Goal: Task Accomplishment & Management: Use online tool/utility

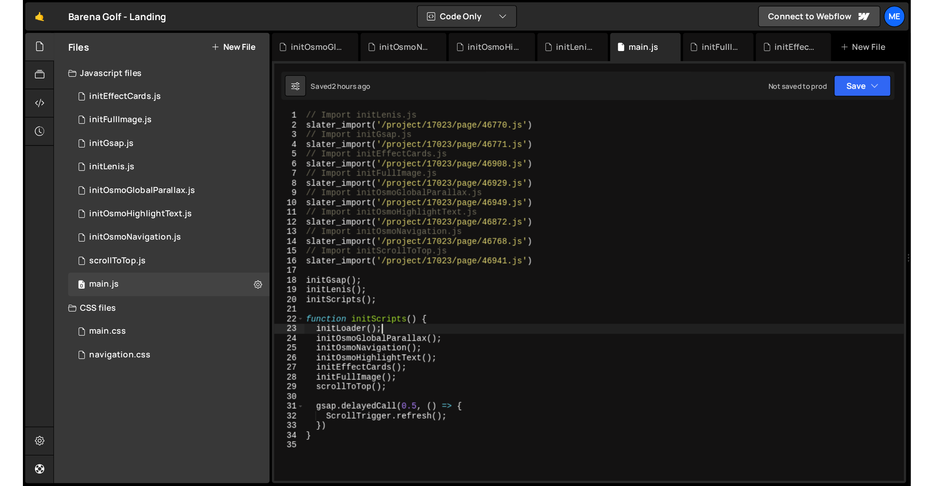
scroll to position [0, 3]
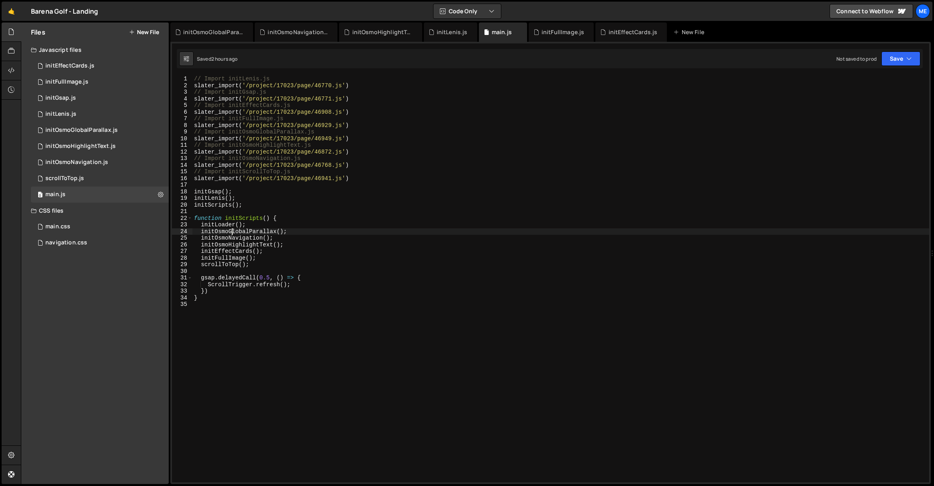
click at [233, 229] on div "// Import initLenis.js slater_import ( '/project/17023/page/46770.js' ) // Impo…" at bounding box center [560, 286] width 737 height 420
type textarea "initOsmoGlobalParallax();"
click at [233, 229] on div "// Import initLenis.js slater_import ( '/project/17023/page/46770.js' ) // Impo…" at bounding box center [560, 286] width 737 height 420
click at [150, 29] on button "New File" at bounding box center [144, 32] width 30 height 6
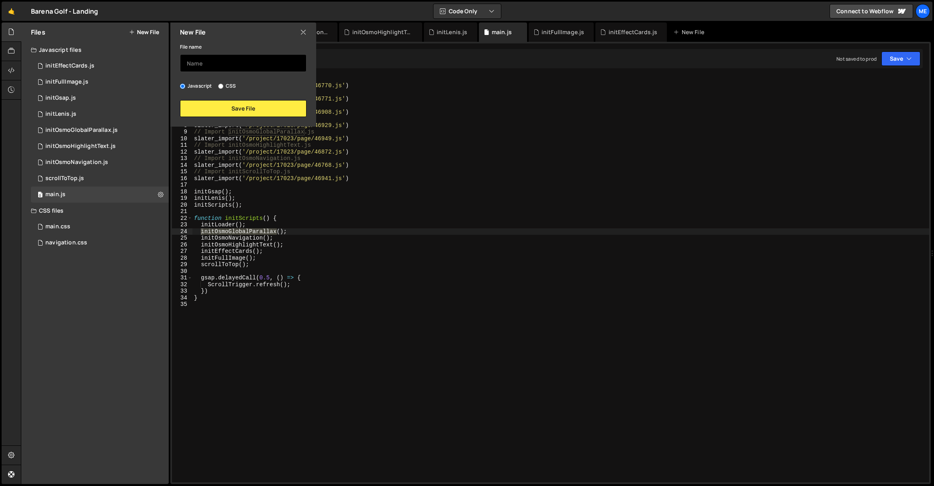
click at [220, 57] on input "text" at bounding box center [243, 63] width 127 height 18
type input "u"
type input "initLoader"
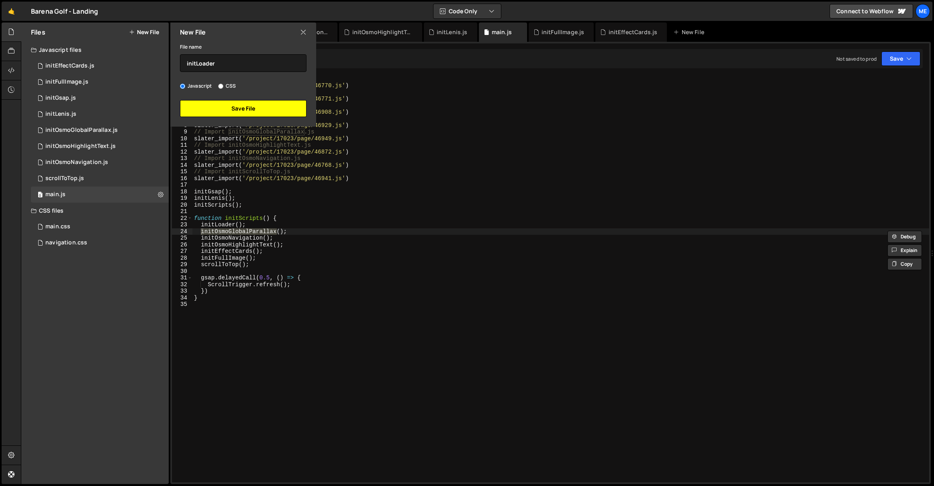
click at [237, 111] on button "Save File" at bounding box center [243, 108] width 127 height 17
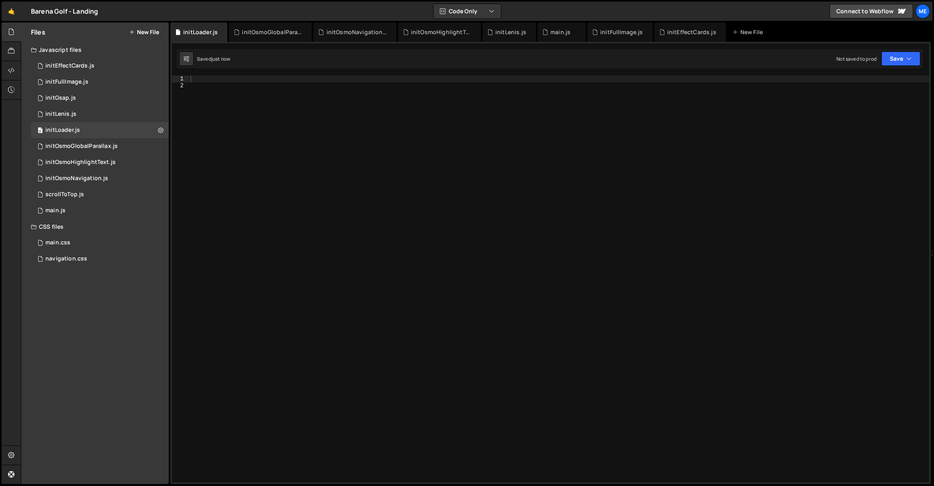
click at [236, 112] on div at bounding box center [559, 286] width 740 height 420
type textarea "function initLoader() {}"
type textarea "const elements = gsap.utils.toArray('[data-loader]')"
type textarea "const elements = gsap.utils.toArray('[data-loader=""]')"
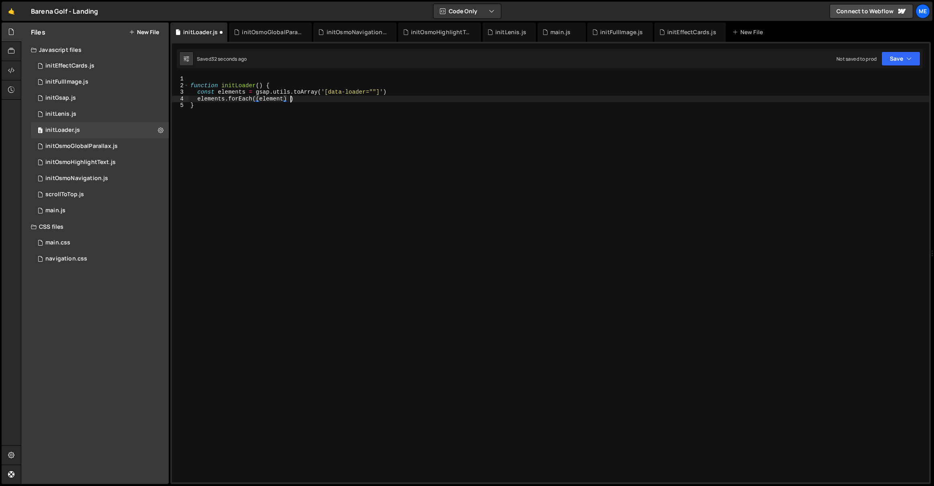
scroll to position [0, 7]
type textarea "elements.forEach((element) => {})"
click at [259, 106] on div "function initLoader ( ) { const elements = gsap . utils . toArray ( '[data-load…" at bounding box center [559, 286] width 740 height 420
click at [244, 87] on div "function initLoader ( ) { const elements = gsap . utils . toArray ( '[data-load…" at bounding box center [559, 286] width 740 height 420
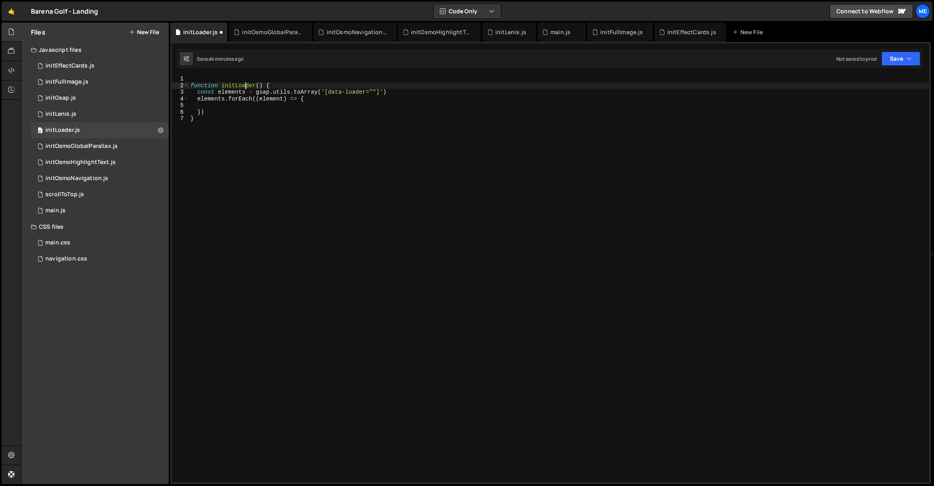
click at [244, 87] on div "function initLoader ( ) { const elements = gsap . utils . toArray ( '[data-load…" at bounding box center [559, 286] width 740 height 420
type textarea "const elements = gsap.utils.toArray('[data-loader=""]')"
click at [553, 29] on div "main.js" at bounding box center [560, 32] width 20 height 8
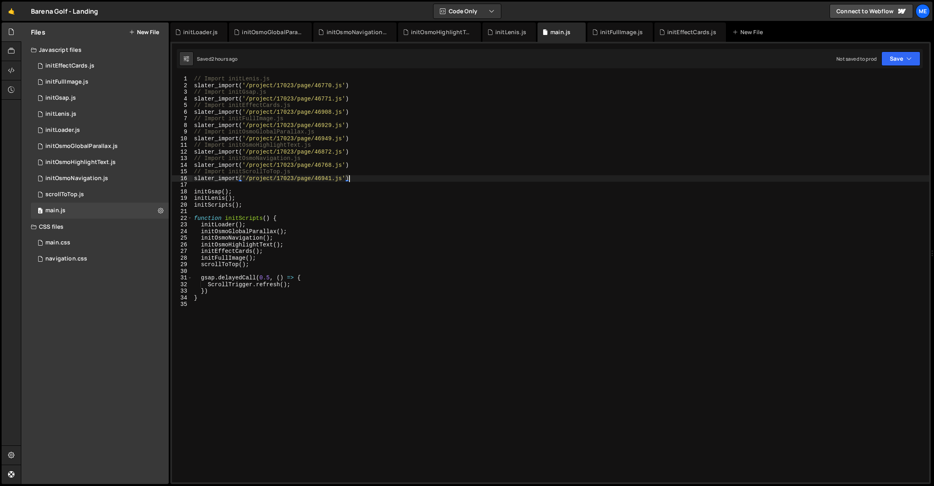
click at [379, 181] on div "// Import initLenis.js slater_import ( '/project/17023/page/46770.js' ) // Impo…" at bounding box center [560, 286] width 737 height 420
click at [369, 111] on div "// Import initLenis.js slater_import ( '/project/17023/page/46770.js' ) // Impo…" at bounding box center [560, 286] width 737 height 420
type textarea "slater_import('/project/17023/page/46908.js')"
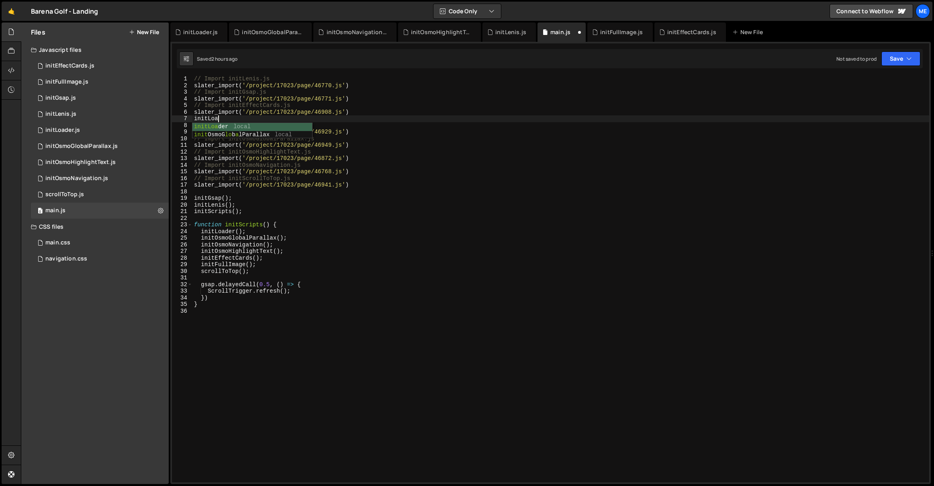
scroll to position [0, 1]
type textarea "initLoad"
click at [201, 32] on div "initLoader.js" at bounding box center [200, 32] width 35 height 8
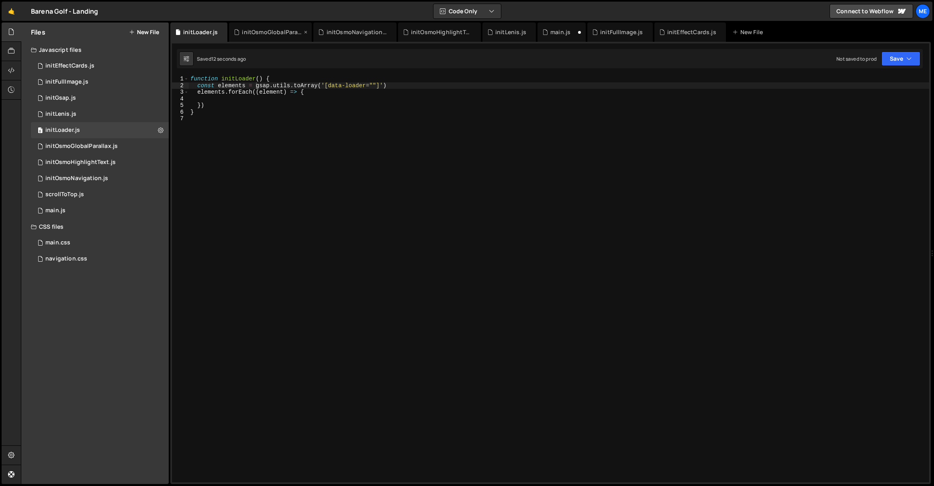
click at [304, 32] on icon at bounding box center [306, 32] width 6 height 8
click at [304, 32] on div "main.js" at bounding box center [307, 32] width 20 height 8
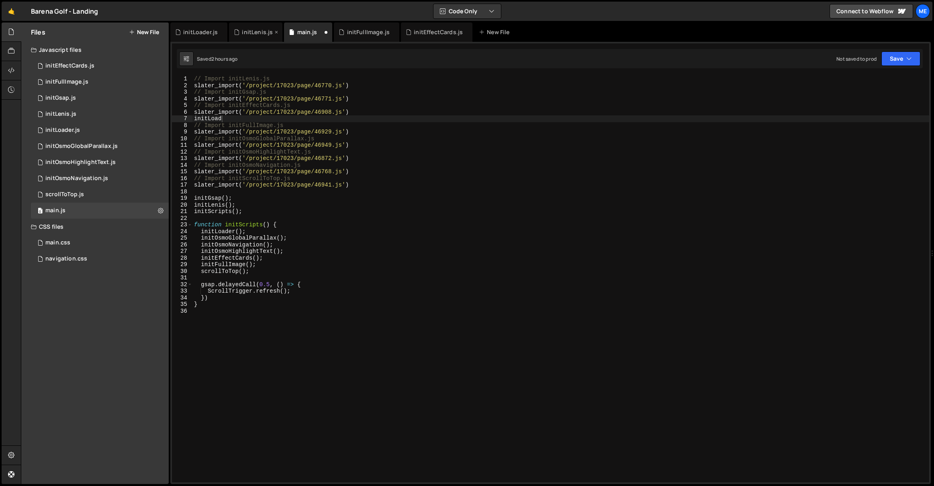
click at [276, 32] on icon at bounding box center [277, 32] width 6 height 8
click at [276, 32] on div "main.js" at bounding box center [253, 31] width 48 height 19
click at [273, 32] on icon at bounding box center [271, 32] width 6 height 8
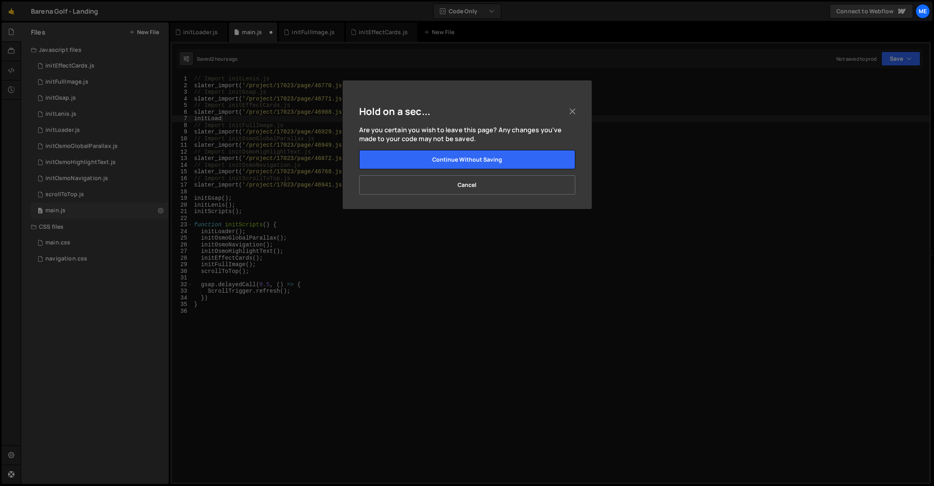
click at [270, 32] on div "Hold on a sec... Are you certain you wish to leave this page? Any changes you'v…" at bounding box center [467, 243] width 934 height 486
click at [436, 157] on button "Continue without saving" at bounding box center [467, 159] width 216 height 19
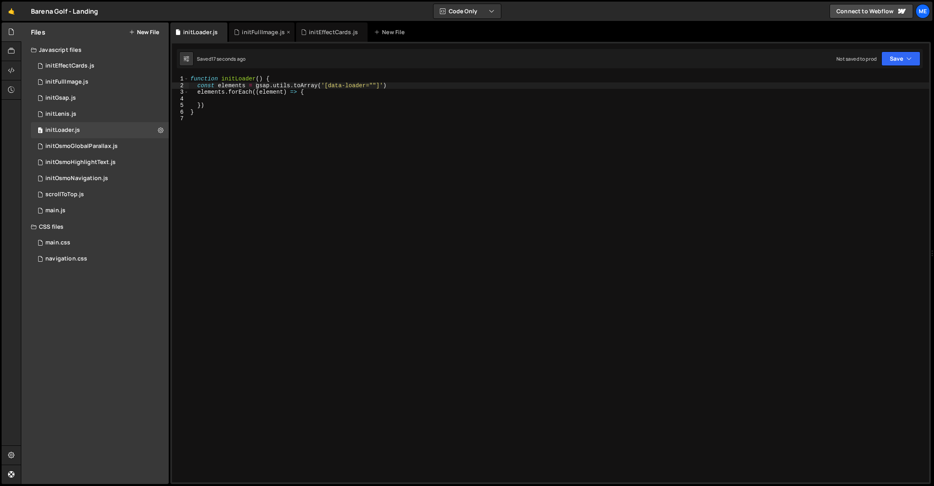
click at [287, 32] on icon at bounding box center [289, 32] width 6 height 8
click at [293, 30] on icon at bounding box center [295, 32] width 6 height 8
click at [76, 211] on div "0 main.js 0" at bounding box center [100, 210] width 138 height 16
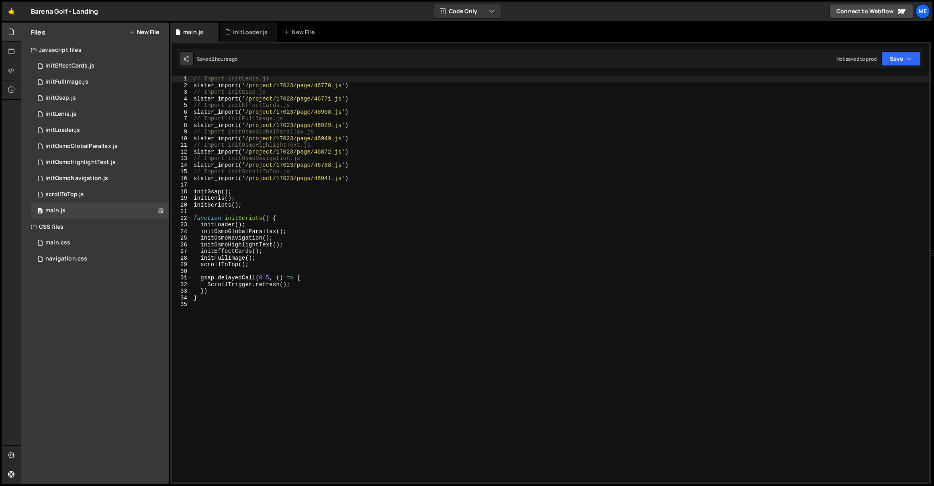
type textarea "slater_import('/project/17023/page/46929.js')"
click at [367, 127] on div "// Import initLenis.js slater_import ( '/project/17023/page/46770.js' ) // Impo…" at bounding box center [560, 286] width 737 height 420
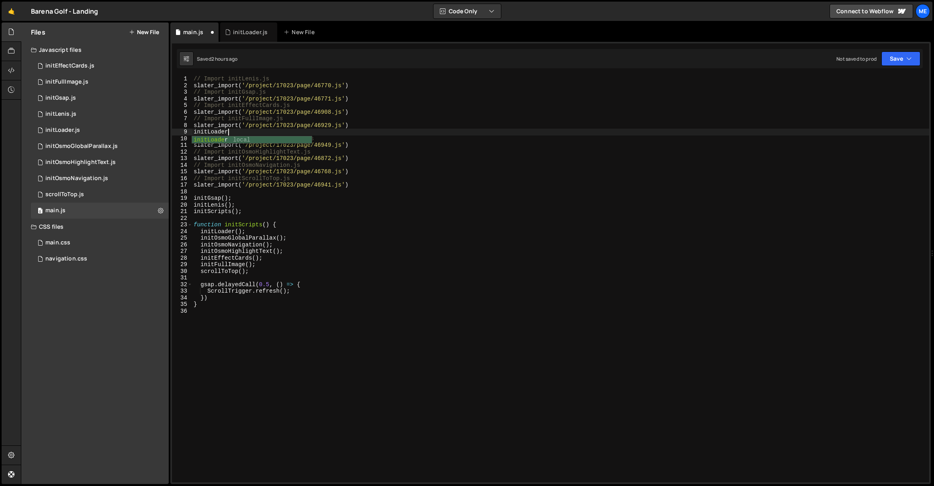
scroll to position [0, 2]
type textarea "initLoader"
click at [267, 31] on div "initLoader.js" at bounding box center [248, 31] width 57 height 19
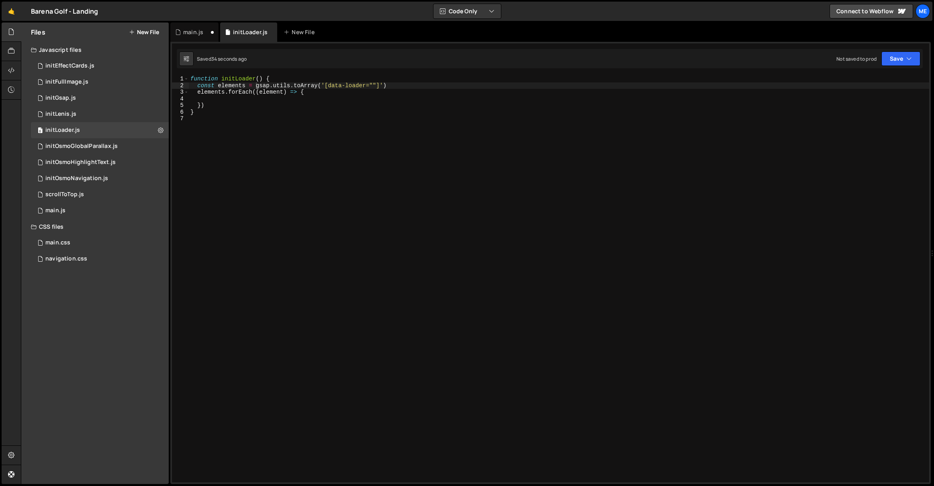
click at [235, 80] on div "function initLoader ( ) { const elements = gsap . utils . toArray ( '[data-load…" at bounding box center [559, 286] width 740 height 420
click at [237, 111] on div "function initLoader ( ) { const elements = gsap . utils . toArray ( '[data-load…" at bounding box center [559, 286] width 740 height 420
type textarea "}"
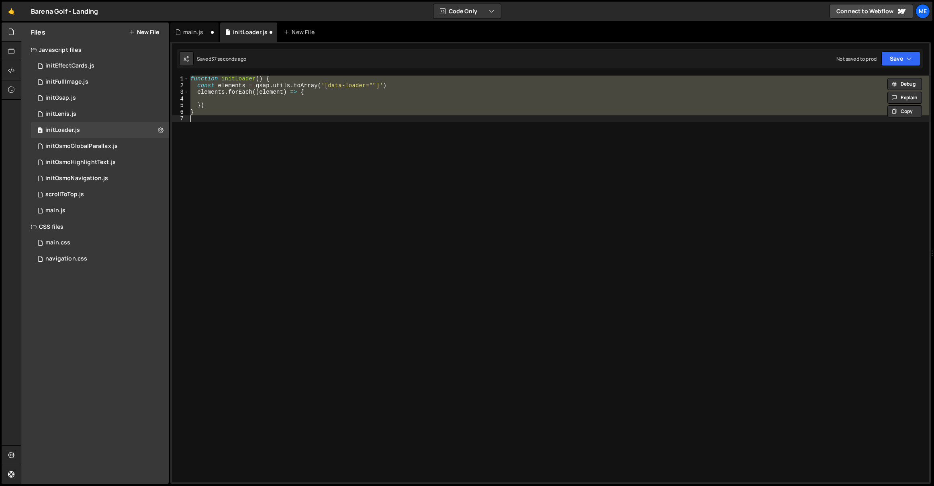
drag, startPoint x: 244, startPoint y: 98, endPoint x: 230, endPoint y: 97, distance: 14.5
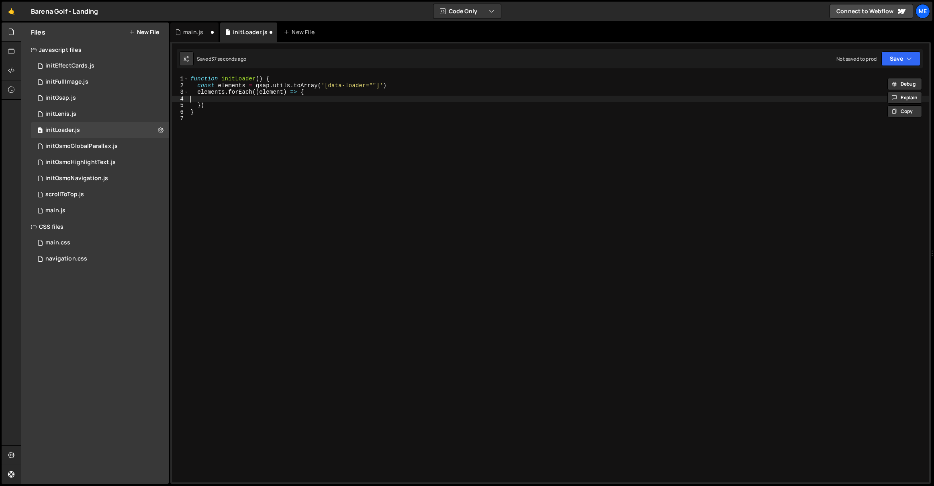
click at [230, 97] on div "function initLoader ( ) { const elements = gsap . utils . toArray ( '[data-load…" at bounding box center [559, 286] width 740 height 420
click at [79, 78] on div "initFullImage.js" at bounding box center [66, 81] width 43 height 7
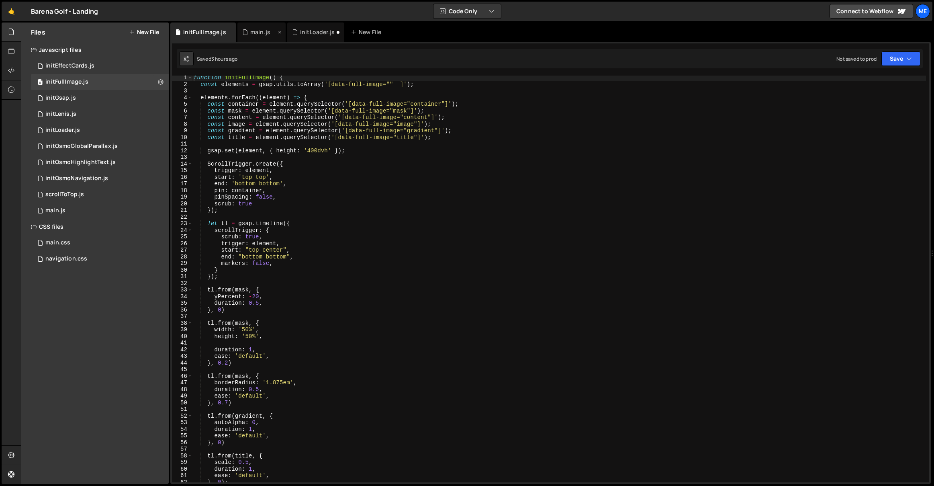
drag, startPoint x: 255, startPoint y: 25, endPoint x: 271, endPoint y: 32, distance: 16.7
click at [255, 25] on div "main.js" at bounding box center [261, 31] width 48 height 19
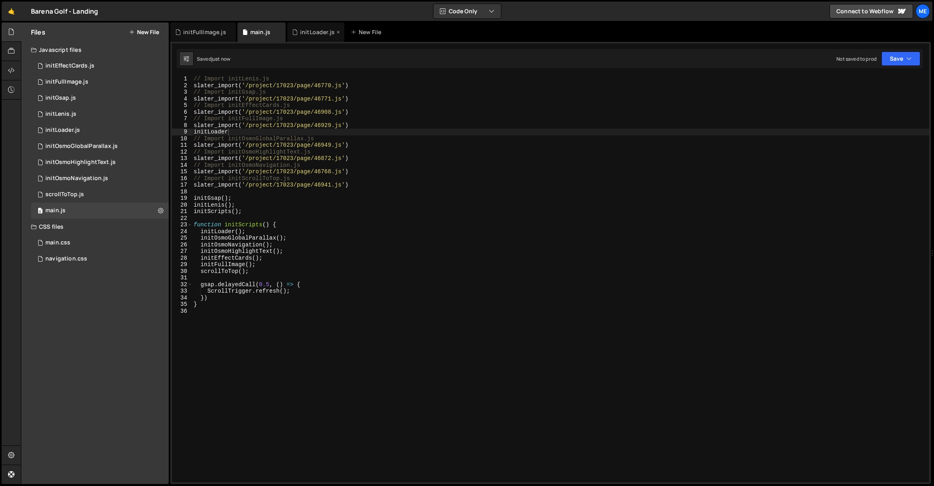
click at [310, 32] on div "initLoader.js" at bounding box center [317, 32] width 35 height 8
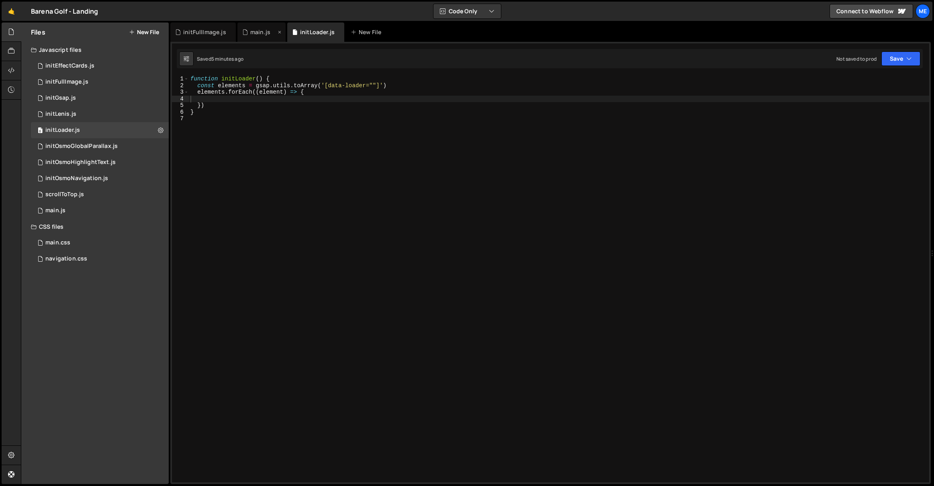
click at [259, 32] on div "main.js" at bounding box center [260, 32] width 20 height 8
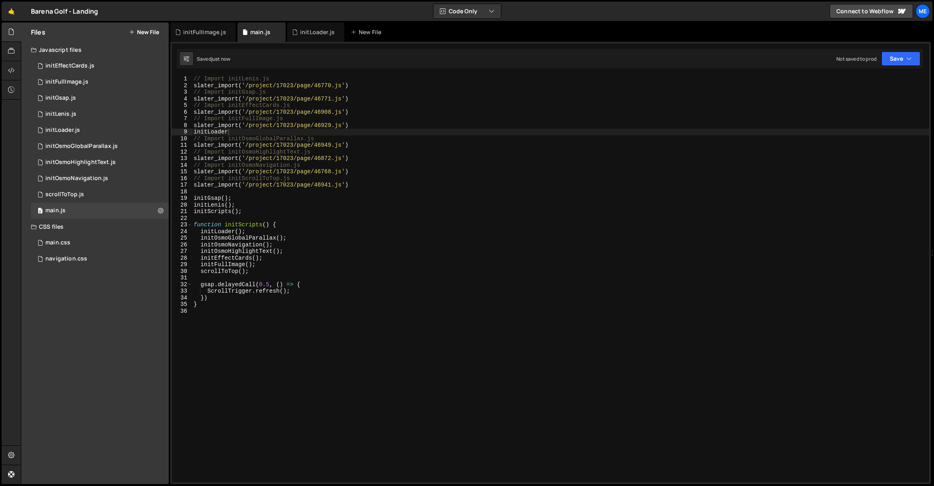
click at [276, 193] on div "// Import initLenis.js slater_import ( '/project/17023/page/46770.js' ) // Impo…" at bounding box center [560, 286] width 737 height 420
type textarea "initLoad"
click at [257, 131] on div "// Import initLenis.js slater_import ( '/project/17023/page/46770.js' ) // Impo…" at bounding box center [560, 286] width 737 height 420
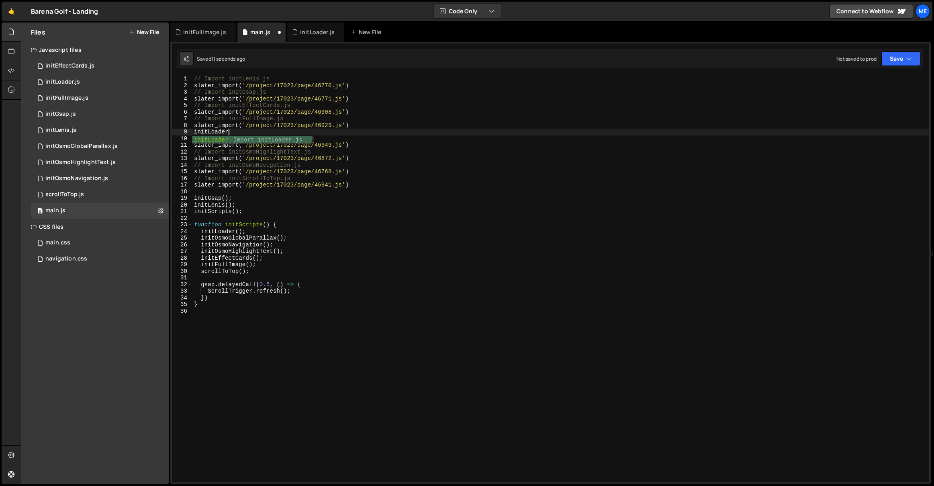
scroll to position [0, 2]
click at [351, 133] on div "// Import initLenis.js slater_import ( '/project/17023/page/46770.js' ) // Impo…" at bounding box center [560, 286] width 737 height 420
click at [353, 127] on div "// Import initLenis.js slater_import ( '/project/17023/page/46770.js' ) // Impo…" at bounding box center [558, 285] width 733 height 420
type textarea "slater_import('/project/17023/page/46929.js')"
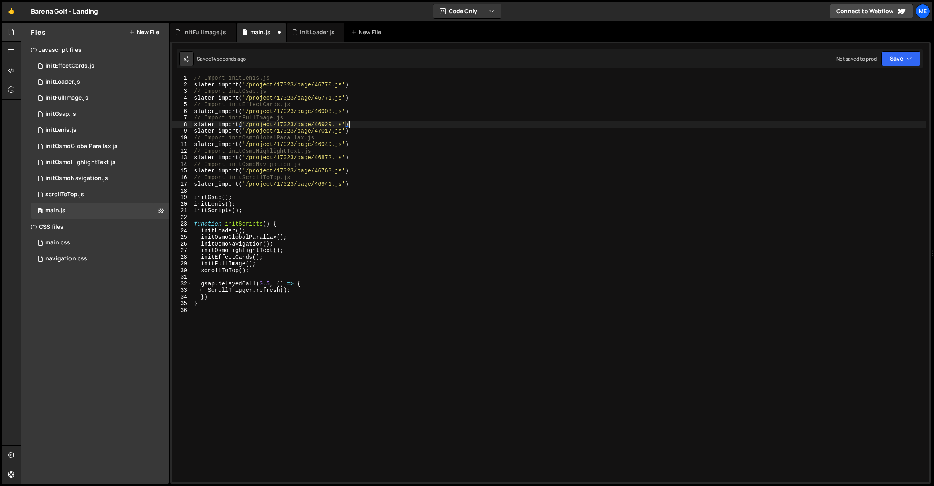
scroll to position [0, 0]
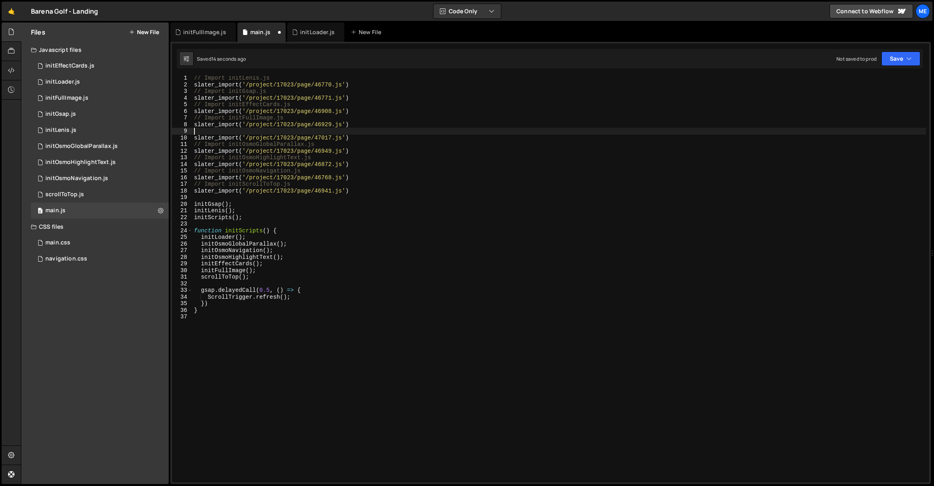
paste textarea "// Import initLoader.js"
type textarea "// Import initLoader.js"
click at [306, 31] on div "initLoader.js" at bounding box center [317, 32] width 35 height 8
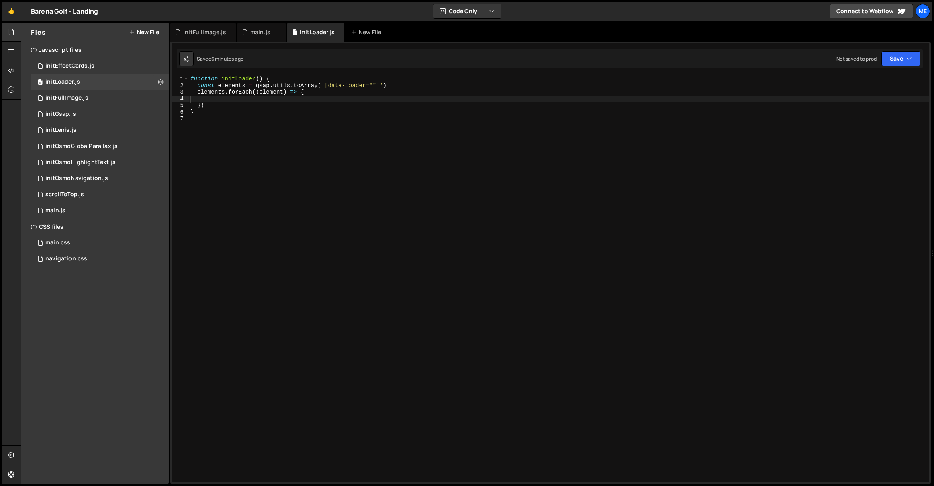
type textarea "})"
drag, startPoint x: 226, startPoint y: 103, endPoint x: 233, endPoint y: 101, distance: 6.6
click at [226, 103] on div "function initLoader ( ) { const elements = gsap . utils . toArray ( '[data-load…" at bounding box center [559, 286] width 740 height 420
drag, startPoint x: 290, startPoint y: 136, endPoint x: 301, endPoint y: 29, distance: 107.0
click at [290, 135] on div "function initLoader ( ) { const elements = gsap . utils . toArray ( '[data-load…" at bounding box center [559, 286] width 740 height 420
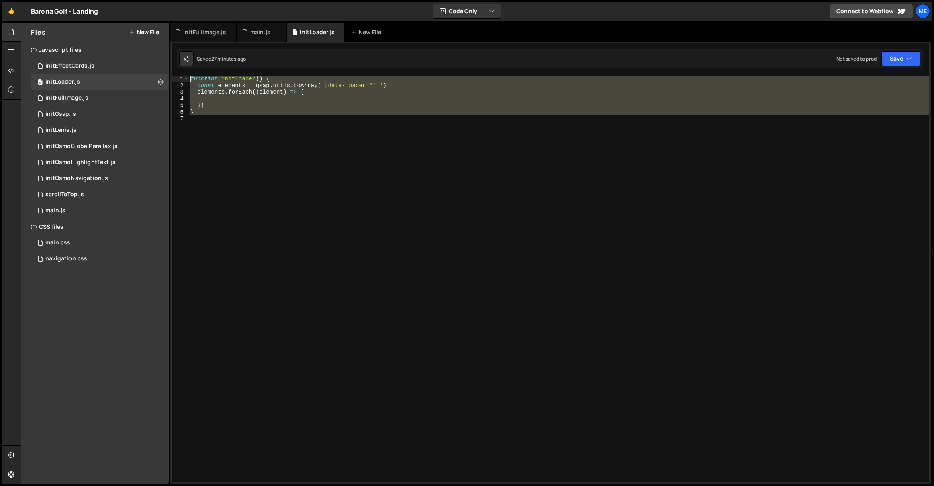
drag, startPoint x: 223, startPoint y: 130, endPoint x: 173, endPoint y: 73, distance: 75.7
click at [173, 73] on div "1 2 3 4 5 6 7 function initLoader ( ) { const elements = gsap . utils . toArray…" at bounding box center [550, 263] width 760 height 442
paste textarea "}"
type textarea "}"
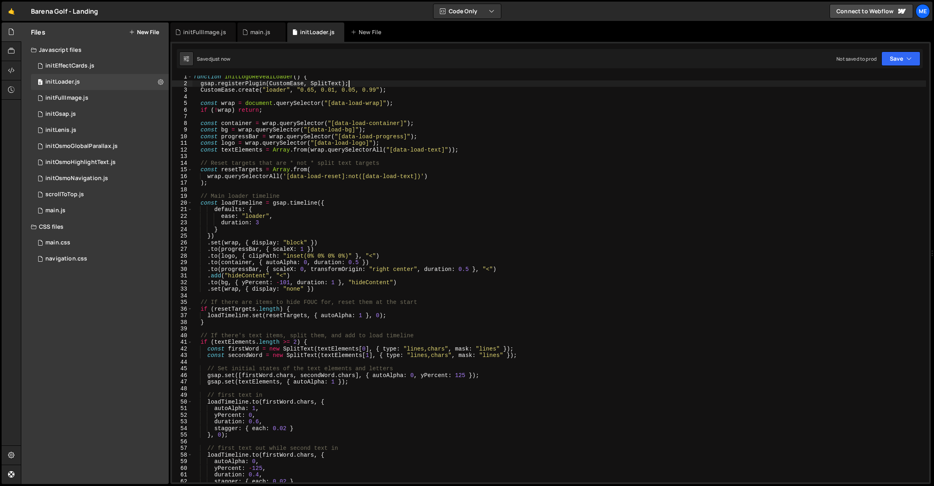
scroll to position [2, 0]
drag, startPoint x: 354, startPoint y: 84, endPoint x: 194, endPoint y: 86, distance: 160.3
click at [193, 86] on div "function initLogoRevealLoader ( ) { gsap . registerPlugin ( CustomEase , SplitT…" at bounding box center [559, 283] width 734 height 420
type textarea "gsap.registerPlugin(CustomEase, SplitText);"
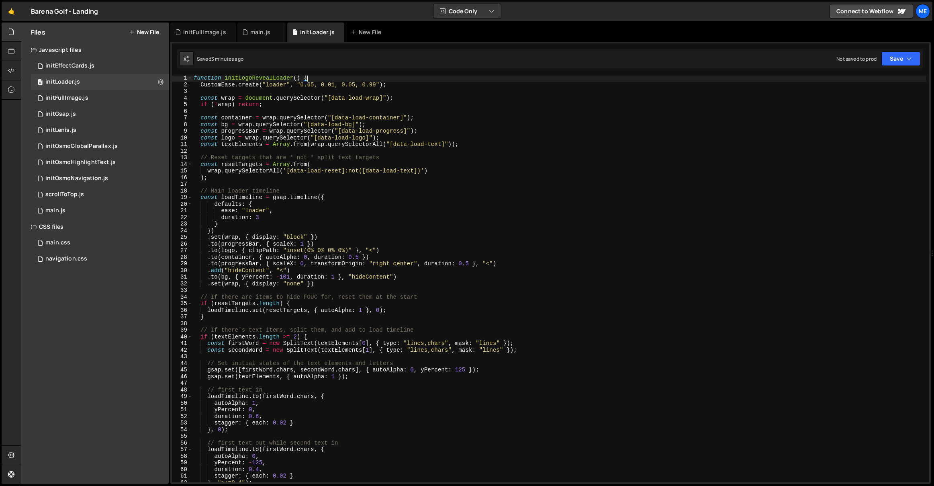
scroll to position [0, 0]
click at [261, 80] on div "function initLogoRevealLoader ( ) { CustomEase . create ( "loader" , "0.65, 0.0…" at bounding box center [559, 286] width 734 height 420
click at [254, 31] on div "main.js" at bounding box center [260, 32] width 20 height 8
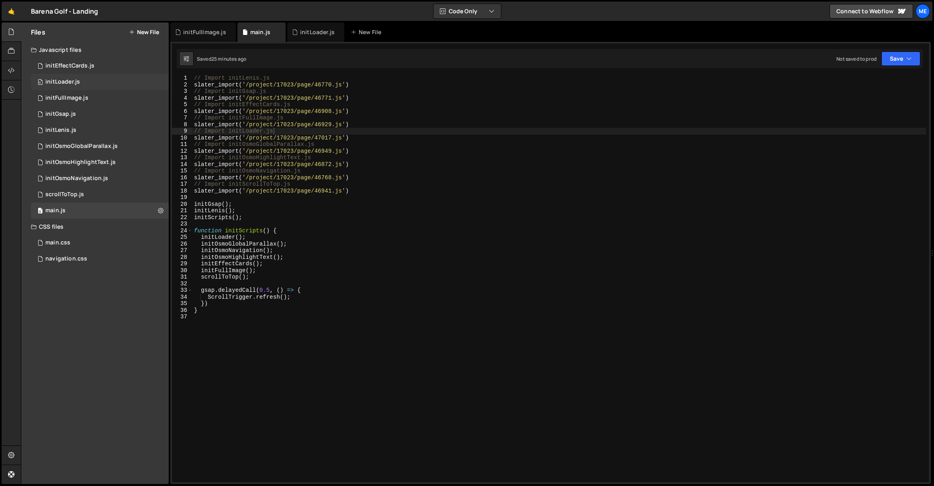
click at [70, 82] on div "initLoader.js" at bounding box center [62, 81] width 35 height 7
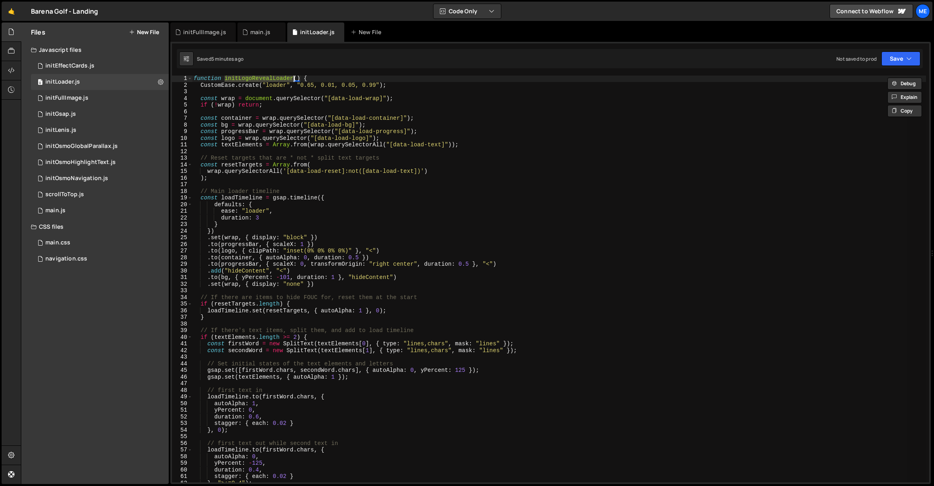
click at [270, 76] on div "function initLogoRevealLoader ( ) { CustomEase . create ( "loader" , "0.65, 0.0…" at bounding box center [559, 279] width 734 height 406
click at [270, 76] on div "function initLogoRevealLoader ( ) { CustomEase . create ( "loader" , "0.65, 0.0…" at bounding box center [559, 285] width 734 height 420
click at [239, 78] on div "function initLogoRevealLoader ( ) { CustomEase . create ( "loader" , "0.65, 0.0…" at bounding box center [559, 279] width 734 height 406
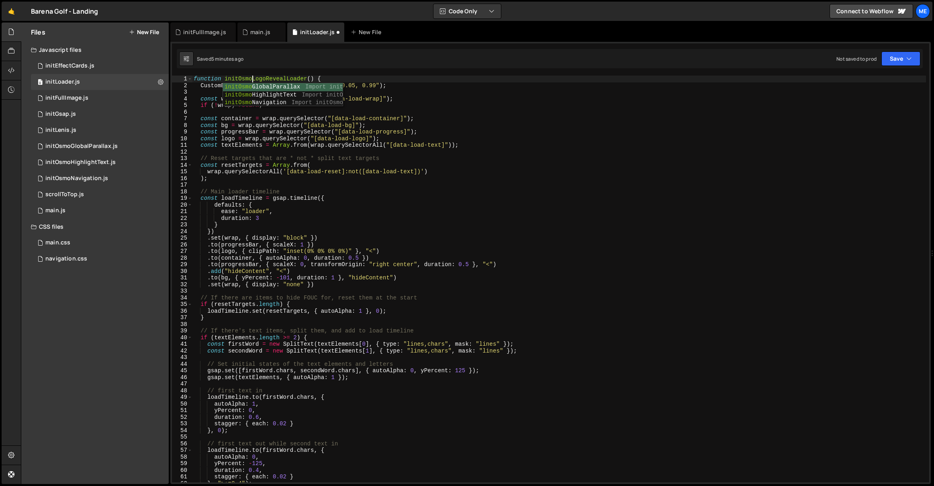
click at [276, 81] on div "function initOsmoLogoRevealLoader ( ) { CustomEase . create ( "loader" , "0.65,…" at bounding box center [559, 286] width 734 height 420
type textarea "function initOsmoLogoRevealLoader() {"
click at [197, 31] on div "initFullImage.js" at bounding box center [204, 32] width 43 height 8
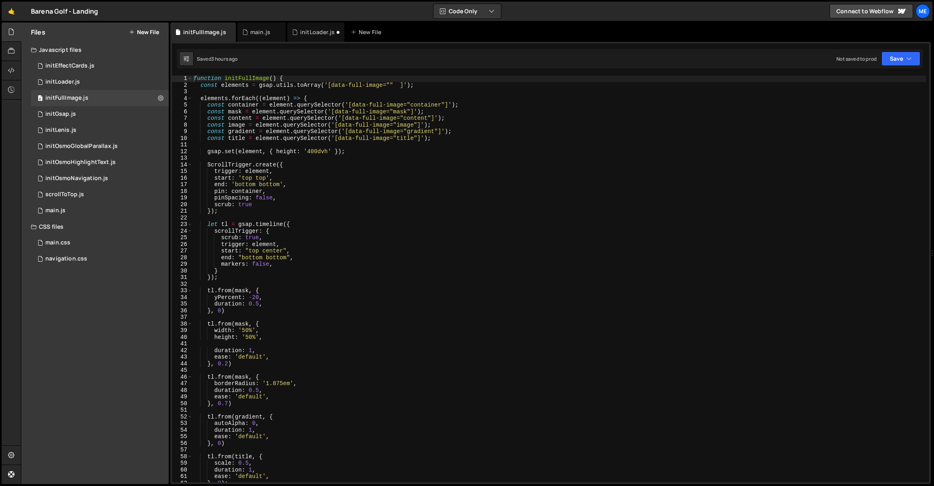
scroll to position [0, 0]
click at [259, 32] on div "main.js" at bounding box center [260, 32] width 20 height 8
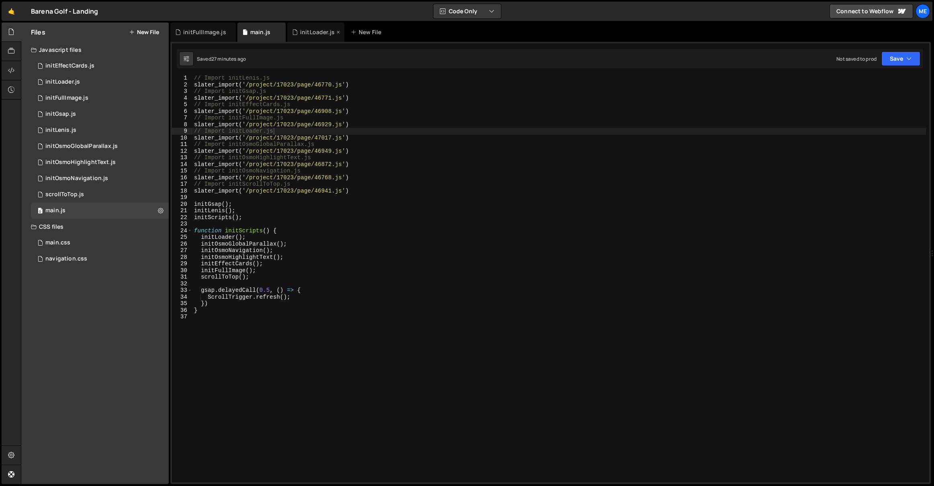
click at [314, 28] on div "initLoader.js" at bounding box center [315, 31] width 57 height 19
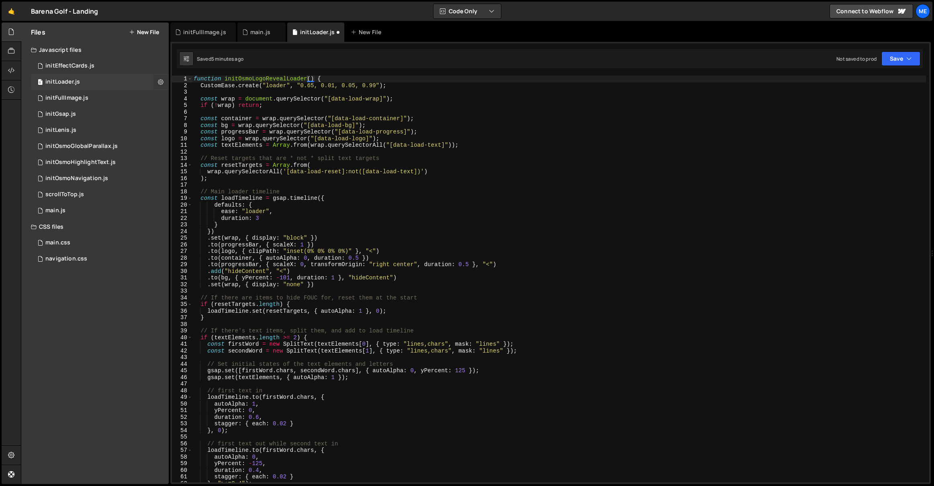
click at [167, 82] on button at bounding box center [160, 82] width 14 height 14
click at [162, 84] on icon at bounding box center [161, 82] width 6 height 8
click at [200, 97] on button "Edit File Settings" at bounding box center [209, 99] width 79 height 16
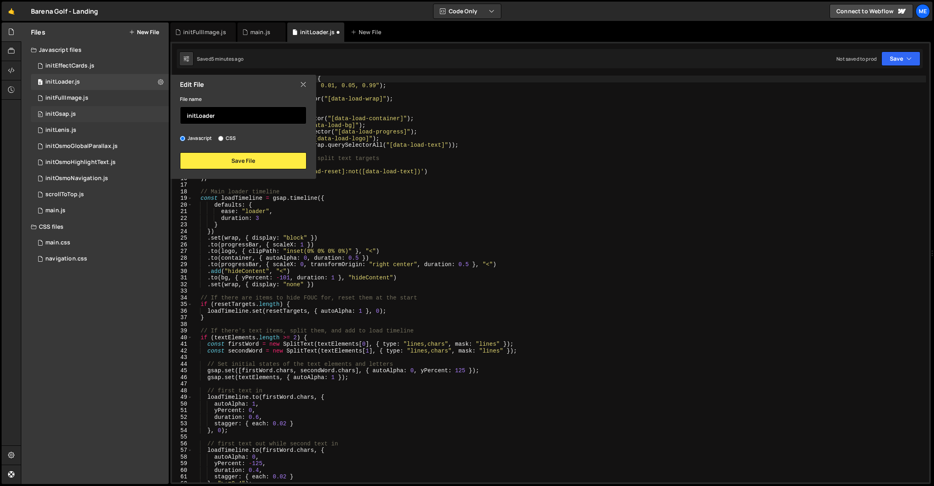
drag, startPoint x: 221, startPoint y: 119, endPoint x: 151, endPoint y: 107, distance: 71.4
click at [151, 107] on div "Files New File Javascript files 0 initEffectCards.js 0 0 initLoader.js 0 0 init…" at bounding box center [94, 252] width 147 height 461
paste input "OsmoLogoReveal"
type input "initOsmoLogoRevealLoader"
click at [249, 163] on button "Save File" at bounding box center [243, 160] width 127 height 17
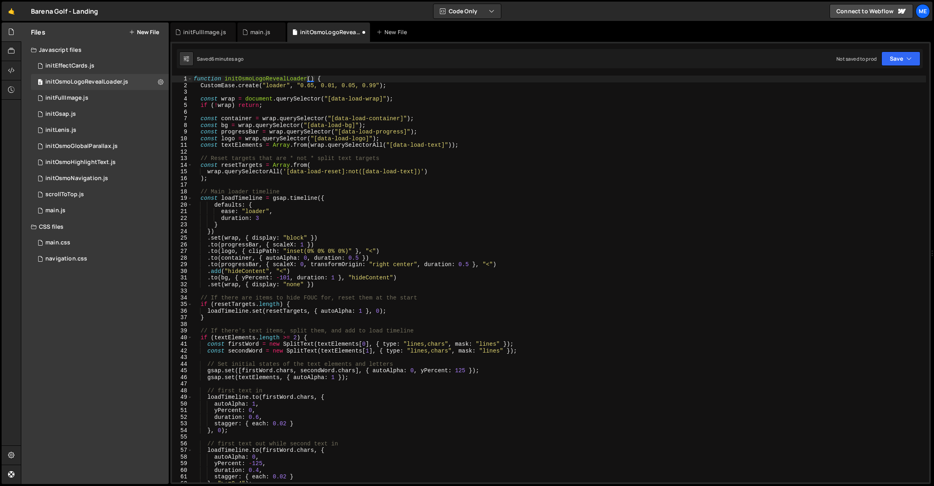
click at [258, 79] on div "function initOsmoLogoRevealLoader ( ) { CustomEase . create ( "loader" , "0.65,…" at bounding box center [559, 286] width 734 height 420
click at [259, 36] on div "main.js" at bounding box center [261, 31] width 48 height 19
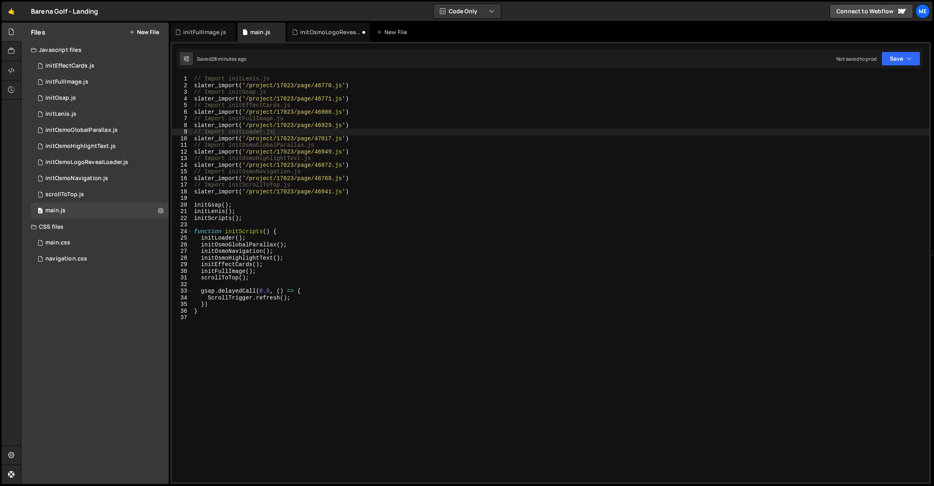
click at [249, 132] on div "// Import initLenis.js slater_import ( '/project/17023/page/46770.js' ) // Impo…" at bounding box center [560, 286] width 737 height 420
paste textarea "OsmoLogoReveal"
click at [228, 238] on div "// Import initLenis.js slater_import ( '/project/17023/page/46770.js' ) // Impo…" at bounding box center [558, 285] width 733 height 420
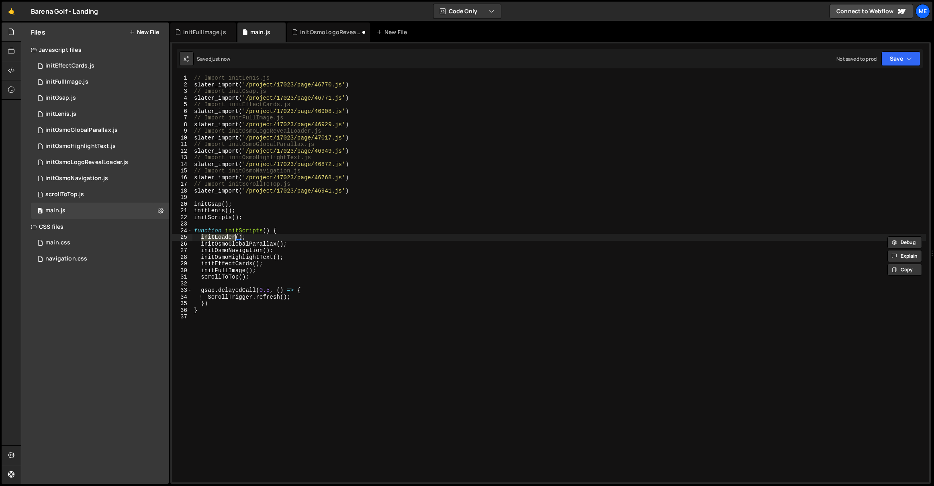
scroll to position [1, 0]
paste textarea "OsmoLogoReveal"
type textarea "initOsmoLogoRevealLoader();"
click at [342, 35] on div "initOsmoLogoRevealLoader.js" at bounding box center [330, 32] width 60 height 8
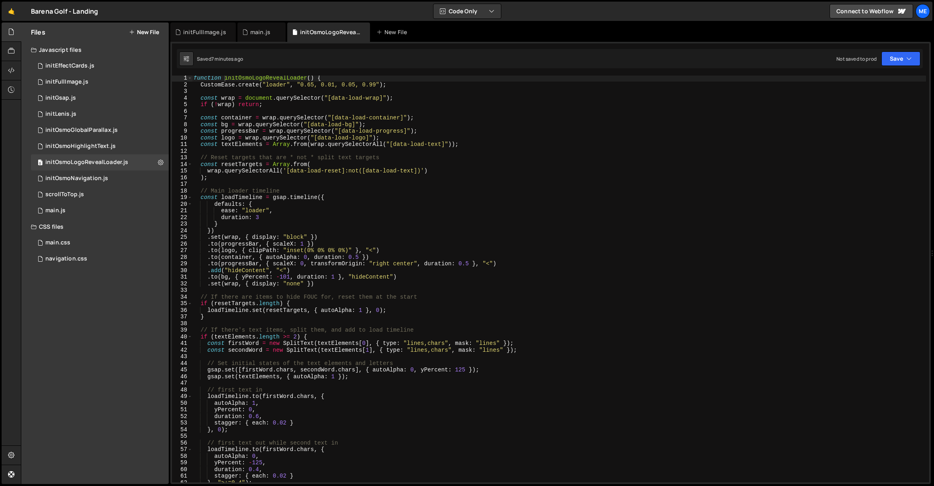
scroll to position [0, 0]
click at [256, 219] on div "function initOsmoLogoRevealLoader ( ) { CustomEase . create ( "loader" , "0.65,…" at bounding box center [559, 285] width 734 height 420
type textarea "duration: 2"
click at [900, 63] on button "Save" at bounding box center [900, 58] width 39 height 14
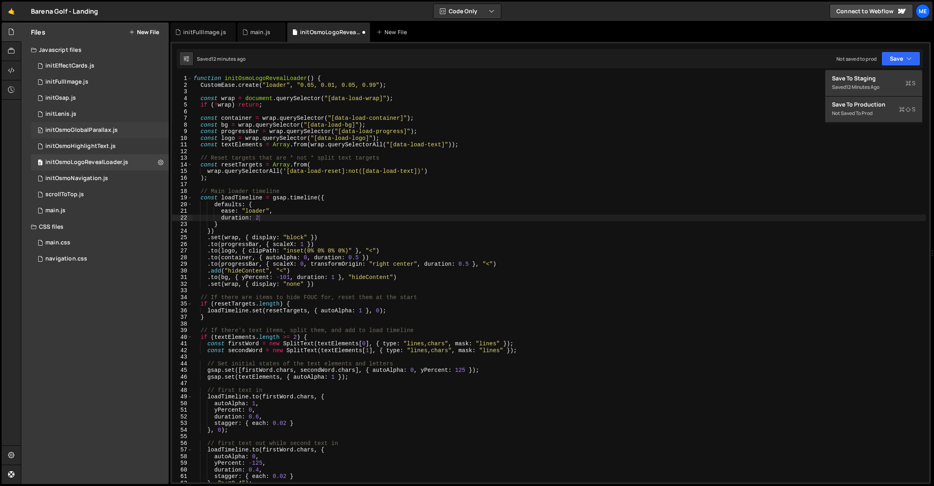
click at [91, 131] on div "initOsmoGlobalParallax.js" at bounding box center [81, 130] width 72 height 7
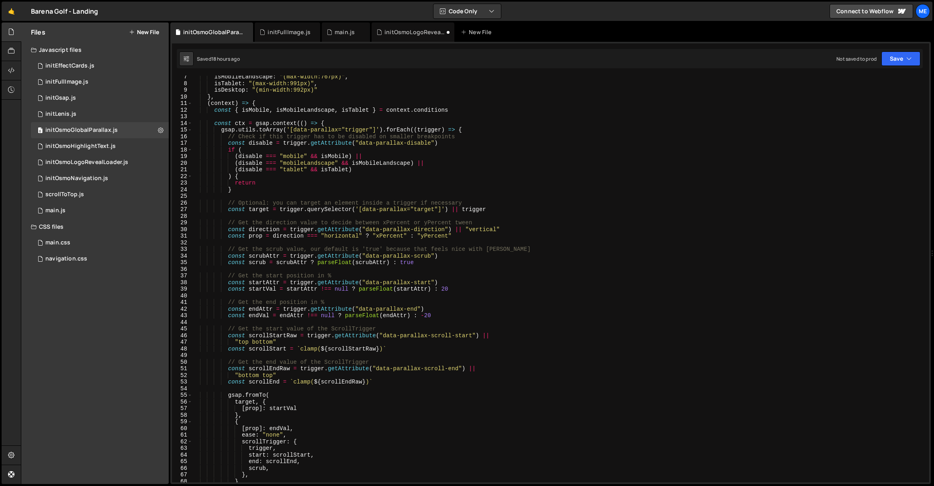
scroll to position [45, 0]
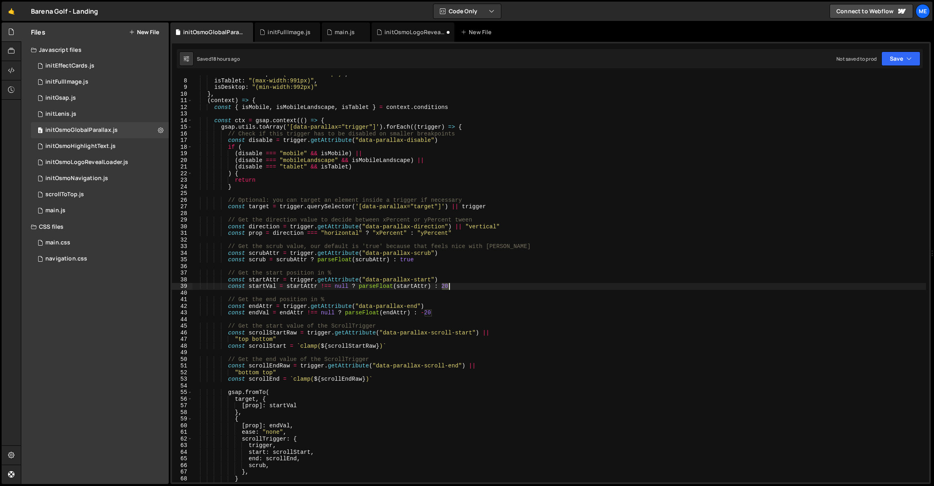
drag, startPoint x: 443, startPoint y: 286, endPoint x: 466, endPoint y: 287, distance: 22.5
click at [466, 287] on div "isMobileLandscape : "(max-width:767px)" , isTablet : "(max-width:991px)" , isDe…" at bounding box center [559, 281] width 734 height 420
drag, startPoint x: 239, startPoint y: 339, endPoint x: 273, endPoint y: 341, distance: 34.2
click at [272, 339] on div "isMobileLandscape : "(max-width:767px)" , isTablet : "(max-width:991px)" , isDe…" at bounding box center [559, 281] width 734 height 420
type textarea ""top bottom""
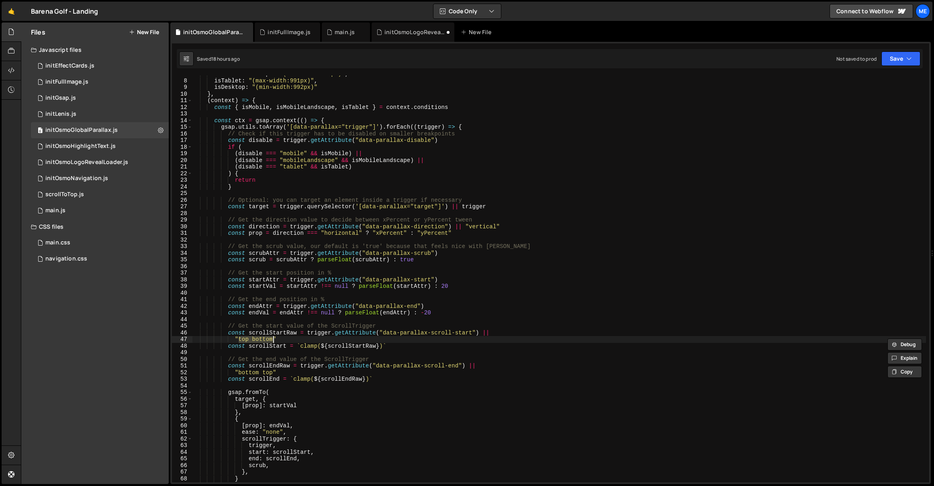
scroll to position [47, 0]
click at [382, 30] on div "initOsmoLogoRevealLoader.js" at bounding box center [410, 32] width 68 height 8
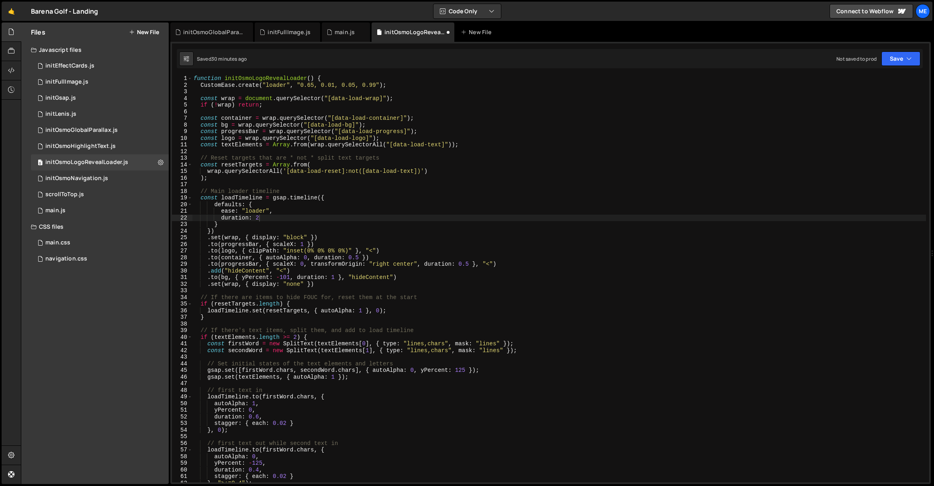
click at [432, 133] on div "function initOsmoLogoRevealLoader ( ) { CustomEase . create ( "loader" , "0.65,…" at bounding box center [559, 285] width 734 height 420
type textarea "}"
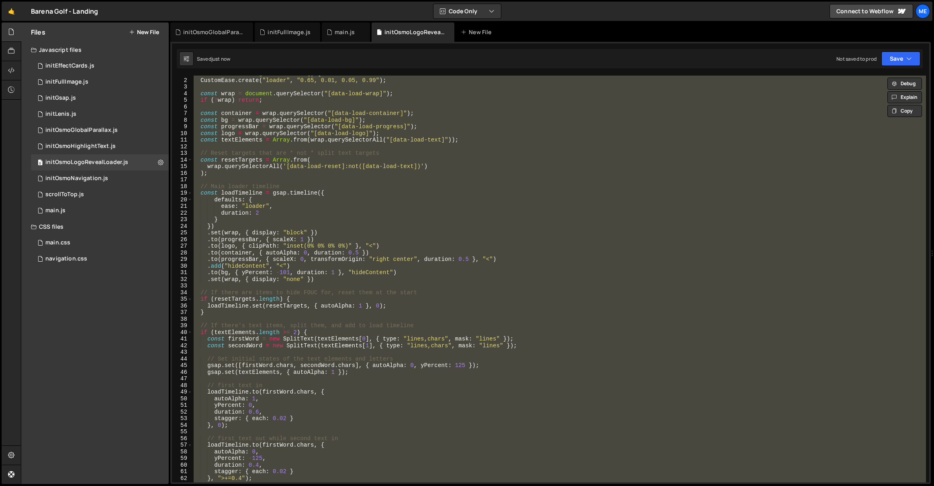
scroll to position [5, 0]
click at [293, 183] on div "function initOsmoLogoRevealLoader ( ) { CustomEase . create ( "loader" , "0.65,…" at bounding box center [559, 279] width 734 height 406
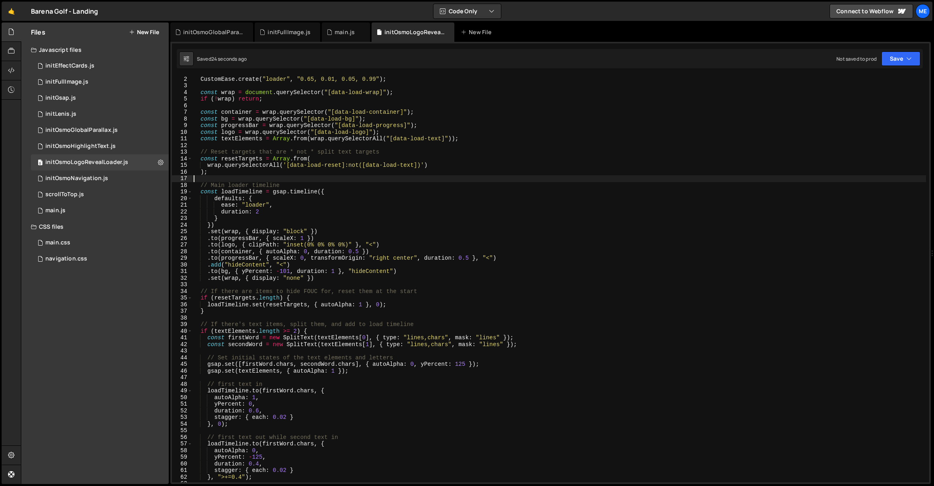
scroll to position [6, 0]
click at [393, 245] on div "function initOsmoLogoRevealLoader ( ) { CustomEase . create ( "loader" , "0.65,…" at bounding box center [559, 280] width 734 height 420
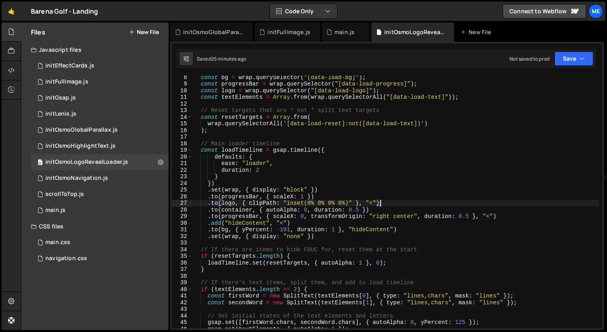
scroll to position [67, 0]
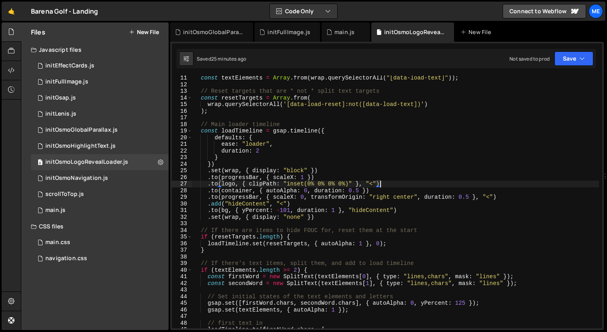
click at [249, 184] on div "const textElements = Array . from ( wrap . querySelectorAll ( "[data-load-text]…" at bounding box center [395, 208] width 407 height 266
click at [212, 183] on div "const textElements = Array . from ( wrap . querySelectorAll ( "[data-load-text]…" at bounding box center [395, 208] width 407 height 266
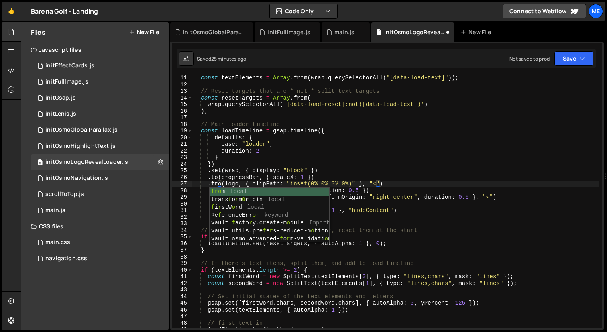
scroll to position [0, 2]
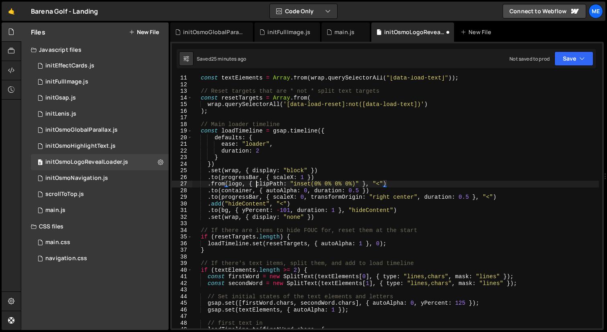
click at [257, 184] on div "const textElements = Array . from ( wrap . querySelectorAll ( "[data-load-text]…" at bounding box center [395, 208] width 407 height 266
click at [409, 184] on div "const textElements = Array . from ( wrap . querySelectorAll ( "[data-load-text]…" at bounding box center [395, 208] width 407 height 266
click at [448, 181] on div "const textElements = Array . from ( wrap . querySelectorAll ( "[data-load-text]…" at bounding box center [395, 208] width 407 height 266
click at [225, 184] on div "const textElements = Array . from ( wrap . querySelectorAll ( "[data-load-text]…" at bounding box center [395, 208] width 407 height 266
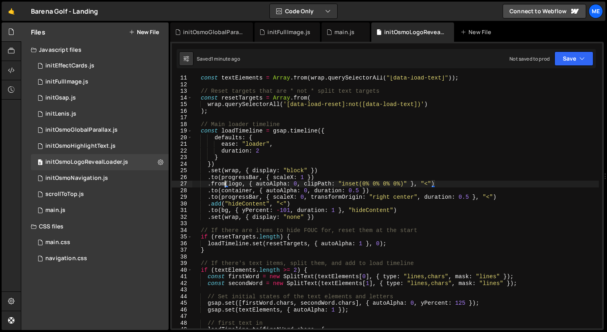
scroll to position [0, 2]
click at [243, 163] on div "const textElements = Array . from ( wrap . querySelectorAll ( "[data-load-text]…" at bounding box center [395, 208] width 407 height 266
type textarea "})"
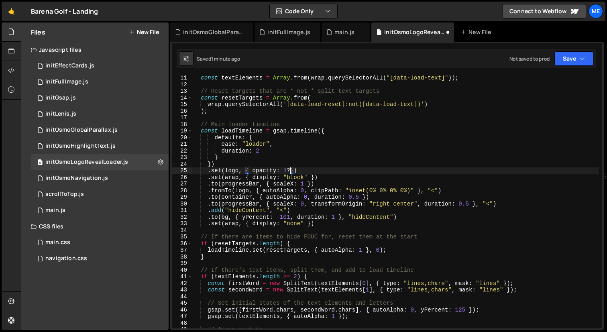
scroll to position [0, 6]
click at [232, 191] on div "const textElements = Array . from ( wrap . querySelectorAll ( "[data-load-text]…" at bounding box center [395, 208] width 407 height 266
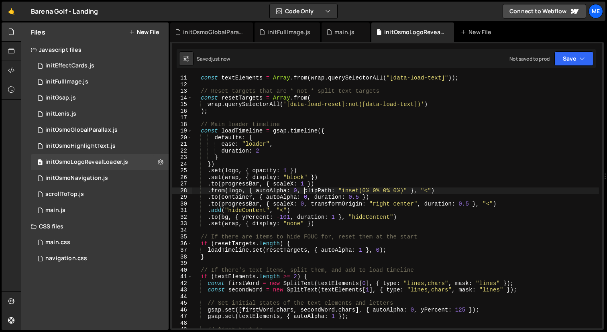
click at [305, 189] on div "const textElements = Array . from ( wrap . querySelectorAll ( "[data-load-text]…" at bounding box center [395, 208] width 407 height 266
click at [363, 190] on div "const textElements = Array . from ( wrap . querySelectorAll ( "[data-load-text]…" at bounding box center [395, 208] width 407 height 266
drag, startPoint x: 411, startPoint y: 190, endPoint x: 298, endPoint y: 190, distance: 112.5
click at [298, 190] on div "const textElements = Array . from ( wrap . querySelectorAll ( "[data-load-text]…" at bounding box center [395, 208] width 407 height 266
click at [272, 191] on div "const textElements = Array . from ( wrap . querySelectorAll ( "[data-load-text]…" at bounding box center [395, 208] width 407 height 266
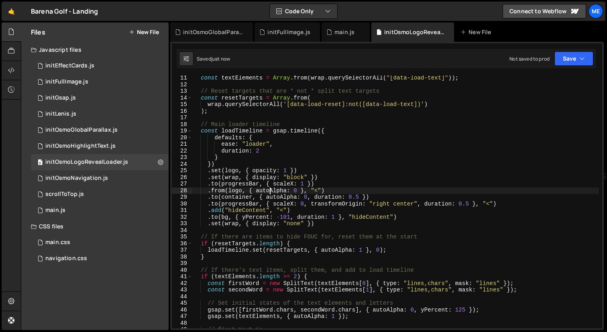
click at [272, 191] on div "const textElements = Array . from ( wrap . querySelectorAll ( "[data-load-text]…" at bounding box center [395, 208] width 407 height 266
click at [266, 171] on div "const textElements = Array . from ( wrap . querySelectorAll ( "[data-load-text]…" at bounding box center [395, 208] width 407 height 266
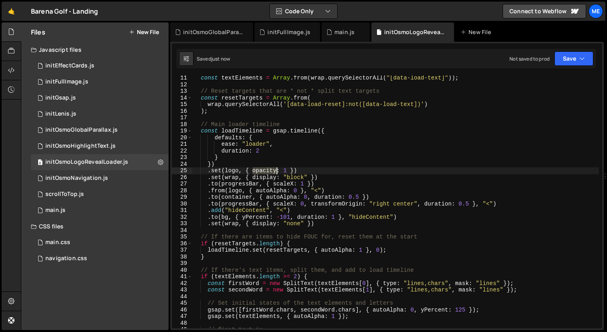
click at [266, 171] on div "const textElements = Array . from ( wrap . querySelectorAll ( "[data-load-text]…" at bounding box center [395, 208] width 407 height 266
paste textarea "autoAlpha"
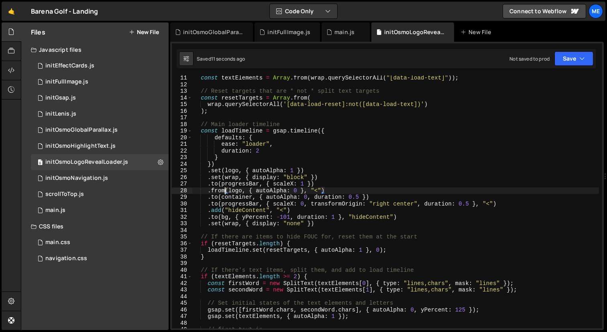
click at [225, 192] on div "const textElements = Array . from ( wrap . querySelectorAll ( "[data-load-text]…" at bounding box center [395, 208] width 407 height 266
drag, startPoint x: 310, startPoint y: 193, endPoint x: 255, endPoint y: 193, distance: 55.8
click at [255, 193] on div "const textElements = Array . from ( wrap . querySelectorAll ( "[data-load-text]…" at bounding box center [395, 208] width 407 height 266
click at [313, 189] on div "const textElements = Array . from ( wrap . querySelectorAll ( "[data-load-text]…" at bounding box center [395, 202] width 407 height 253
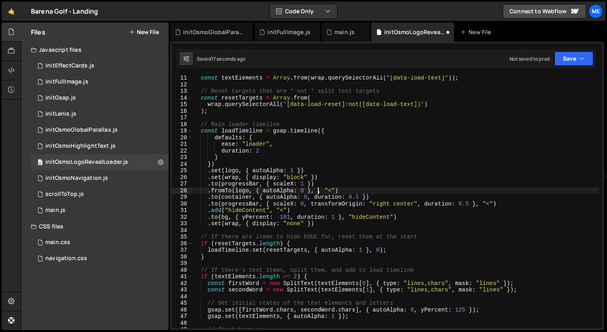
scroll to position [0, 8]
paste textarea "{ autoAlpha: 0 }"
click at [367, 190] on div "const textElements = Array . from ( wrap . querySelectorAll ( "[data-load-text]…" at bounding box center [395, 208] width 407 height 266
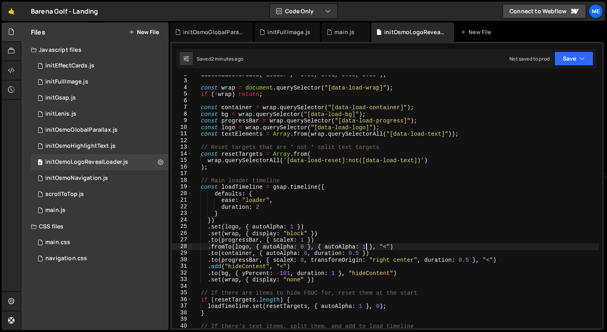
scroll to position [1, 0]
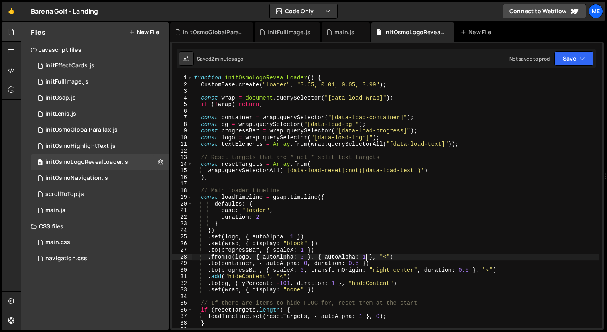
click at [259, 131] on div "function initOsmoLogoRevealLoader ( ) { CustomEase . create ( "loader" , "0.65,…" at bounding box center [395, 208] width 407 height 266
click at [277, 130] on div "function initOsmoLogoRevealLoader ( ) { CustomEase . create ( "loader" , "0.65,…" at bounding box center [395, 208] width 407 height 266
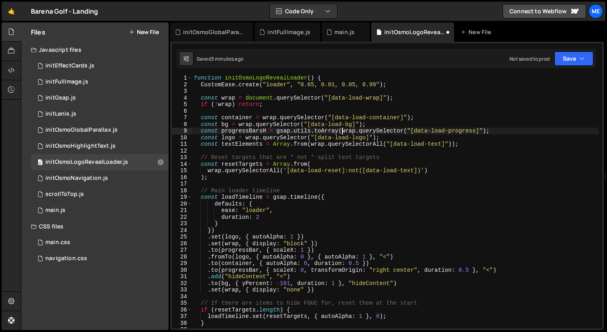
scroll to position [0, 10]
click at [351, 132] on div "function initOsmoLogoRevealLoader ( ) { CustomEase . create ( "loader" , "0.65,…" at bounding box center [395, 208] width 407 height 266
click at [392, 133] on div "function initOsmoLogoRevealLoader ( ) { CustomEase . create ( "loader" , "0.65,…" at bounding box center [395, 208] width 407 height 266
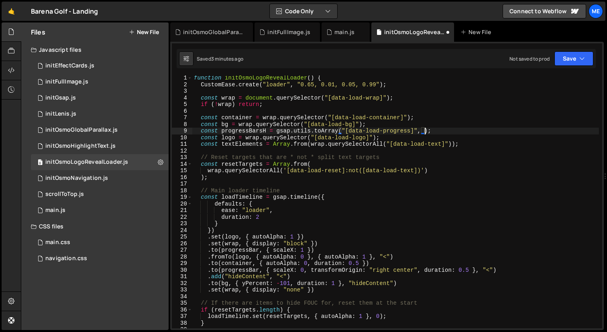
paste textarea "wrap"
type textarea "const progressBarsH = gsap.utils.toArray("[data-load-progress]", wrap);"
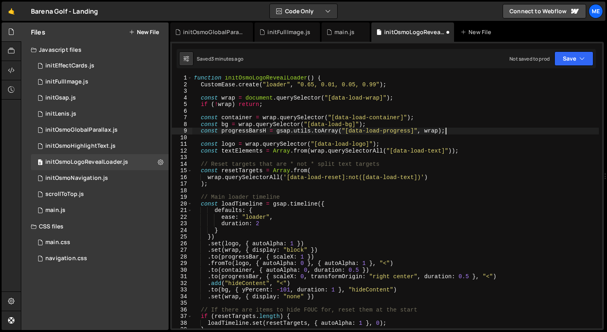
click at [459, 129] on div "function initOsmoLogoRevealLoader ( ) { CustomEase . create ( "loader" , "0.65,…" at bounding box center [395, 208] width 407 height 266
paste textarea "wrap"
type textarea "const progressBarsH = gsap.utils.toArray("[data-load-progress]", wrap);"
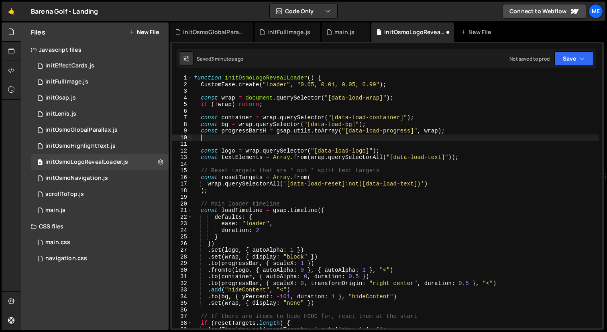
paste textarea "const progressBarsH = gsap.utils.toArray("[data-load-progress]", wrap);"
click at [249, 131] on div "function initOsmoLogoRevealLoader ( ) { CustomEase . create ( "loader" , "0.65,…" at bounding box center [395, 208] width 407 height 266
click at [251, 139] on div "function initOsmoLogoRevealLoader ( ) { CustomEase . create ( "loader" , "0.65,…" at bounding box center [395, 208] width 407 height 266
click at [412, 132] on div "function initOsmoLogoRevealLoader ( ) { CustomEase . create ( "loader" , "0.65,…" at bounding box center [395, 208] width 407 height 266
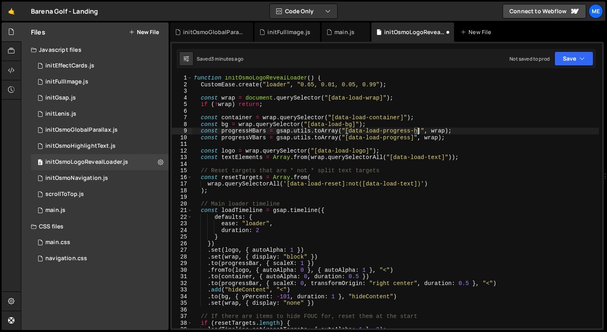
scroll to position [0, 15]
click at [410, 140] on div "function initOsmoLogoRevealLoader ( ) { CustomEase . create ( "loader" , "0.65,…" at bounding box center [395, 208] width 407 height 266
click at [260, 133] on div "function initOsmoLogoRevealLoader ( ) { CustomEase . create ( "loader" , "0.65,…" at bounding box center [395, 208] width 407 height 266
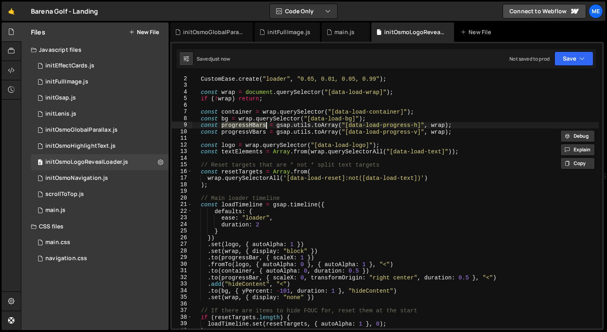
scroll to position [9, 0]
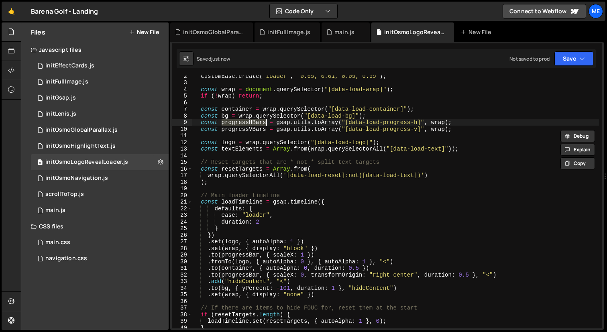
click at [249, 256] on div "CustomEase . create ( "loader" , "0.65, 0.01, 0.05, 0.99" ) ; const wrap = docu…" at bounding box center [395, 206] width 407 height 266
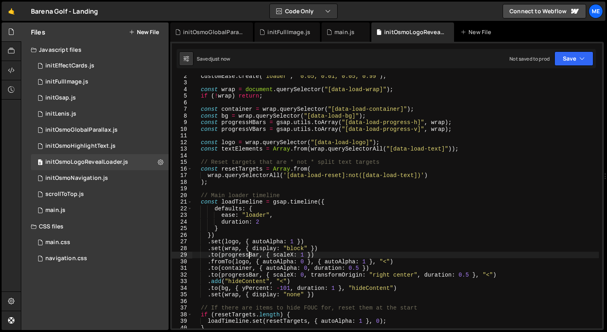
scroll to position [0, 8]
click at [249, 256] on div "CustomEase . create ( "loader" , "0.65, 0.01, 0.05, 0.99" ) ; const wrap = docu…" at bounding box center [395, 206] width 407 height 266
paste textarea "HBars"
type textarea ".to(progressHBars, { scaleX: 1 })"
click at [326, 255] on div "CustomEase . create ( "loader" , "0.65, 0.01, 0.05, 0.99" ) ; const wrap = docu…" at bounding box center [395, 206] width 407 height 266
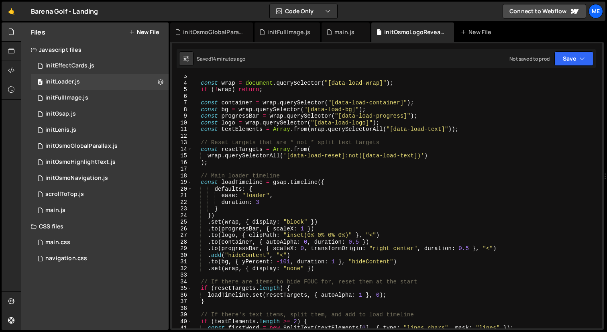
scroll to position [16, 0]
type textarea "const progressBar = wrap.querySelector("[data-load-progress]");"
click at [250, 116] on div "const wrap = document . querySelector ( "[data-load-wrap]" ) ; if ( ! wrap ) re…" at bounding box center [395, 206] width 407 height 266
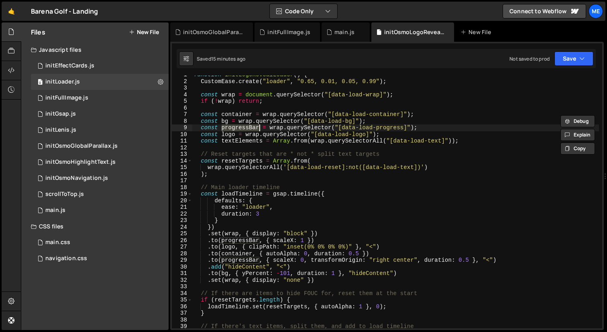
scroll to position [0, 0]
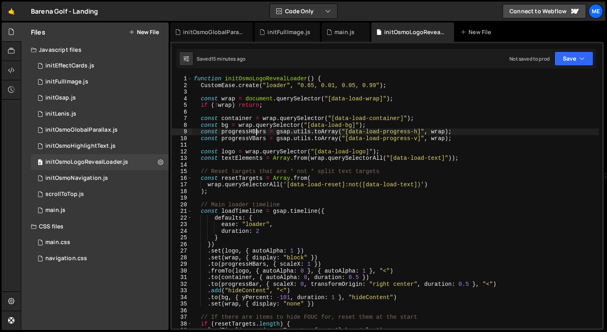
click at [255, 131] on div "function initOsmoLogoRevealLoader ( ) { CustomEase . create ( "loader" , "0.65,…" at bounding box center [395, 209] width 407 height 266
click at [247, 285] on div "function initOsmoLogoRevealLoader ( ) { CustomEase . create ( "loader" , "0.65,…" at bounding box center [395, 209] width 407 height 266
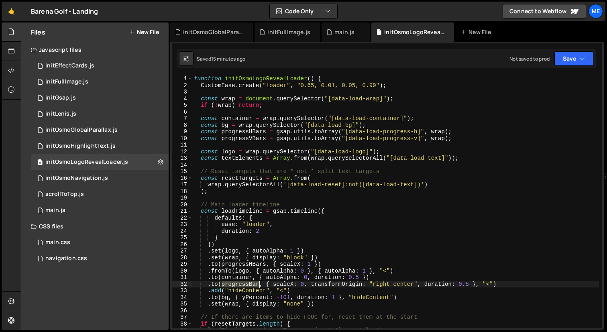
click at [247, 285] on div "function initOsmoLogoRevealLoader ( ) { CustomEase . create ( "loader" , "0.65,…" at bounding box center [395, 209] width 407 height 266
paste textarea "HBars"
click at [251, 132] on div "function initOsmoLogoRevealLoader ( ) { CustomEase . create ( "loader" , "0.65,…" at bounding box center [395, 209] width 407 height 266
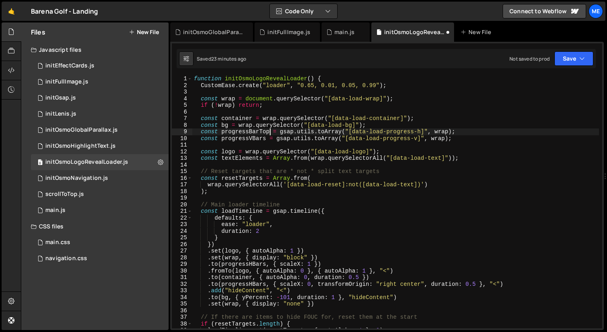
scroll to position [0, 5]
click at [421, 131] on div "function initOsmoLogoRevealLoader ( ) { CustomEase . create ( "loader" , "0.65,…" at bounding box center [395, 209] width 407 height 266
type textarea "const progressBarTop = gsap.utils.toArray("[data-load-progress-top]", wrap);"
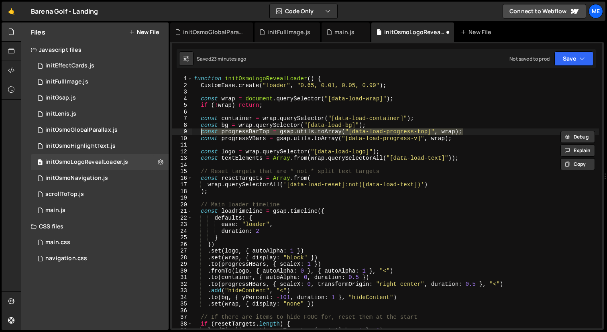
scroll to position [0, 0]
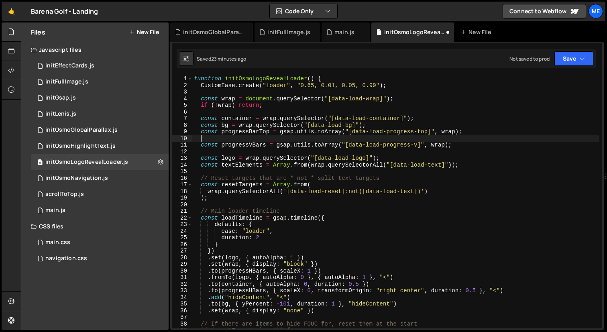
paste textarea "const progressBarTop = gsap.utils.toArray("[data-load-progress-top]", wrap);"
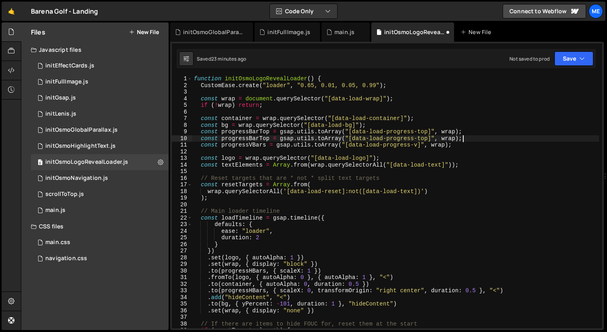
click at [269, 139] on div "function initOsmoLogoRevealLoader ( ) { CustomEase . create ( "loader" , "0.65,…" at bounding box center [395, 209] width 407 height 266
click at [438, 139] on div "function initOsmoLogoRevealLoader ( ) { CustomEase . create ( "loader" , "0.65,…" at bounding box center [395, 209] width 407 height 266
type textarea "const progressBarBottom = gsap.utils.toArray("[data-load-progress-bottom]", wra…"
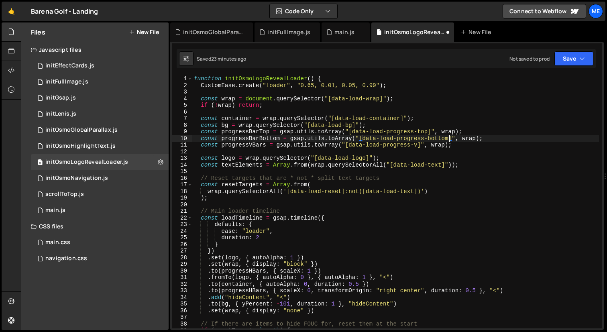
click at [490, 138] on div "function initOsmoLogoRevealLoader ( ) { CustomEase . create ( "loader" , "0.65,…" at bounding box center [395, 209] width 407 height 266
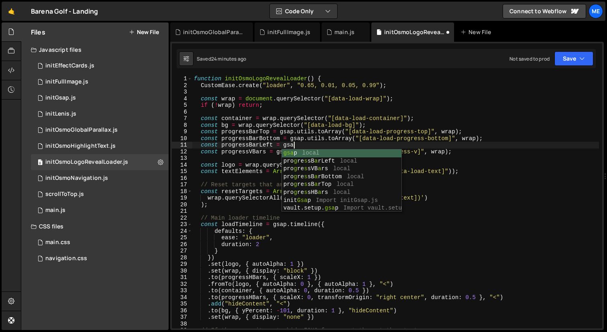
scroll to position [0, 7]
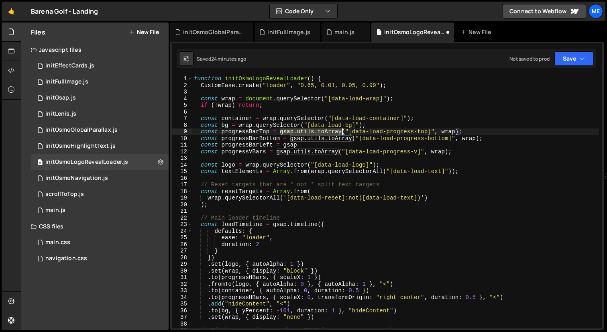
drag, startPoint x: 280, startPoint y: 135, endPoint x: 342, endPoint y: 135, distance: 61.9
click at [342, 135] on div "function initOsmoLogoRevealLoader ( ) { CustomEase . create ( "loader" , "0.65,…" at bounding box center [395, 209] width 407 height 266
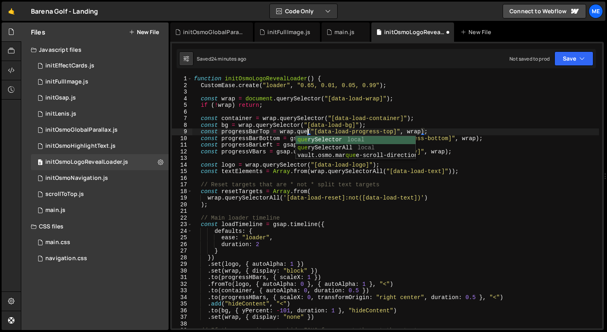
scroll to position [0, 8]
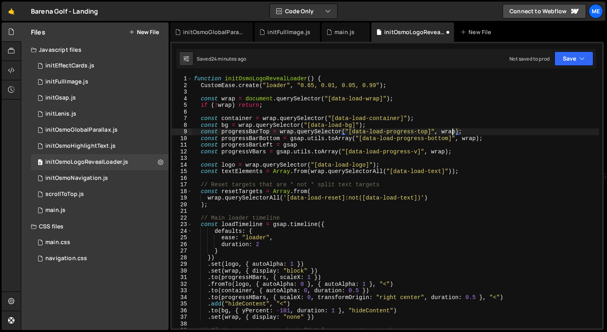
click at [452, 134] on div "function initOsmoLogoRevealLoader ( ) { CustomEase . create ( "loader" , "0.65,…" at bounding box center [395, 209] width 407 height 266
click at [472, 141] on div "function initOsmoLogoRevealLoader ( ) { CustomEase . create ( "loader" , "0.65,…" at bounding box center [395, 209] width 407 height 266
drag, startPoint x: 280, startPoint y: 132, endPoint x: 342, endPoint y: 132, distance: 61.5
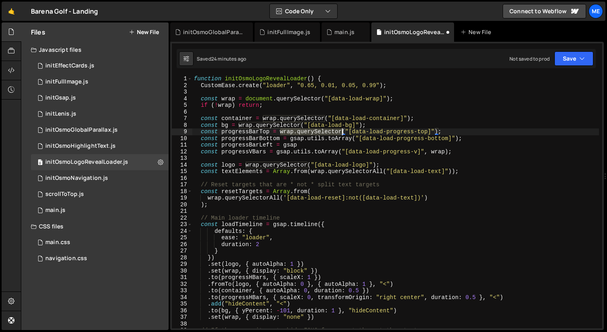
click at [342, 132] on div "function initOsmoLogoRevealLoader ( ) { CustomEase . create ( "loader" , "0.65,…" at bounding box center [395, 209] width 407 height 266
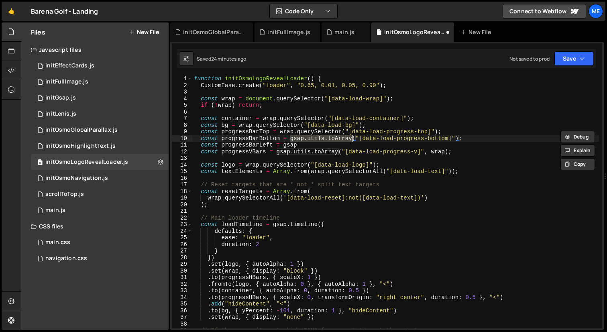
paste textarea "Bottom = wrap.querySelector("[data-load-progress-bottom"
drag, startPoint x: 291, startPoint y: 139, endPoint x: 353, endPoint y: 139, distance: 61.5
click at [353, 139] on div "function initOsmoLogoRevealLoader ( ) { CustomEase . create ( "loader" , "0.65,…" at bounding box center [395, 209] width 407 height 266
drag, startPoint x: 472, startPoint y: 139, endPoint x: 291, endPoint y: 137, distance: 180.8
click at [291, 137] on div "function initOsmoLogoRevealLoader ( ) { CustomEase . create ( "loader" , "0.65,…" at bounding box center [395, 209] width 407 height 266
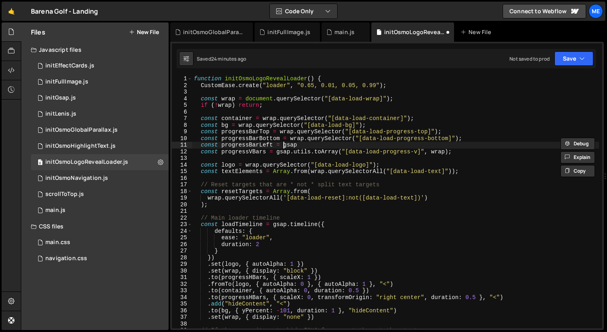
drag, startPoint x: 284, startPoint y: 145, endPoint x: 339, endPoint y: 145, distance: 55.0
click at [339, 145] on div "function initOsmoLogoRevealLoader ( ) { CustomEase . create ( "loader" , "0.65,…" at bounding box center [395, 209] width 407 height 266
paste textarea "wrap.querySelector("[data-load-progress-bottom]");"
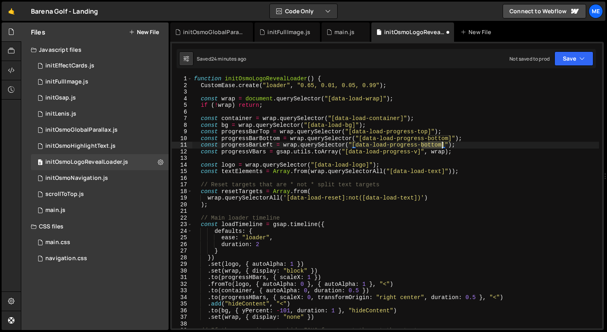
drag, startPoint x: 423, startPoint y: 145, endPoint x: 442, endPoint y: 146, distance: 19.3
click at [442, 146] on div "function initOsmoLogoRevealLoader ( ) { CustomEase . create ( "loader" , "0.65,…" at bounding box center [395, 209] width 407 height 266
click at [463, 145] on div "function initOsmoLogoRevealLoader ( ) { CustomEase . create ( "loader" , "0.65,…" at bounding box center [395, 209] width 407 height 266
click at [267, 152] on div "function initOsmoLogoRevealLoader ( ) { CustomEase . create ( "loader" , "0.65,…" at bounding box center [395, 209] width 407 height 266
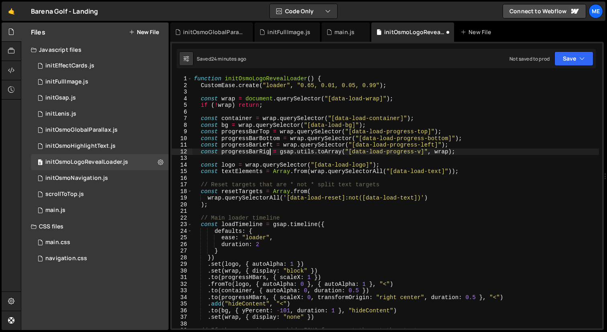
scroll to position [0, 6]
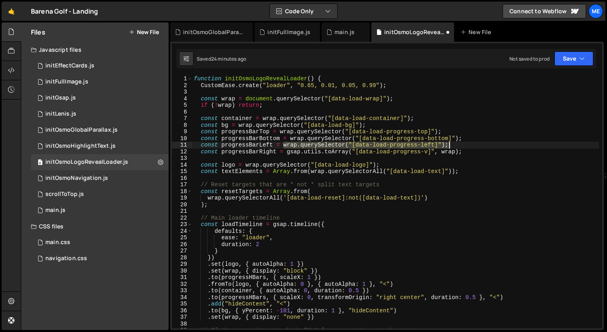
drag, startPoint x: 284, startPoint y: 145, endPoint x: 475, endPoint y: 145, distance: 190.8
click at [475, 145] on div "function initOsmoLogoRevealLoader ( ) { CustomEase . create ( "loader" , "0.65,…" at bounding box center [395, 209] width 407 height 266
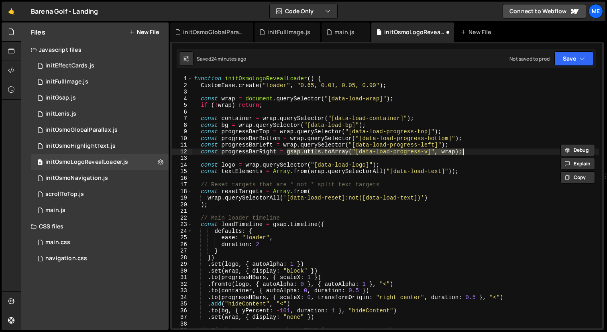
drag, startPoint x: 287, startPoint y: 154, endPoint x: 498, endPoint y: 153, distance: 211.7
click at [499, 153] on div "function initOsmoLogoRevealLoader ( ) { CustomEase . create ( "loader" , "0.65,…" at bounding box center [395, 209] width 407 height 266
paste textarea "wrap.querySelector("[data-load-progress-left]""
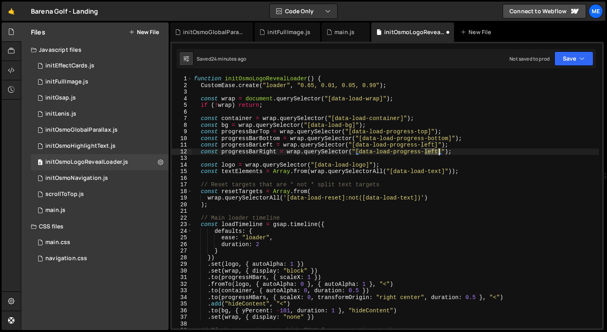
drag, startPoint x: 427, startPoint y: 151, endPoint x: 440, endPoint y: 151, distance: 13.3
click at [440, 151] on div "function initOsmoLogoRevealLoader ( ) { CustomEase . create ( "loader" , "0.65,…" at bounding box center [395, 209] width 407 height 266
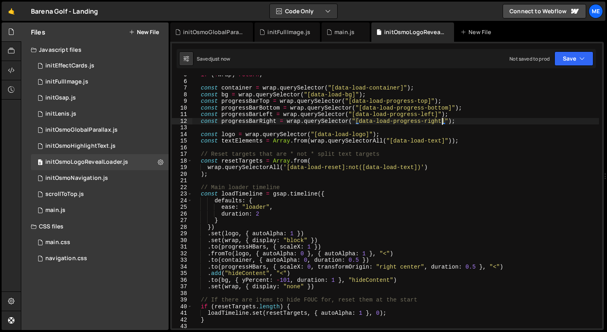
scroll to position [32, 0]
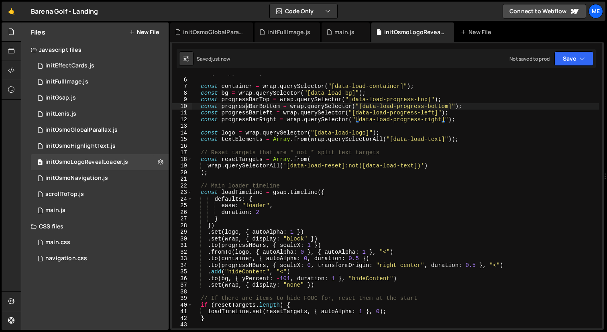
click at [245, 104] on div "if ( ! wrap ) return ; const container = wrap . querySelector ( "[data-load-con…" at bounding box center [395, 203] width 407 height 266
click at [245, 101] on div "if ( ! wrap ) return ; const container = wrap . querySelector ( "[data-load-con…" at bounding box center [395, 203] width 407 height 266
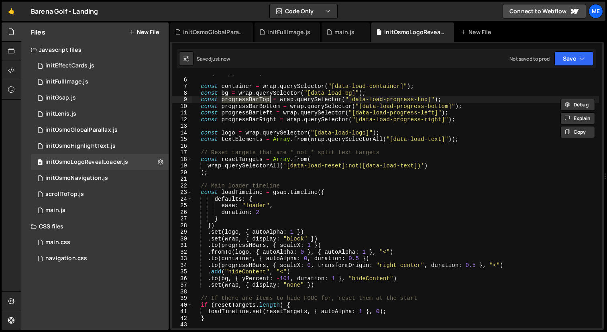
click at [240, 227] on div "if ( ! wrap ) return ; const container = wrap . querySelector ( "[data-load-con…" at bounding box center [395, 203] width 407 height 266
type textarea "})"
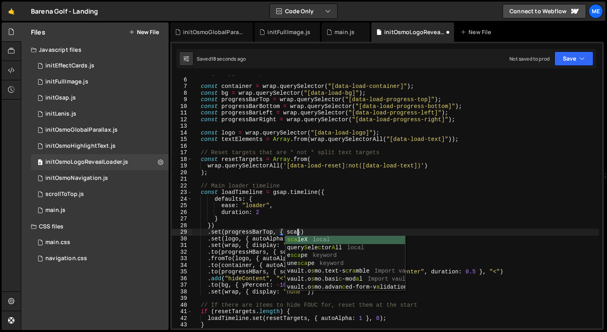
scroll to position [0, 8]
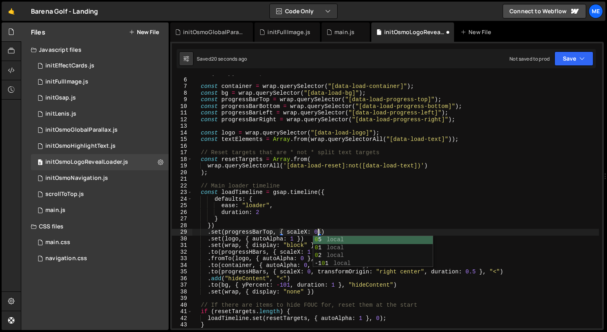
type textarea ".set(progressBarTop, { scaleX: 0 })"
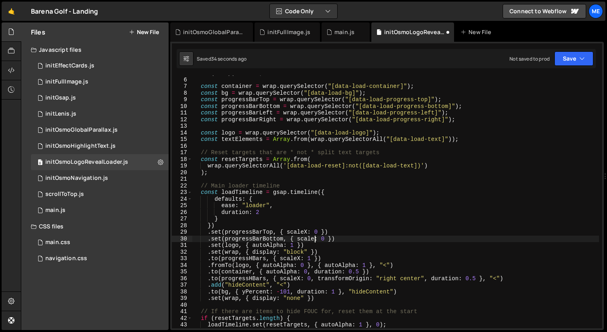
scroll to position [0, 9]
type textarea ".set(progressBarBottom, { scaleX: 0 })"
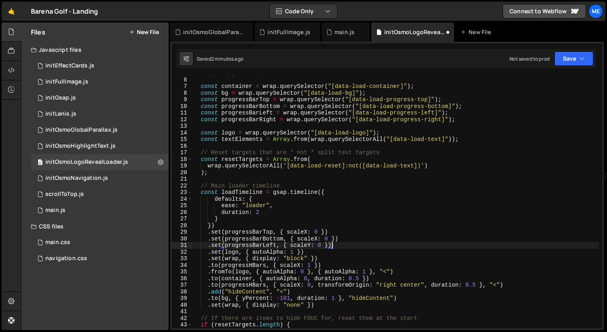
scroll to position [0, 7]
type textarea ".set(progressBarLeft, { scaleY: 0 })"
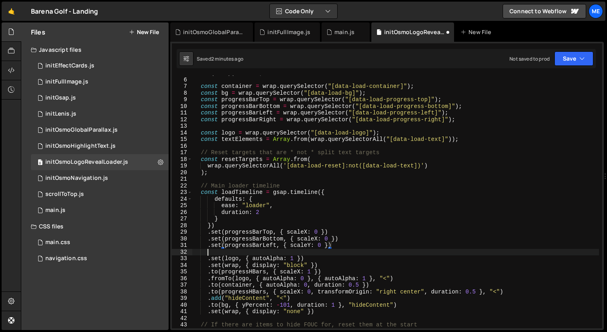
scroll to position [0, 0]
paste textarea ".set(progressBarLeft, { scaleY: 0 })"
drag, startPoint x: 263, startPoint y: 251, endPoint x: 278, endPoint y: 251, distance: 14.1
click at [278, 251] on div "if ( ! wrap ) return ; const container = wrap . querySelector ( "[data-load-con…" at bounding box center [395, 203] width 407 height 266
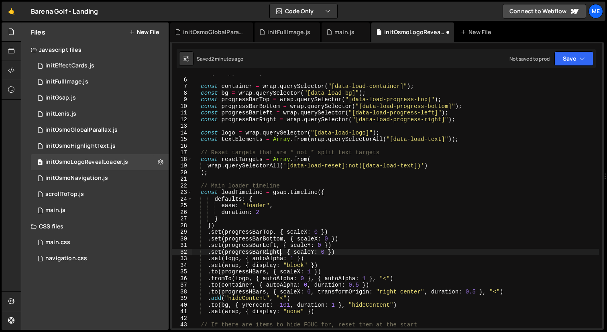
click at [334, 251] on div "if ( ! wrap ) return ; const container = wrap . querySelector ( "[data-load-con…" at bounding box center [395, 203] width 407 height 266
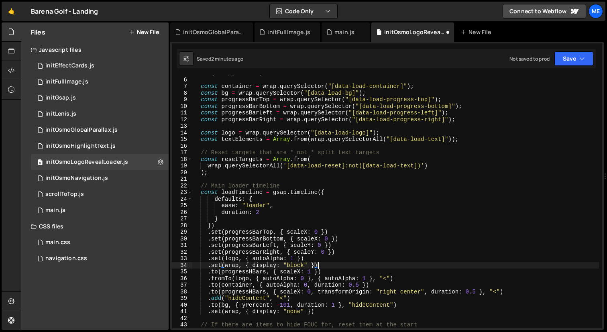
type textarea ".set(logo, { autoAlpha: 1 }) .set(wrap, { display: "block" })"
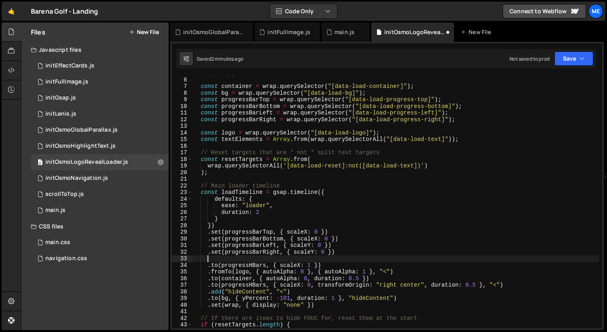
scroll to position [0, 0]
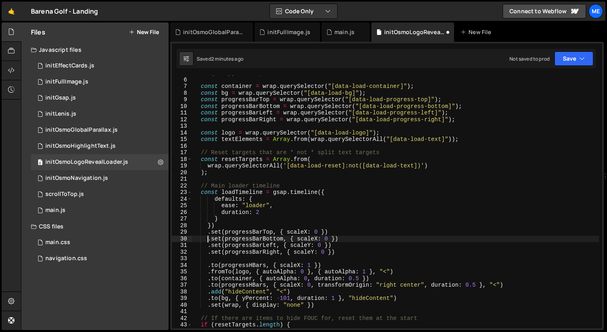
type textarea "})"
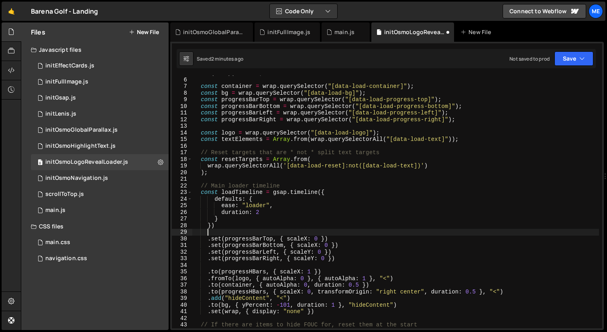
paste textarea ".set(wrap, { display: "block" })"
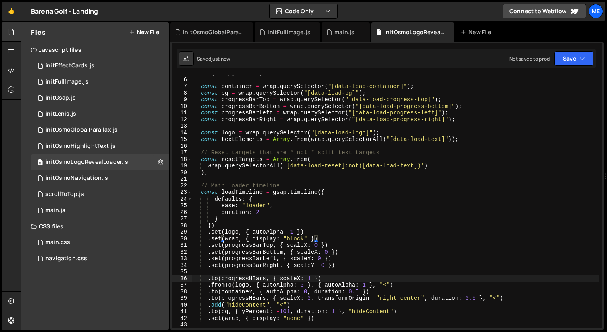
click at [325, 276] on div "if ( ! wrap ) return ; const container = wrap . querySelector ( "[data-load-con…" at bounding box center [395, 203] width 407 height 266
drag, startPoint x: 267, startPoint y: 280, endPoint x: 249, endPoint y: 280, distance: 17.3
click at [249, 280] on div "if ( ! wrap ) return ; const container = wrap . querySelector ( "[data-load-con…" at bounding box center [395, 203] width 407 height 266
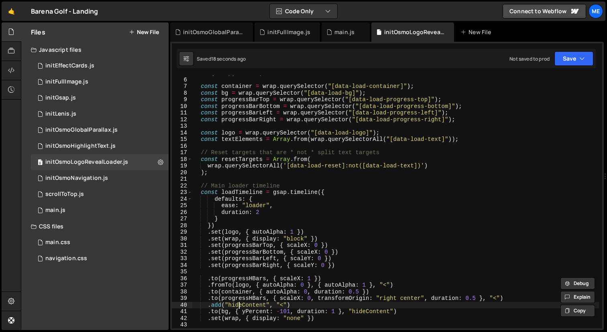
click at [238, 307] on div "if ( ! wrap ) return ; const container = wrap . querySelector ( "[data-load-con…" at bounding box center [395, 203] width 407 height 266
click at [253, 249] on div "if ( ! wrap ) return ; const container = wrap . querySelector ( "[data-load-con…" at bounding box center [395, 203] width 407 height 266
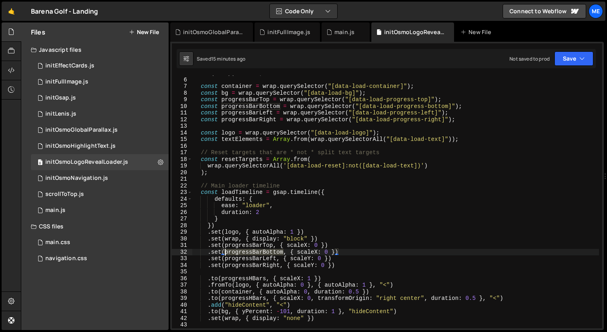
click at [253, 249] on div "if ( ! wrap ) return ; const container = wrap . querySelector ( "[data-load-con…" at bounding box center [395, 203] width 407 height 266
click at [254, 245] on div "if ( ! wrap ) return ; const container = wrap . querySelector ( "[data-load-con…" at bounding box center [395, 203] width 407 height 266
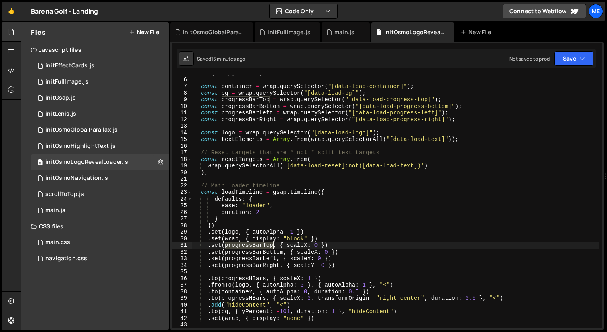
click at [254, 245] on div "if ( ! wrap ) return ; const container = wrap . querySelector ( "[data-load-con…" at bounding box center [395, 203] width 407 height 266
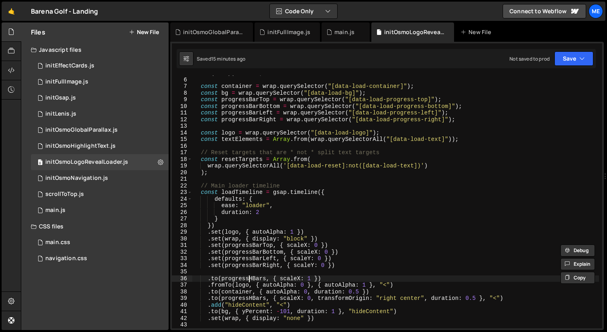
click at [248, 276] on div "if ( ! wrap ) return ; const container = wrap . querySelector ( "[data-load-con…" at bounding box center [395, 203] width 407 height 266
paste textarea "BarTop"
type textarea ".to(progressBarTop, { scaleX: 1 })"
click at [338, 278] on div "if ( ! wrap ) return ; const container = wrap . querySelector ( "[data-load-con…" at bounding box center [395, 203] width 407 height 266
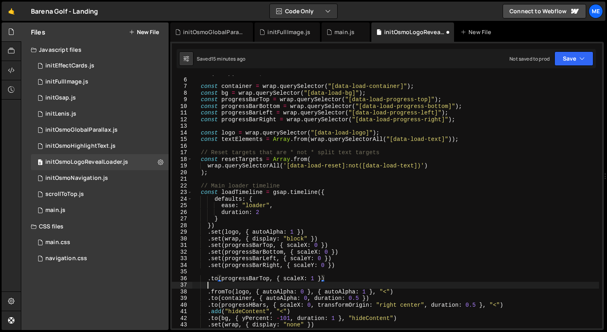
paste textarea ".to(progressBarTop, { scaleX: 1 })"
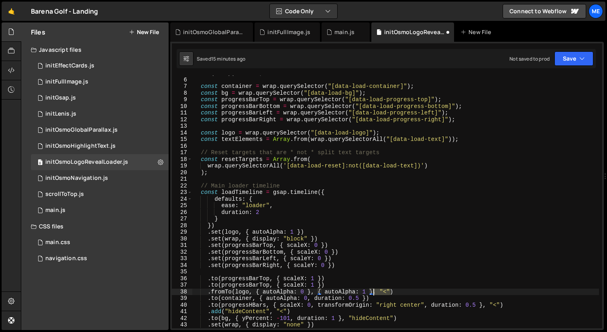
drag, startPoint x: 390, startPoint y: 293, endPoint x: 373, endPoint y: 294, distance: 17.7
click at [373, 293] on div "if ( ! wrap ) return ; const container = wrap . querySelector ( "[data-load-con…" at bounding box center [395, 203] width 407 height 266
click at [320, 284] on div "if ( ! wrap ) return ; const container = wrap . querySelector ( "[data-load-con…" at bounding box center [395, 203] width 407 height 266
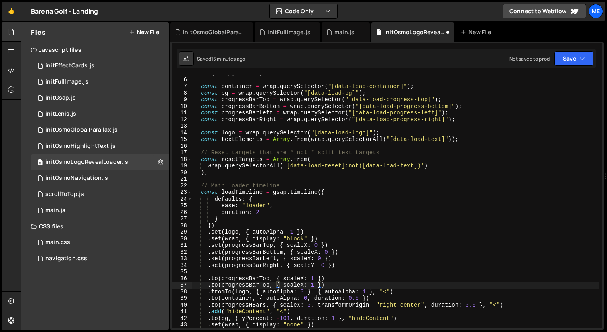
paste textarea ", "<""
click at [350, 287] on div "if ( ! wrap ) return ; const container = wrap . querySelector ( "[data-load-con…" at bounding box center [395, 203] width 407 height 266
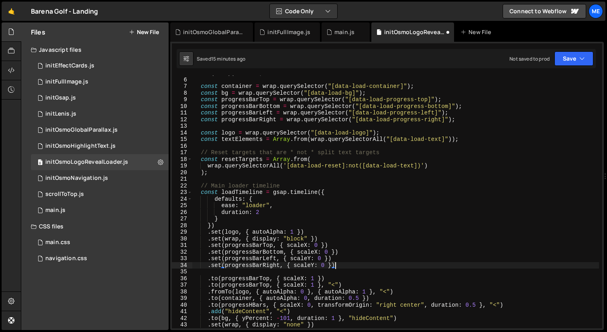
click at [345, 265] on div "if ( ! wrap ) return ; const container = wrap . querySelector ( "[data-load-con…" at bounding box center [395, 203] width 407 height 266
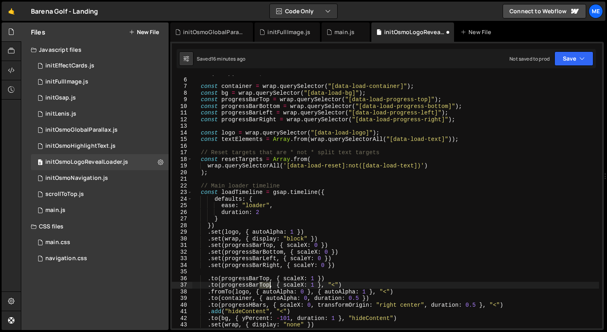
drag, startPoint x: 261, startPoint y: 285, endPoint x: 270, endPoint y: 285, distance: 9.2
click at [270, 285] on div "if ( ! wrap ) return ; const container = wrap . querySelector ( "[data-load-con…" at bounding box center [395, 203] width 407 height 266
click at [221, 285] on div "if ( ! wrap ) return ; const container = wrap . querySelector ( "[data-load-con…" at bounding box center [395, 203] width 407 height 266
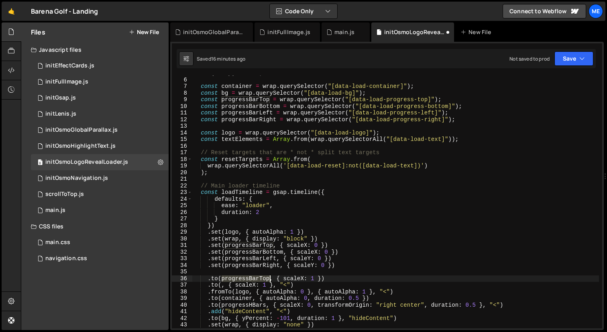
drag, startPoint x: 222, startPoint y: 279, endPoint x: 269, endPoint y: 279, distance: 47.0
click at [269, 279] on div "if ( ! wrap ) return ; const container = wrap . querySelector ( "[data-load-con…" at bounding box center [395, 203] width 407 height 266
paste textarea "Bottom"
paste textarea "progressBarBottom"
drag, startPoint x: 222, startPoint y: 279, endPoint x: 341, endPoint y: 277, distance: 118.9
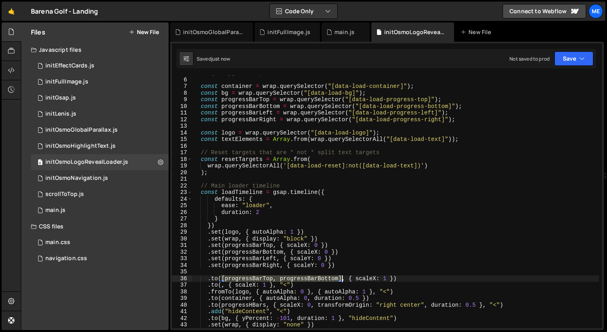
click at [341, 277] on div "if ( ! wrap ) return ; const container = wrap . querySelector ( "[data-load-con…" at bounding box center [395, 203] width 407 height 266
click at [222, 285] on div "if ( ! wrap ) return ; const container = wrap . querySelector ( "[data-load-con…" at bounding box center [395, 203] width 407 height 266
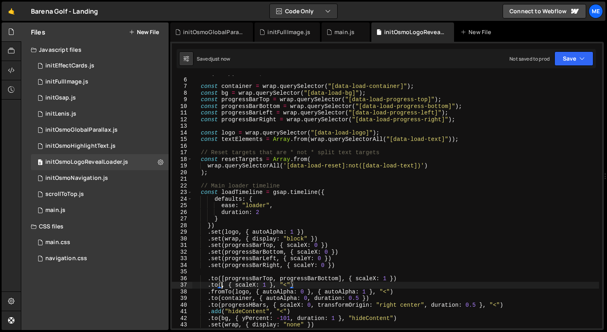
paste textarea "[progressBarTop, progressBarBottom]"
click at [304, 287] on div "if ( ! wrap ) return ; const container = wrap . querySelector ( "[data-load-con…" at bounding box center [395, 203] width 407 height 266
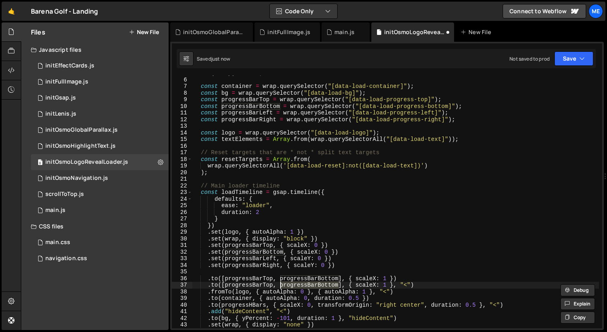
click at [364, 285] on div "if ( ! wrap ) return ; const container = wrap . querySelector ( "[data-load-con…" at bounding box center [395, 203] width 407 height 266
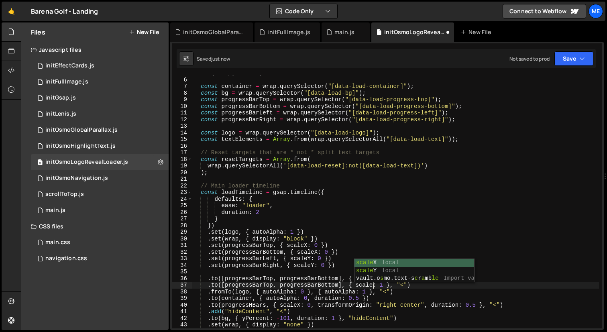
scroll to position [0, 12]
click at [388, 286] on div "if ( ! wrap ) return ; const container = wrap . querySelector ( "[data-load-con…" at bounding box center [395, 203] width 407 height 266
drag, startPoint x: 395, startPoint y: 286, endPoint x: 411, endPoint y: 286, distance: 16.1
click at [411, 286] on div "if ( ! wrap ) return ; const container = wrap . querySelector ( "[data-load-con…" at bounding box center [395, 203] width 407 height 266
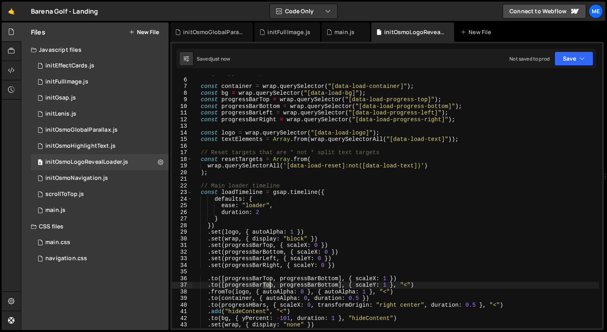
drag, startPoint x: 264, startPoint y: 284, endPoint x: 272, endPoint y: 284, distance: 8.0
click at [272, 284] on div "if ( ! wrap ) return ; const container = wrap . querySelector ( "[data-load-con…" at bounding box center [395, 203] width 407 height 266
drag, startPoint x: 322, startPoint y: 286, endPoint x: 343, endPoint y: 286, distance: 21.7
click at [343, 286] on div "if ( ! wrap ) return ; const container = wrap . querySelector ( "[data-load-con…" at bounding box center [395, 203] width 407 height 266
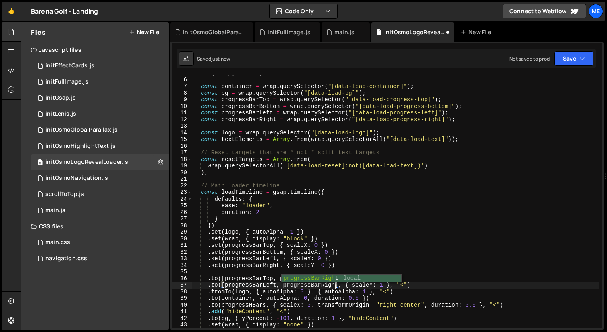
scroll to position [0, 10]
click at [405, 285] on div "if ( ! wrap ) return ; const container = wrap . querySelector ( "[data-load-con…" at bounding box center [395, 203] width 407 height 266
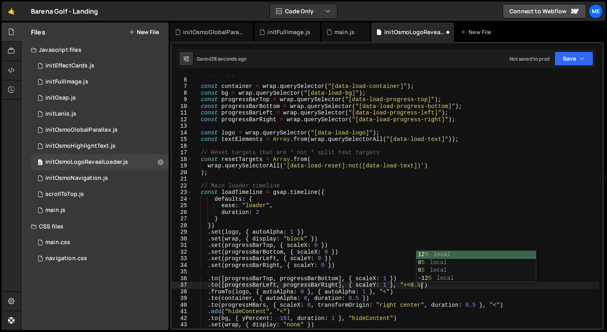
scroll to position [0, 16]
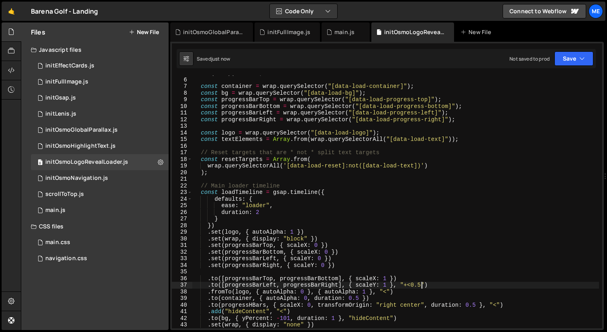
click at [435, 288] on div "if ( ! wrap ) return ; const container = wrap . querySelector ( "[data-load-con…" at bounding box center [395, 203] width 407 height 266
click at [435, 292] on div "if ( ! wrap ) return ; const container = wrap . querySelector ( "[data-load-con…" at bounding box center [395, 203] width 407 height 266
type textarea ".fromTo(logo, { autoAlpha: 0 }, { autoAlpha: 1 }, "<")"
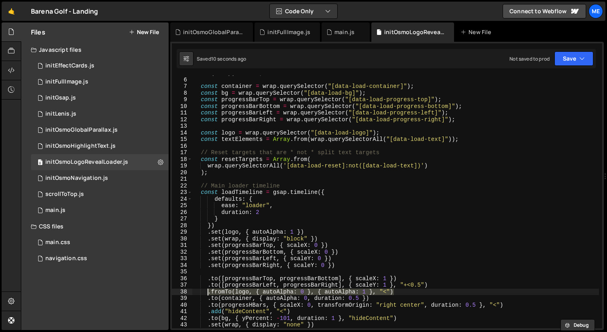
scroll to position [0, 0]
type textarea ".to([progressBarTop, progressBarBottom], { scaleX: 1 })"
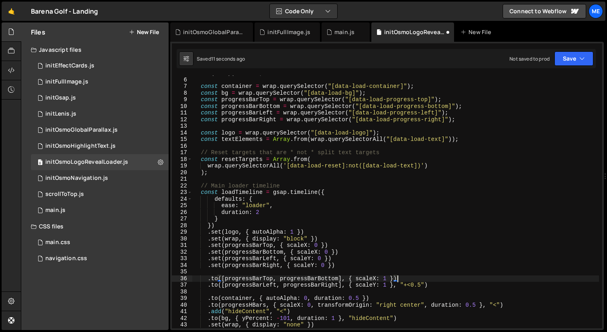
paste textarea ".fromTo(logo, { autoAlpha: 0 }, { autoAlpha: 1 }, "<")"
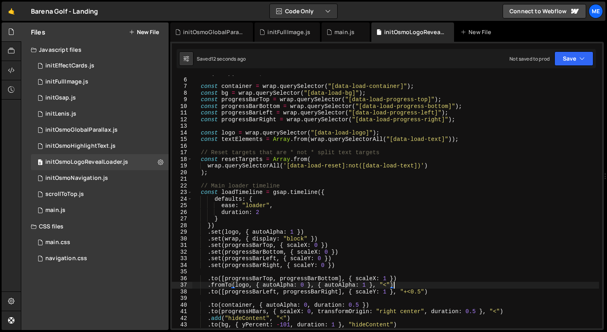
click at [388, 279] on div "if ( ! wrap ) return ; const container = wrap . querySelector ( "[data-load-con…" at bounding box center [395, 203] width 407 height 266
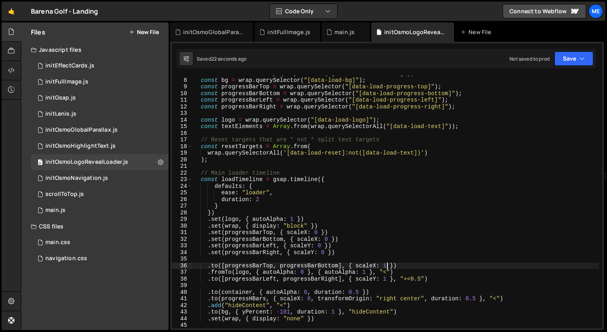
scroll to position [47, 0]
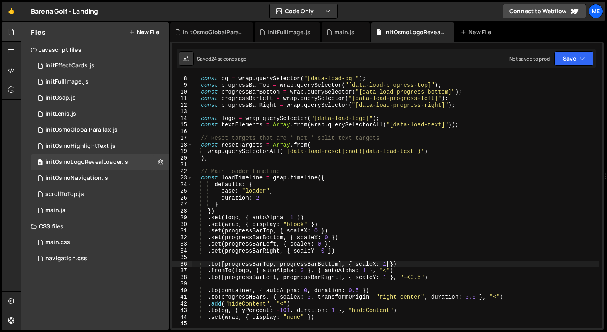
click at [394, 264] on div "const bg = wrap . querySelector ( "[data-load-bg]" ) ; const progressBarTop = w…" at bounding box center [395, 208] width 407 height 266
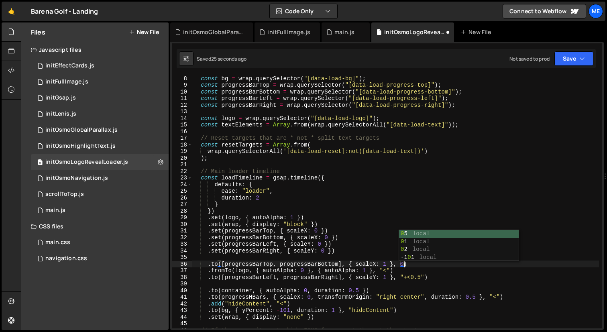
scroll to position [0, 14]
click at [394, 272] on div "const bg = wrap . querySelector ( "[data-load-bg]" ) ; const progressBarTop = w…" at bounding box center [395, 208] width 407 height 266
type textarea ".fromTo(logo, { autoAlpha: 0 }, { autoAlpha: 1 }, "<")"
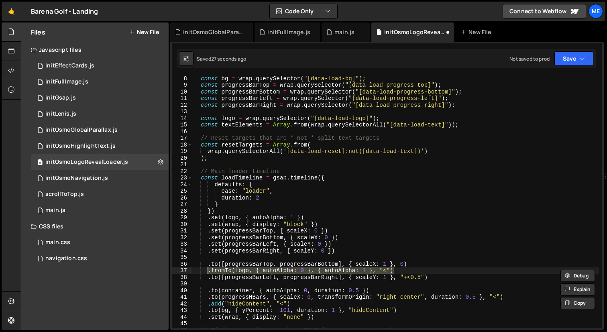
scroll to position [0, 0]
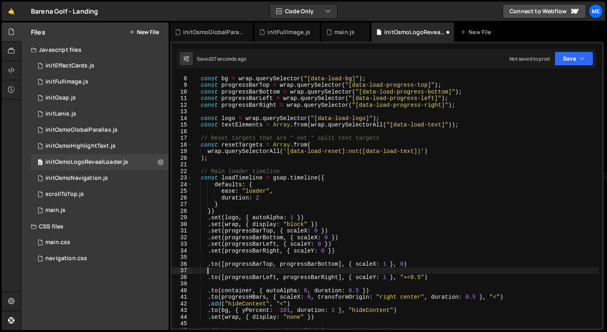
type textarea ".to([progressBarLeft, progressBarRight], { scaleY: 1 }, "+<0.5")"
paste textarea ".fromTo(logo, { autoAlpha: 0 }, { autoAlpha: 1 }, "<")"
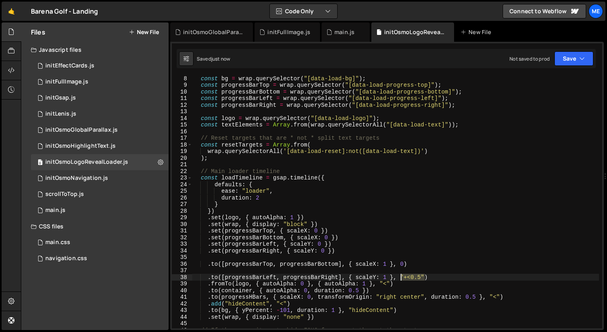
drag, startPoint x: 425, startPoint y: 279, endPoint x: 402, endPoint y: 278, distance: 23.3
click at [402, 278] on div "const bg = wrap . querySelector ( "[data-load-bg]" ) ; const progressBarTop = w…" at bounding box center [395, 208] width 407 height 266
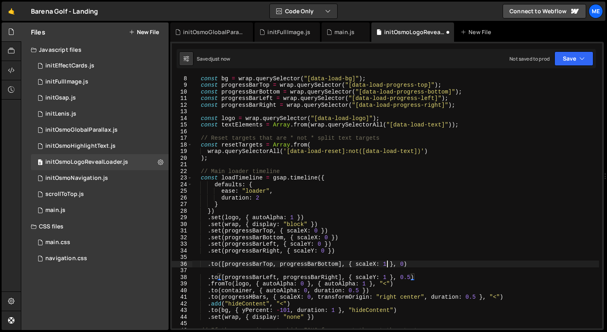
click at [386, 265] on div "const bg = wrap . querySelector ( "[data-load-bg]" ) ; const progressBarTop = w…" at bounding box center [395, 208] width 407 height 266
click at [412, 278] on div "const bg = wrap . querySelector ( "[data-load-bg]" ) ; const progressBarTop = w…" at bounding box center [395, 208] width 407 height 266
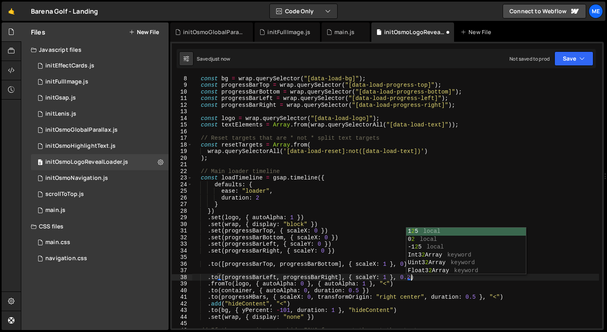
scroll to position [0, 15]
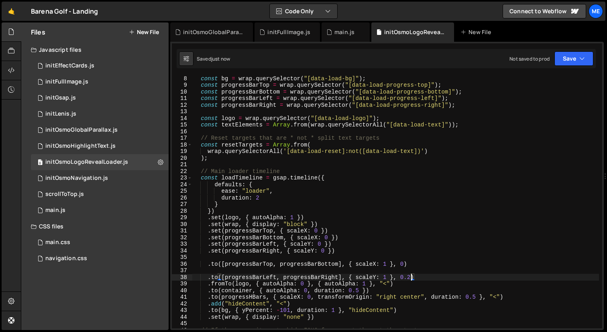
type textarea ".to([progressBarLeft, progressBarRight], { scaleY: 1 }, 0.2)"
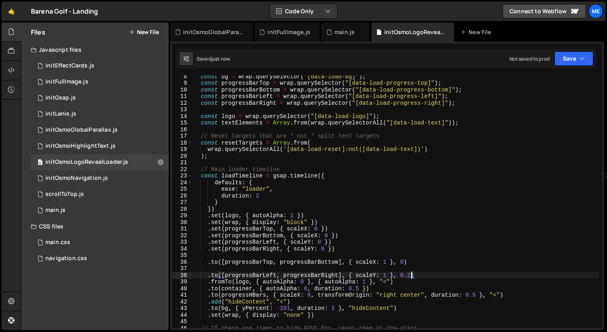
scroll to position [54, 0]
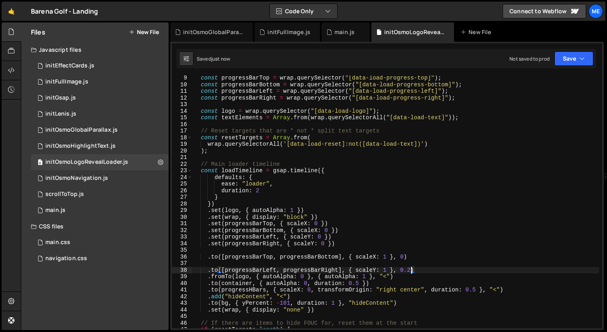
click at [245, 271] on div "const progressBarTop = wrap . querySelector ( "[data-load-progress-top]" ) ; co…" at bounding box center [395, 208] width 407 height 266
click at [242, 263] on div "const progressBarTop = wrap . querySelector ( "[data-load-progress-top]" ) ; co…" at bounding box center [395, 208] width 407 height 266
type textarea ".to([progressBarTop, progressBarBottom], { scaleX: 1 }, 0)"
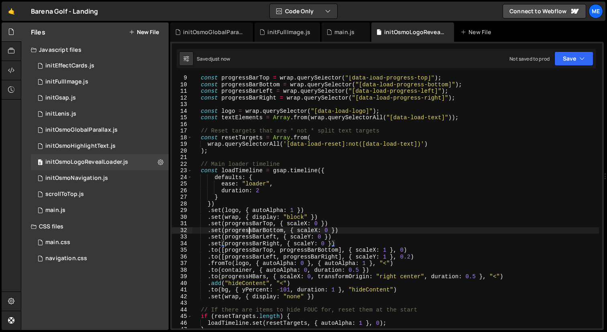
click at [250, 233] on div "const progressBarTop = wrap . querySelector ( "[data-load-progress-top]" ) ; co…" at bounding box center [395, 208] width 407 height 266
click at [207, 251] on div "const progressBarTop = wrap . querySelector ( "[data-load-progress-top]" ) ; co…" at bounding box center [395, 208] width 407 height 266
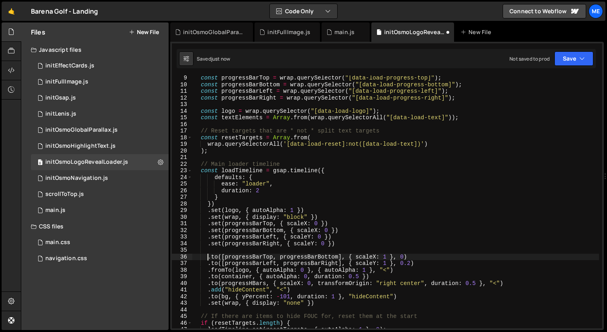
scroll to position [0, 1]
drag, startPoint x: 223, startPoint y: 257, endPoint x: 341, endPoint y: 256, distance: 118.5
click at [341, 256] on div "const progressBarTop = wrap . querySelector ( "[data-load-progress-top]" ) ; co…" at bounding box center [395, 208] width 407 height 266
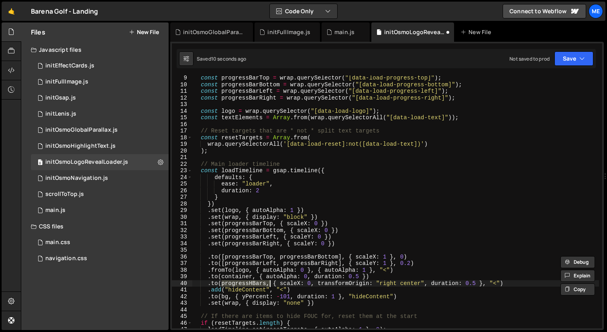
drag, startPoint x: 221, startPoint y: 283, endPoint x: 269, endPoint y: 283, distance: 47.4
click at [269, 283] on div "const progressBarTop = wrap . querySelector ( "[data-load-progress-top]" ) ; co…" at bounding box center [395, 208] width 407 height 266
click at [266, 284] on div "const progressBarTop = wrap . querySelector ( "[data-load-progress-top]" ) ; co…" at bounding box center [395, 202] width 407 height 253
paste textarea "[progressBarTop, progressBarBottom]"
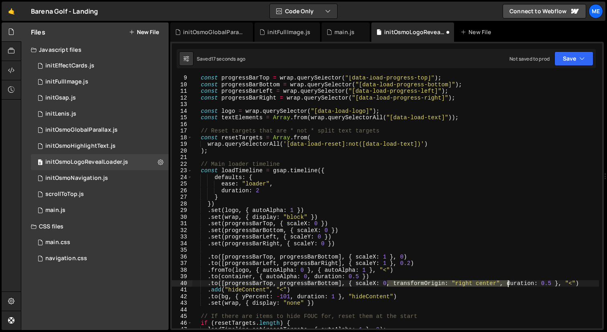
drag, startPoint x: 388, startPoint y: 284, endPoint x: 507, endPoint y: 283, distance: 119.3
click at [507, 283] on div "const progressBarTop = wrap . querySelector ( "[data-load-progress-top]" ) ; co…" at bounding box center [395, 208] width 407 height 266
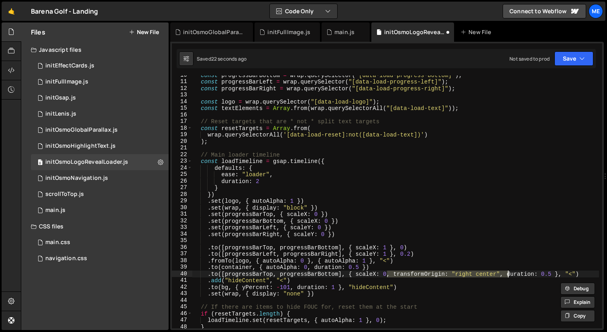
scroll to position [64, 0]
click at [586, 273] on div "const progressBarBottom = wrap . querySelector ( "[data-load-progress-bottom]" …" at bounding box center [395, 204] width 407 height 266
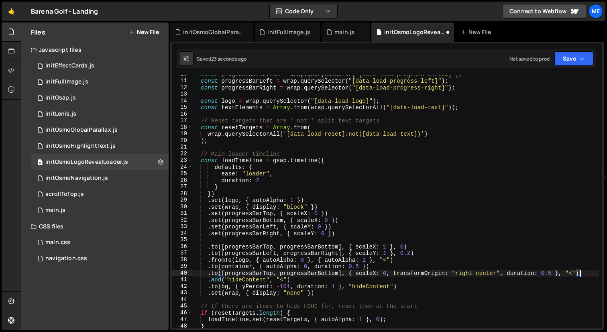
paste textarea ", transformOrigin: "right center","
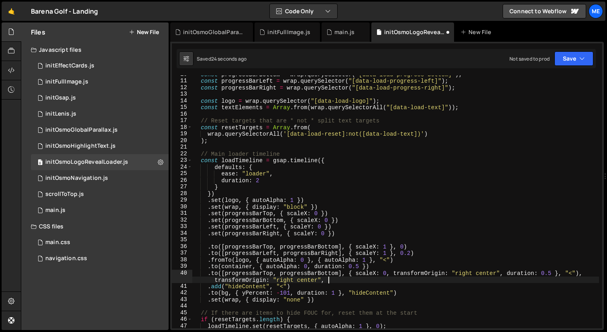
type textarea ".to([progressBarTop, progressBarBottom], { scaleX: 0, transformOrigin: "right c…"
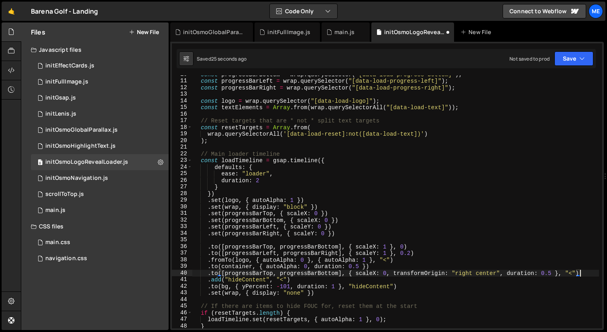
click at [207, 271] on div "const progressBarBottom = wrap . querySelector ( "[data-load-progress-bottom]" …" at bounding box center [395, 204] width 407 height 266
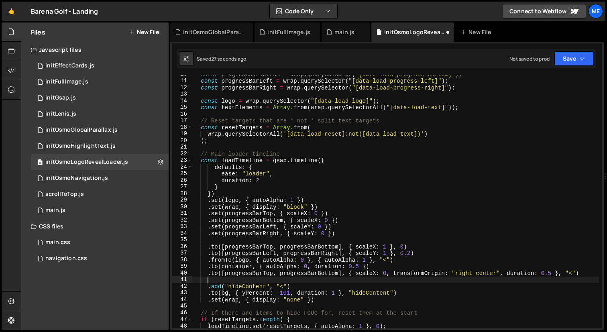
scroll to position [0, 0]
paste textarea ".to([progressBarTop, progressBarBottom], { scaleX: 0, transformOrigin: "right c…"
click at [225, 273] on div "const progressBarBottom = wrap . querySelector ( "[data-load-progress-bottom]" …" at bounding box center [395, 204] width 407 height 266
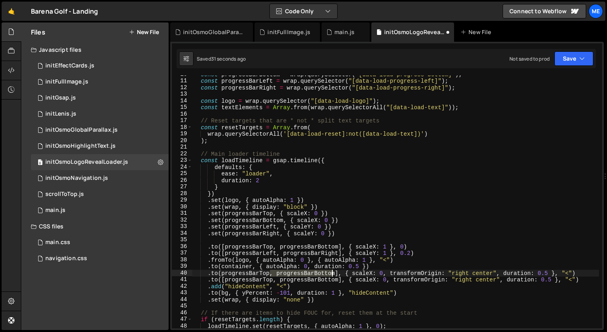
drag, startPoint x: 271, startPoint y: 274, endPoint x: 332, endPoint y: 274, distance: 61.1
click at [332, 274] on div "const progressBarBottom = wrap . querySelector ( "[data-load-progress-bottom]" …" at bounding box center [395, 204] width 407 height 266
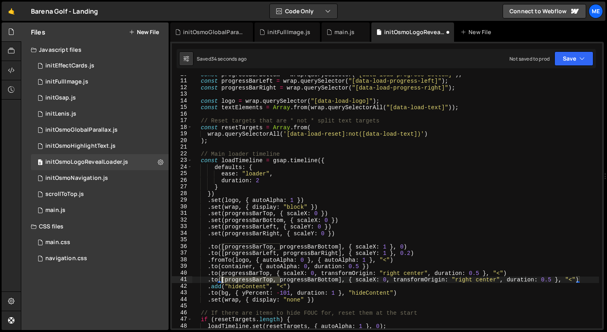
drag, startPoint x: 281, startPoint y: 278, endPoint x: 223, endPoint y: 280, distance: 57.9
click at [223, 280] on div "const progressBarBottom = wrap . querySelector ( "[data-load-progress-bottom]" …" at bounding box center [395, 204] width 407 height 266
click at [284, 280] on div "const progressBarBottom = wrap . querySelector ( "[data-load-progress-bottom]" …" at bounding box center [395, 204] width 407 height 266
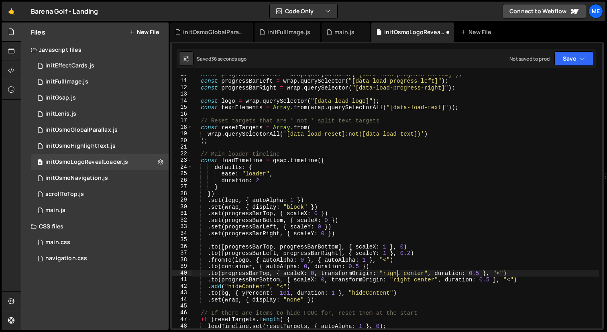
click at [396, 274] on div "const progressBarBottom = wrap . querySelector ( "[data-load-progress-bottom]" …" at bounding box center [395, 204] width 407 height 266
click at [404, 281] on div "const progressBarBottom = wrap . querySelector ( "[data-load-progress-bottom]" …" at bounding box center [395, 204] width 407 height 266
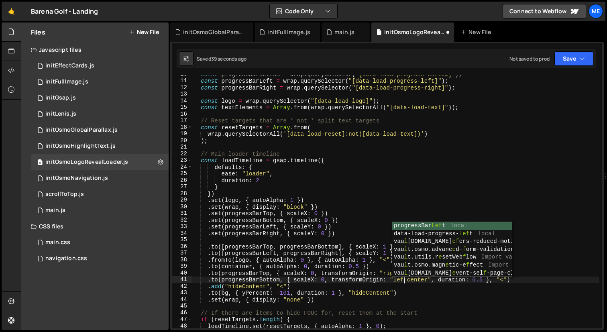
type textarea ".to(progressBarBottom, { scaleX: 0, transformOrigin: "left center", duration: 0…"
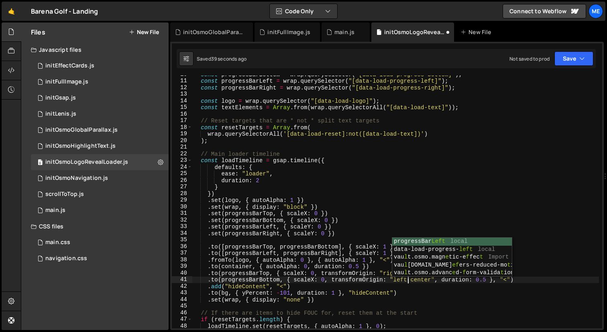
scroll to position [0, 15]
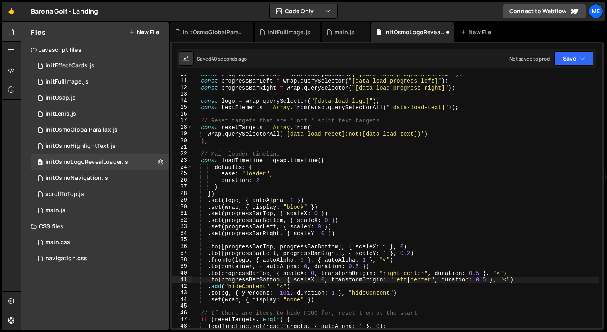
click at [521, 281] on div "const progressBarBottom = wrap . querySelector ( "[data-load-progress-bottom]" …" at bounding box center [395, 204] width 407 height 266
paste textarea ".to(progressBarBottom, { scaleX: 0, transformOrigin: "left center", duration: 0…"
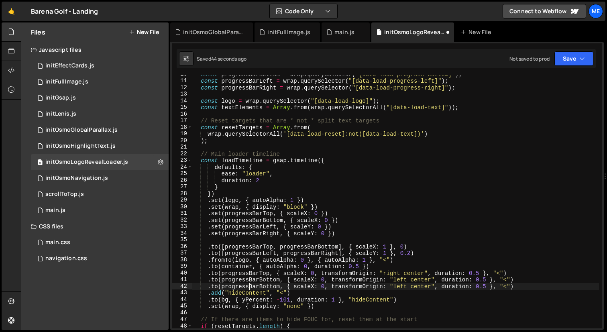
click at [249, 285] on div "const progressBarBottom = wrap . querySelector ( "[data-load-progress-bottom]" …" at bounding box center [395, 204] width 407 height 266
drag, startPoint x: 259, startPoint y: 288, endPoint x: 281, endPoint y: 288, distance: 21.7
click at [281, 288] on div "const progressBarBottom = wrap . querySelector ( "[data-load-progress-bottom]" …" at bounding box center [395, 204] width 407 height 266
click at [390, 286] on div "const progressBarBottom = wrap . querySelector ( "[data-load-progress-bottom]" …" at bounding box center [395, 204] width 407 height 266
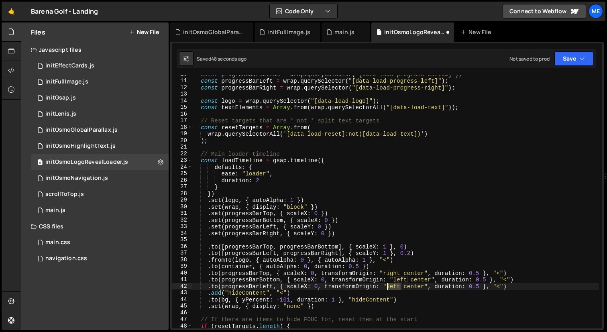
click at [390, 286] on div "const progressBarBottom = wrap . querySelector ( "[data-load-progress-bottom]" …" at bounding box center [395, 204] width 407 height 266
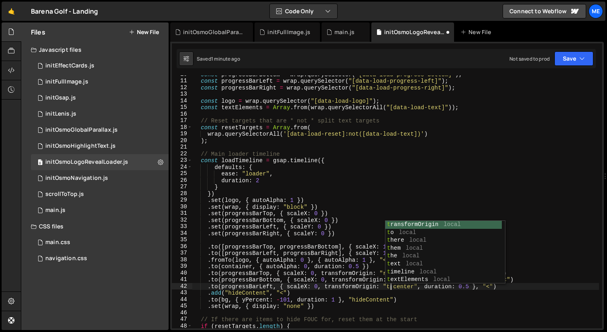
scroll to position [0, 14]
type textarea ".to(progressBarLeft, { scaleX: 0, transformOrigin: "top center", duration: 0.5 …"
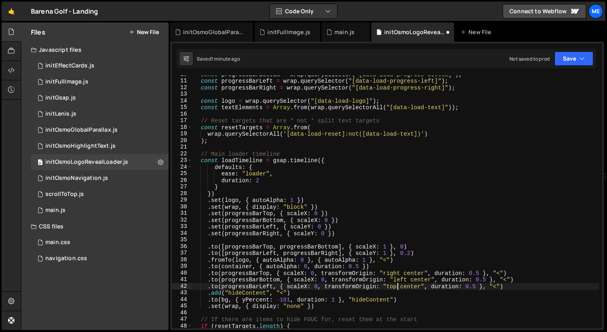
click at [523, 284] on div "const progressBarBottom = wrap . querySelector ( "[data-load-progress-bottom]" …" at bounding box center [395, 204] width 407 height 266
paste textarea ".to(progressBarLeft, { scaleX: 0, transformOrigin: "top center", duration: 0.5 …"
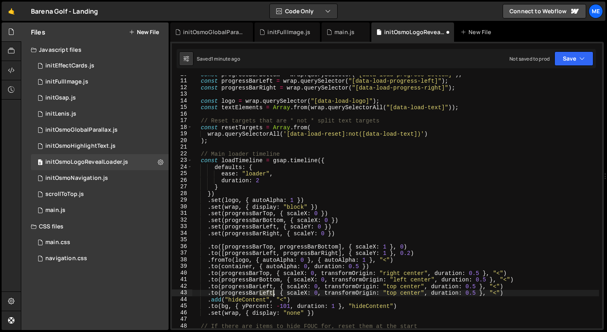
drag, startPoint x: 261, startPoint y: 293, endPoint x: 273, endPoint y: 293, distance: 12.0
click at [273, 293] on div "const progressBarBottom = wrap . querySelector ( "[data-load-progress-bottom]" …" at bounding box center [395, 204] width 407 height 266
click at [397, 292] on div "const progressBarBottom = wrap . querySelector ( "[data-load-progress-bottom]" …" at bounding box center [395, 204] width 407 height 266
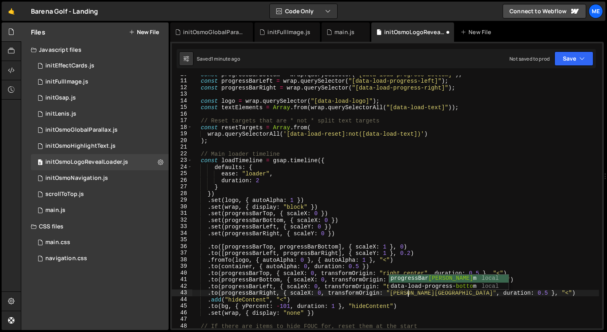
scroll to position [0, 15]
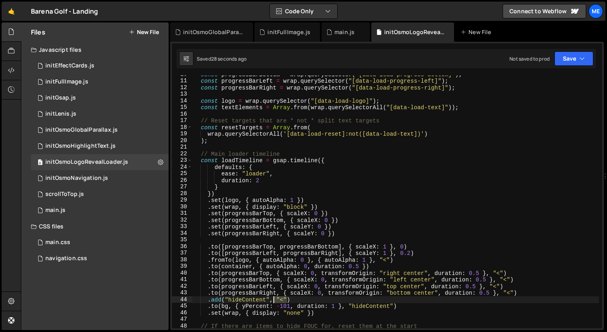
drag, startPoint x: 288, startPoint y: 300, endPoint x: 270, endPoint y: 300, distance: 17.7
click at [270, 300] on div "const progressBarBottom = wrap . querySelector ( "[data-load-progress-bottom]" …" at bounding box center [395, 204] width 407 height 266
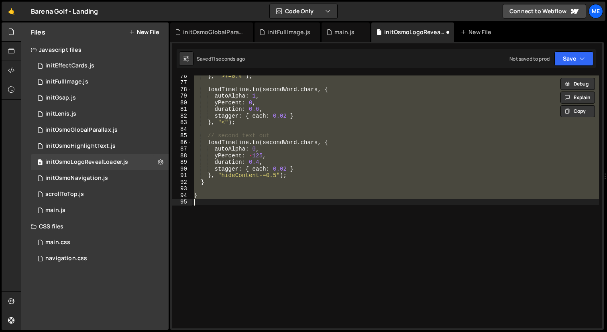
scroll to position [158, 0]
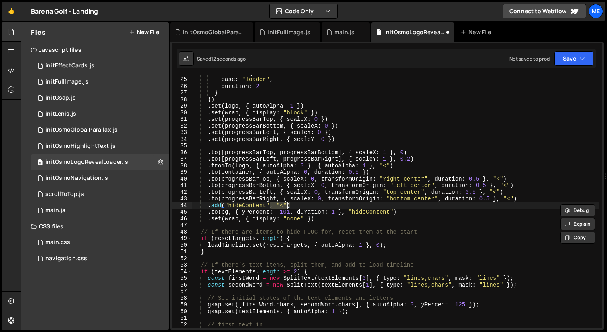
click at [291, 199] on div "defaults : { ease : "loader" , duration : 2 } }) . set ( logo , { autoAlpha : 1…" at bounding box center [395, 202] width 407 height 266
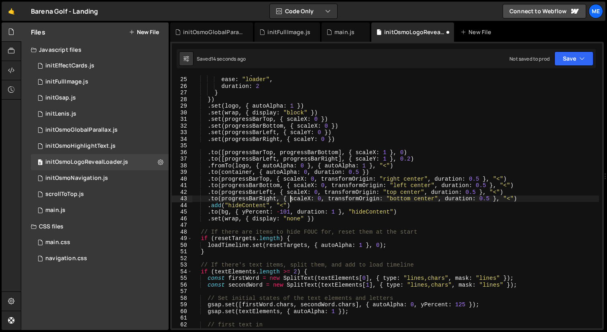
click at [309, 192] on div "defaults : { ease : "loader" , duration : 2 } }) . set ( logo , { autoAlpha : 1…" at bounding box center [395, 202] width 407 height 266
click at [310, 198] on div "defaults : { ease : "loader" , duration : 2 } }) . set ( logo , { autoAlpha : 1…" at bounding box center [395, 202] width 407 height 266
click at [307, 193] on div "defaults : { ease : "loader" , duration : 2 } }) . set ( logo , { autoAlpha : 1…" at bounding box center [395, 202] width 407 height 266
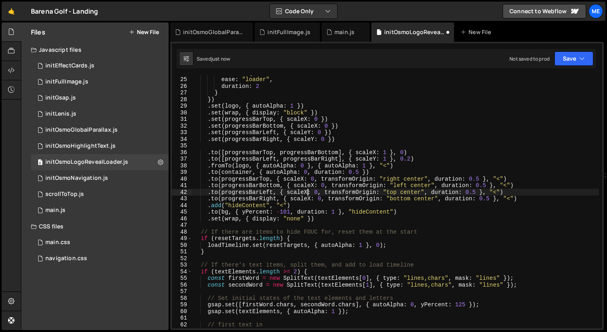
click at [304, 179] on div "defaults : { ease : "loader" , duration : 2 } }) . set ( logo , { autoAlpha : 1…" at bounding box center [395, 202] width 407 height 266
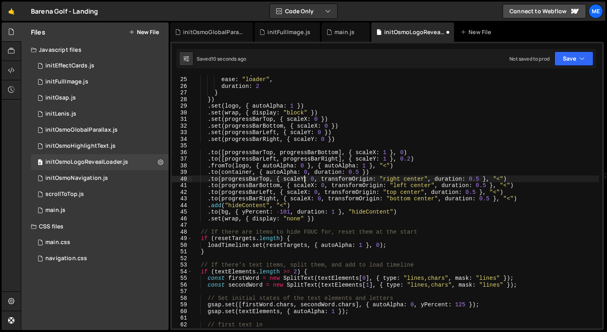
click at [315, 186] on div "defaults : { ease : "loader" , duration : 2 } }) . set ( logo , { autoAlpha : 1…" at bounding box center [395, 202] width 407 height 266
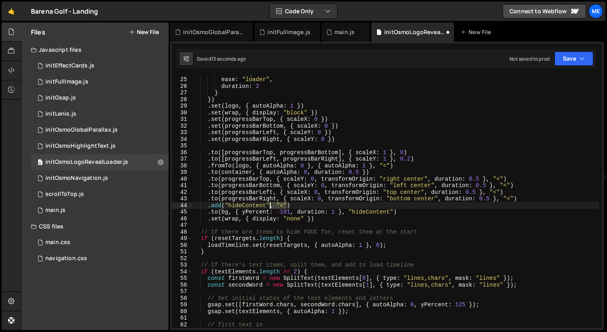
drag, startPoint x: 287, startPoint y: 206, endPoint x: 270, endPoint y: 206, distance: 16.9
click at [270, 206] on div "defaults : { ease : "loader" , duration : 2 } }) . set ( logo , { autoAlpha : 1…" at bounding box center [395, 202] width 407 height 266
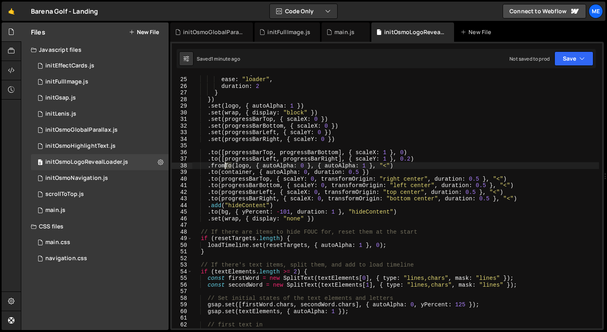
drag, startPoint x: 232, startPoint y: 167, endPoint x: 225, endPoint y: 166, distance: 7.7
click at [225, 166] on div "defaults : { ease : "loader" , duration : 2 } }) . set ( logo , { autoAlpha : 1…" at bounding box center [395, 202] width 407 height 266
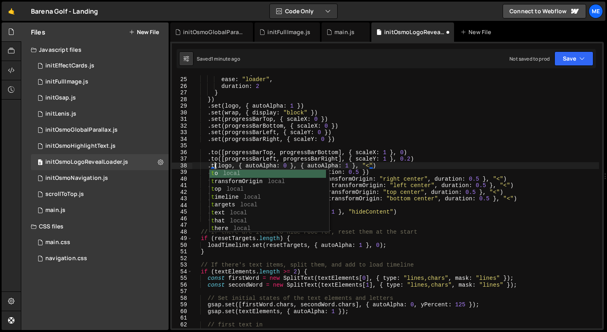
scroll to position [0, 2]
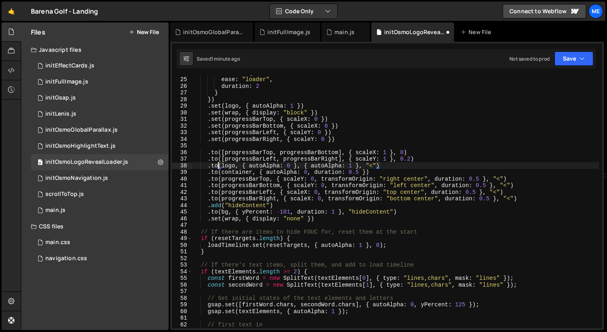
click at [289, 167] on div "defaults : { ease : "loader" , duration : 2 } }) . set ( logo , { autoAlpha : 1…" at bounding box center [395, 202] width 407 height 266
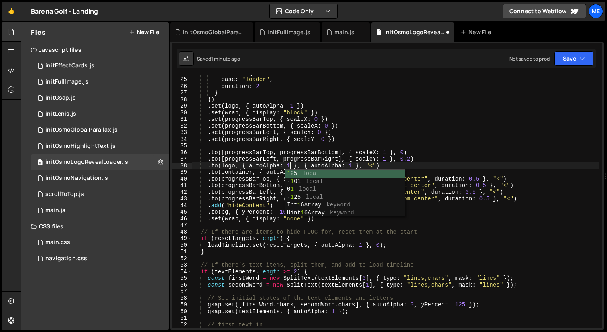
scroll to position [0, 6]
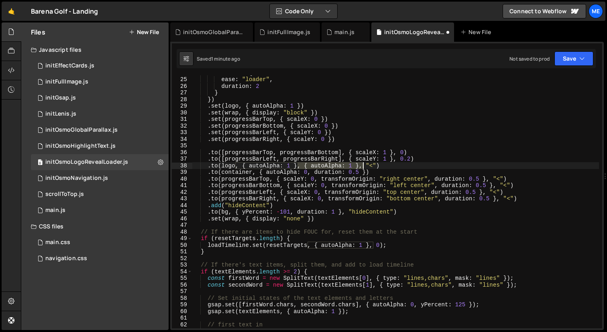
drag, startPoint x: 298, startPoint y: 166, endPoint x: 361, endPoint y: 166, distance: 63.5
click at [361, 166] on div "defaults : { ease : "loader" , duration : 2 } }) . set ( logo , { autoAlpha : 1…" at bounding box center [395, 202] width 407 height 266
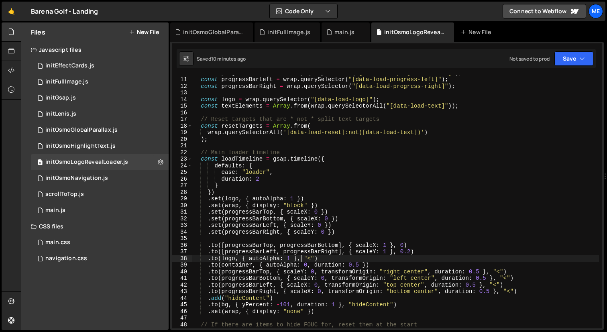
scroll to position [72, 0]
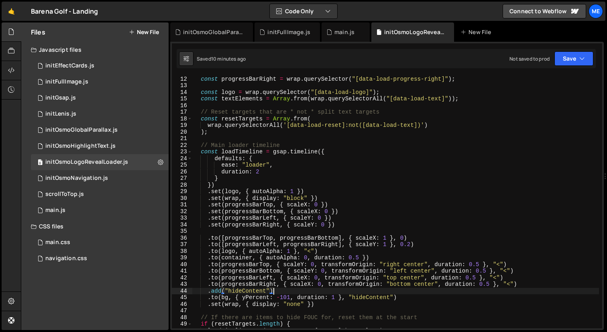
click at [272, 290] on div "const progressBarLeft = wrap . querySelector ( "[data-load-progress-left]" ) ; …" at bounding box center [395, 202] width 407 height 266
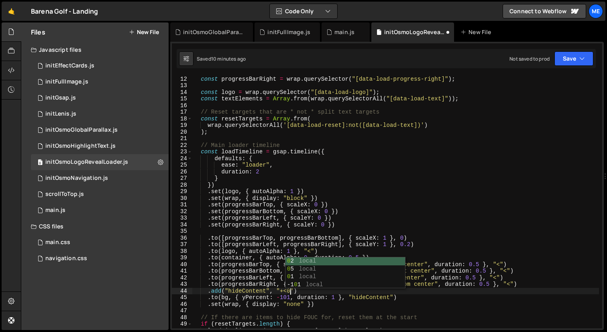
scroll to position [0, 7]
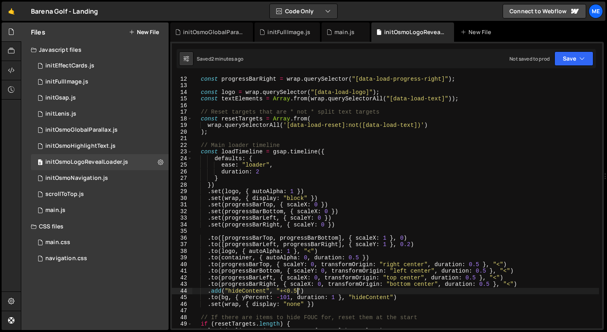
click at [295, 193] on div "const progressBarLeft = wrap . querySelector ( "[data-load-progress-left]" ) ; …" at bounding box center [395, 202] width 407 height 266
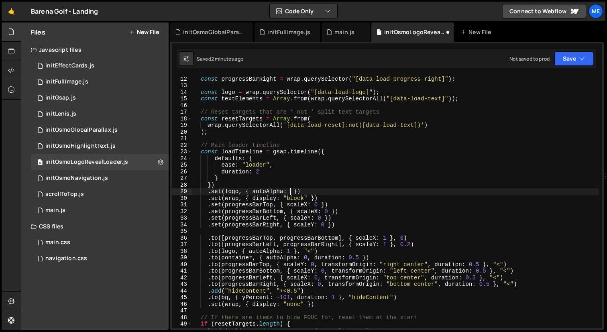
type textarea ".set(logo, { autoAlpha: 0 })"
drag, startPoint x: 208, startPoint y: 192, endPoint x: 334, endPoint y: 192, distance: 126.1
click at [334, 192] on div "const progressBarLeft = wrap . querySelector ( "[data-load-progress-left]" ) ; …" at bounding box center [395, 202] width 407 height 266
click at [259, 248] on div "const progressBarLeft = wrap . querySelector ( "[data-load-progress-left]" ) ; …" at bounding box center [395, 202] width 407 height 266
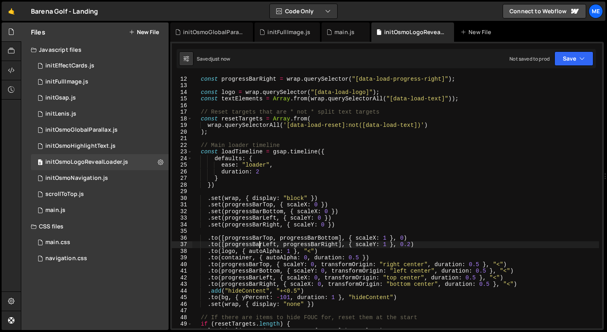
click at [259, 248] on div "const progressBarLeft = wrap . querySelector ( "[data-load-progress-left]" ) ; …" at bounding box center [395, 202] width 407 height 266
click at [262, 252] on div "const progressBarLeft = wrap . querySelector ( "[data-load-progress-left]" ) ; …" at bounding box center [395, 202] width 407 height 266
click at [284, 252] on div "const progressBarLeft = wrap . querySelector ( "[data-load-progress-left]" ) ; …" at bounding box center [395, 202] width 407 height 266
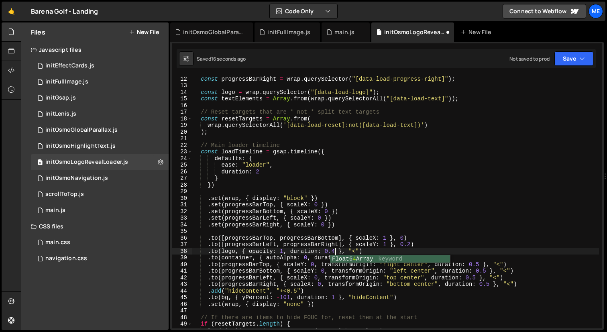
scroll to position [0, 10]
click at [325, 196] on div "const progressBarLeft = wrap . querySelector ( "[data-load-progress-left]" ) ; …" at bounding box center [395, 202] width 407 height 266
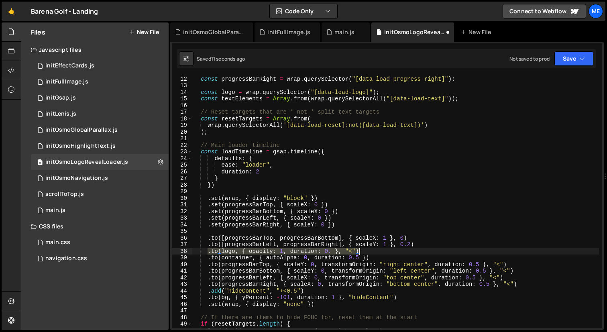
drag, startPoint x: 208, startPoint y: 252, endPoint x: 366, endPoint y: 253, distance: 158.3
click at [366, 253] on div "const progressBarLeft = wrap . querySelector ( "[data-load-progress-left]" ) ; …" at bounding box center [395, 202] width 407 height 266
click at [366, 253] on div "const progressBarLeft = wrap . querySelector ( "[data-load-progress-left]" ) ; …" at bounding box center [395, 202] width 407 height 253
drag, startPoint x: 356, startPoint y: 252, endPoint x: 346, endPoint y: 252, distance: 10.0
click at [346, 252] on div "const progressBarLeft = wrap . querySelector ( "[data-load-progress-left]" ) ; …" at bounding box center [395, 202] width 407 height 266
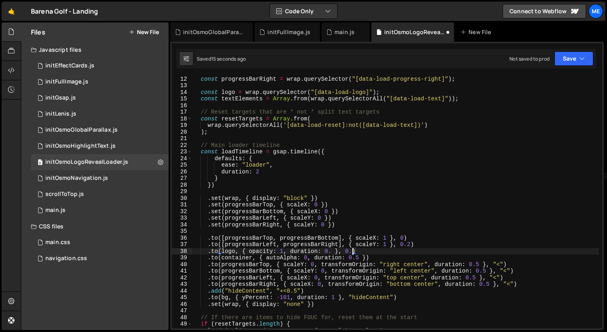
scroll to position [0, 11]
drag, startPoint x: 333, startPoint y: 255, endPoint x: 284, endPoint y: 254, distance: 49.0
click at [284, 254] on div "const progressBarLeft = wrap . querySelector ( "[data-load-progress-left]" ) ; …" at bounding box center [395, 202] width 407 height 266
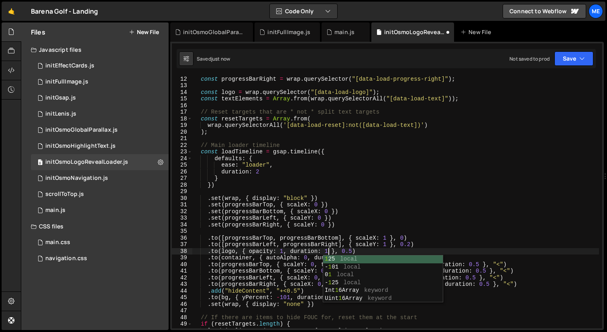
scroll to position [0, 9]
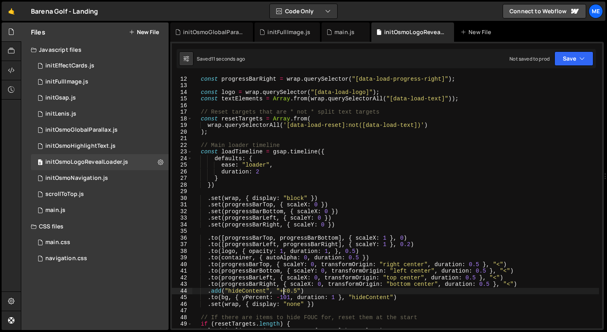
click at [283, 290] on div "const progressBarLeft = wrap . querySelector ( "[data-load-progress-left]" ) ; …" at bounding box center [395, 202] width 407 height 266
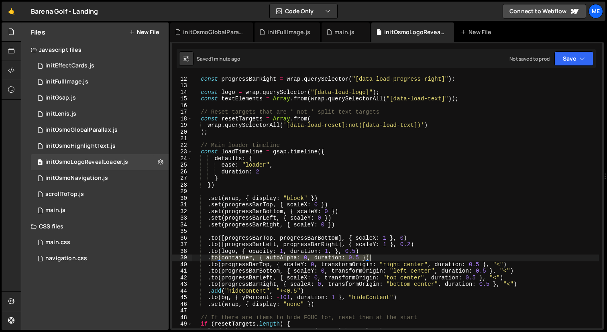
drag, startPoint x: 210, startPoint y: 258, endPoint x: 378, endPoint y: 257, distance: 167.9
click at [378, 257] on div "const progressBarLeft = wrap . querySelector ( "[data-load-progress-left]" ) ; …" at bounding box center [395, 202] width 407 height 266
click at [378, 257] on div "const progressBarLeft = wrap . querySelector ( "[data-load-progress-left]" ) ; …" at bounding box center [395, 202] width 407 height 253
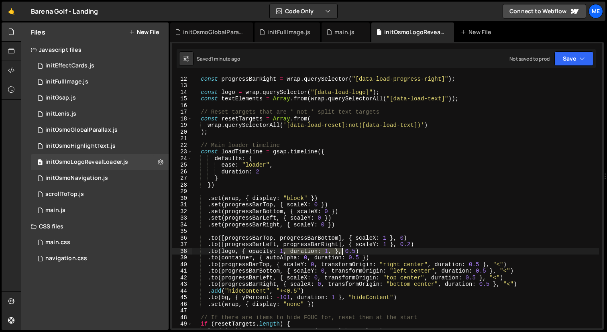
drag, startPoint x: 284, startPoint y: 251, endPoint x: 342, endPoint y: 252, distance: 58.2
click at [342, 252] on div "const progressBarLeft = wrap . querySelector ( "[data-load-progress-left]" ) ; …" at bounding box center [395, 202] width 407 height 266
click at [356, 254] on div "const progressBarLeft = wrap . querySelector ( "[data-load-progress-left]" ) ; …" at bounding box center [395, 202] width 407 height 266
drag, startPoint x: 339, startPoint y: 251, endPoint x: 284, endPoint y: 252, distance: 55.1
click at [284, 252] on div "const progressBarLeft = wrap . querySelector ( "[data-load-progress-left]" ) ; …" at bounding box center [395, 202] width 407 height 266
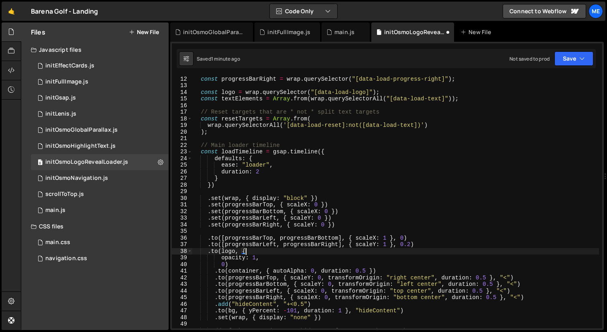
scroll to position [0, 3]
click at [268, 257] on div "const progressBarLeft = wrap . querySelector ( "[data-load-progress-left]" ) ; …" at bounding box center [395, 202] width 407 height 266
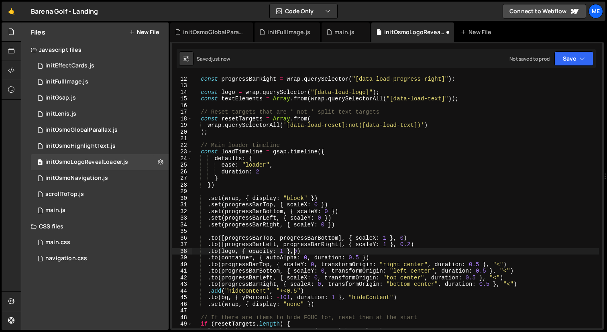
scroll to position [0, 7]
type textarea ".to(logo, { opacity: 1 }, 0)"
click at [282, 229] on div "const progressBarLeft = wrap . querySelector ( "[data-load-progress-left]" ) ; …" at bounding box center [395, 202] width 407 height 266
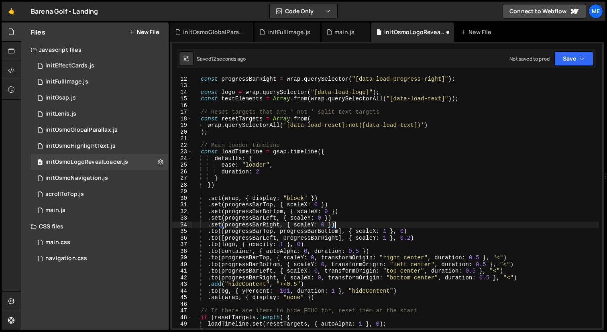
click at [301, 244] on div "const progressBarLeft = wrap . querySelector ( "[data-load-progress-left]" ) ; …" at bounding box center [395, 202] width 407 height 266
click at [284, 246] on div "const progressBarLeft = wrap . querySelector ( "[data-load-progress-left]" ) ; …" at bounding box center [395, 202] width 407 height 266
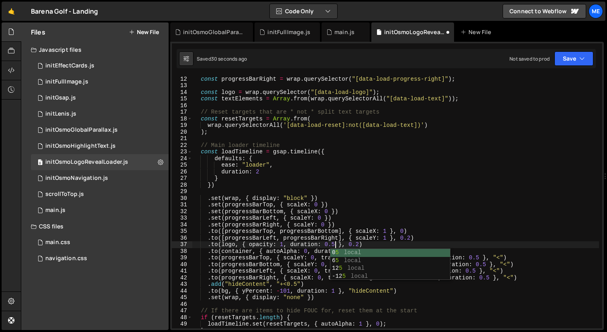
scroll to position [0, 10]
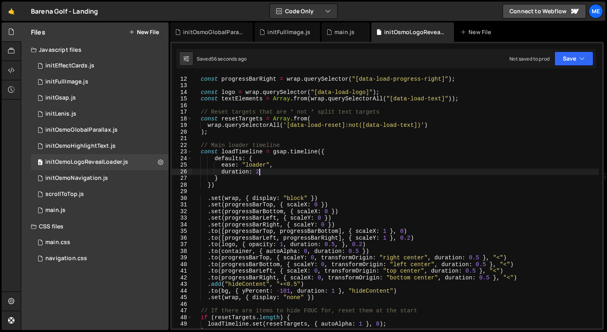
click at [262, 172] on div "const progressBarLeft = wrap . querySelector ( "[data-load-progress-left]" ) ; …" at bounding box center [395, 202] width 407 height 266
click at [213, 245] on div "const progressBarLeft = wrap . querySelector ( "[data-load-progress-left]" ) ; …" at bounding box center [395, 202] width 407 height 266
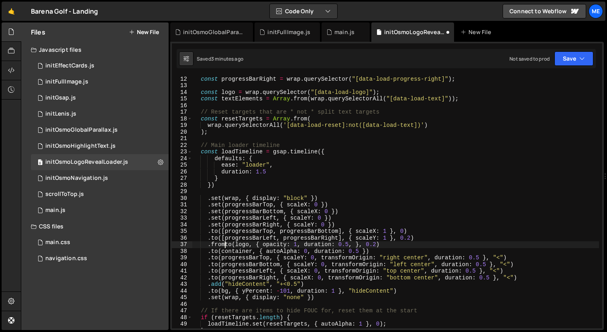
scroll to position [0, 2]
click at [298, 242] on div "const progressBarLeft = wrap . querySelector ( "[data-load-progress-left]" ) ; …" at bounding box center [395, 202] width 407 height 266
click at [262, 244] on div "const progressBarLeft = wrap . querySelector ( "[data-load-progress-left]" ) ; …" at bounding box center [395, 202] width 407 height 266
click at [252, 243] on div "const progressBarLeft = wrap . querySelector ( "[data-load-progress-left]" ) ; …" at bounding box center [395, 202] width 407 height 266
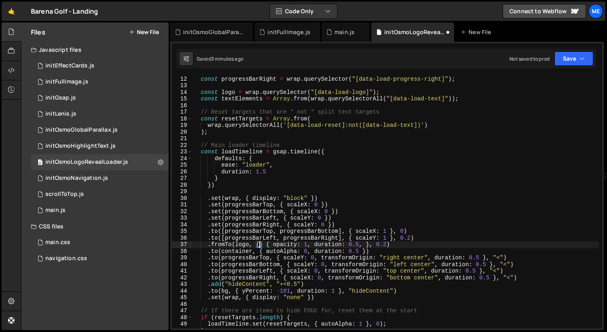
paste textarea "opacity: 1"
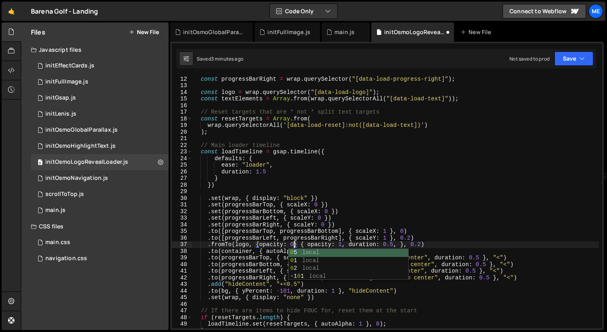
scroll to position [0, 7]
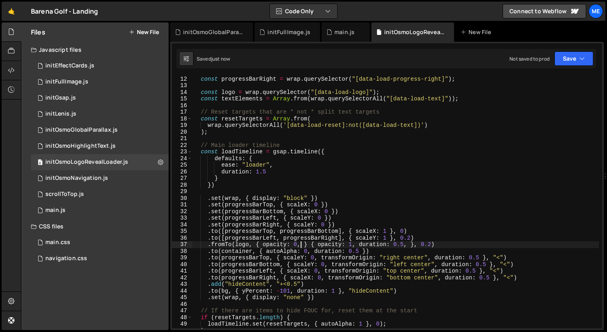
click at [309, 244] on div "const progressBarLeft = wrap . querySelector ( "[data-load-progress-left]" ) ; …" at bounding box center [395, 202] width 407 height 266
click at [206, 245] on div "const progressBarLeft = wrap . querySelector ( "[data-load-progress-left]" ) ; …" at bounding box center [395, 202] width 407 height 266
click at [225, 246] on div "const progressBarLeft = wrap . querySelector ( "[data-load-progress-left]" ) ; …" at bounding box center [395, 202] width 407 height 266
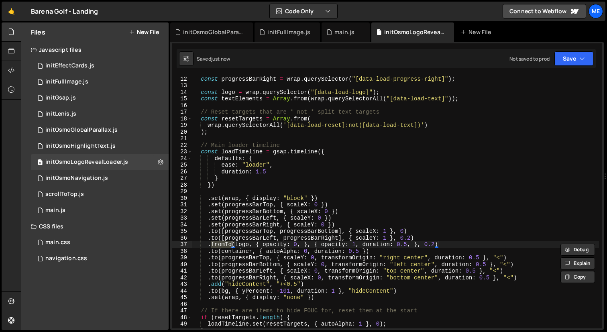
scroll to position [0, 2]
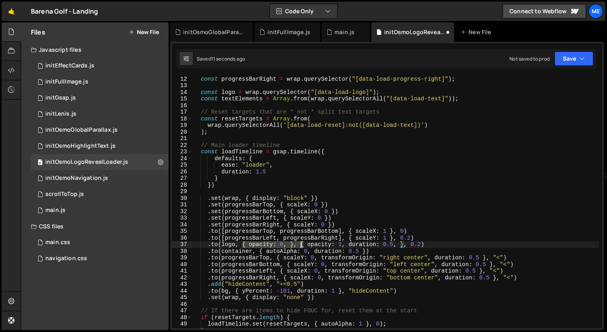
drag, startPoint x: 242, startPoint y: 244, endPoint x: 301, endPoint y: 243, distance: 59.0
click at [301, 243] on div "const progressBarLeft = wrap . querySelector ( "[data-load-progress-left]" ) ; …" at bounding box center [395, 202] width 407 height 266
type textarea ".to(logo, { opacity: 1, duration: 0.5, }, 0.2)"
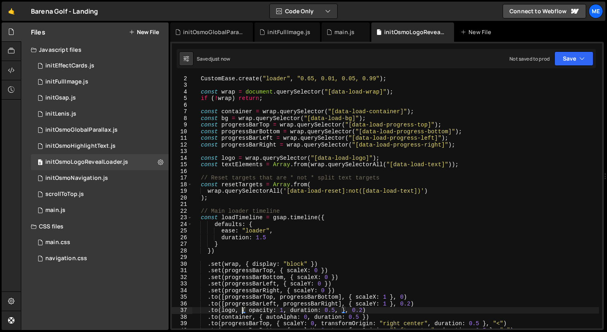
scroll to position [0, 0]
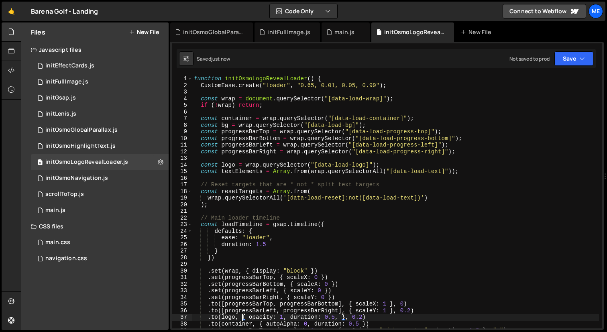
click at [301, 157] on div "function initOsmoLogoRevealLoader ( ) { CustomEase . create ( "loader" , "0.65,…" at bounding box center [395, 209] width 407 height 266
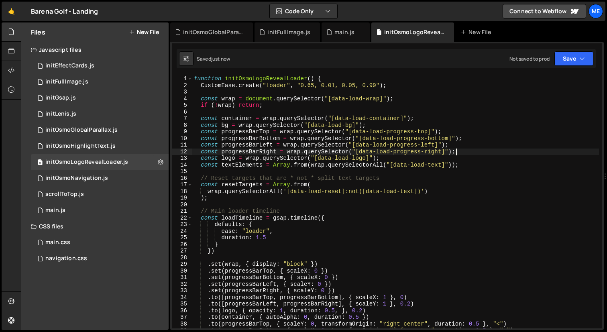
type textarea "const progressBarRight = wrap.querySelector("[data-load-progress-right]");"
click at [247, 31] on icon at bounding box center [247, 32] width 6 height 8
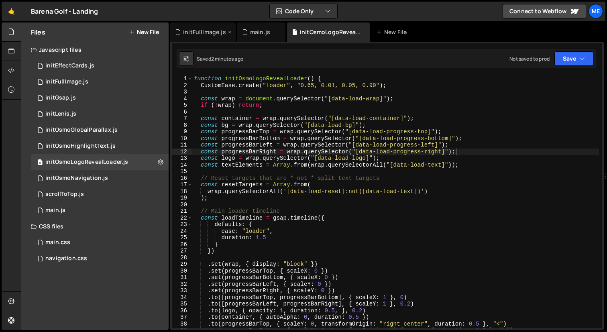
click at [227, 33] on icon at bounding box center [230, 32] width 6 height 8
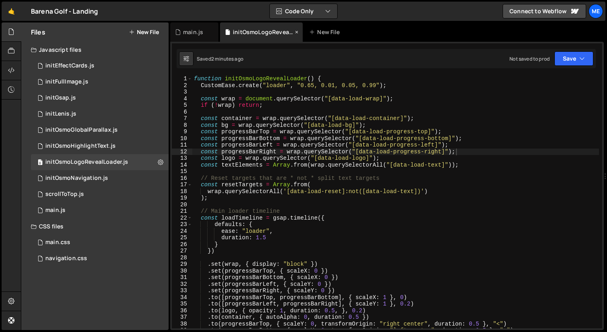
click at [298, 31] on icon at bounding box center [297, 32] width 6 height 8
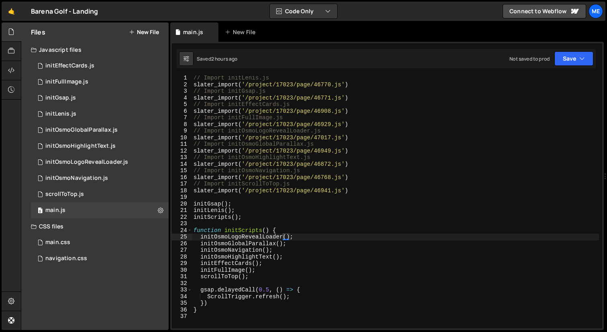
click at [153, 32] on button "New File" at bounding box center [144, 32] width 30 height 6
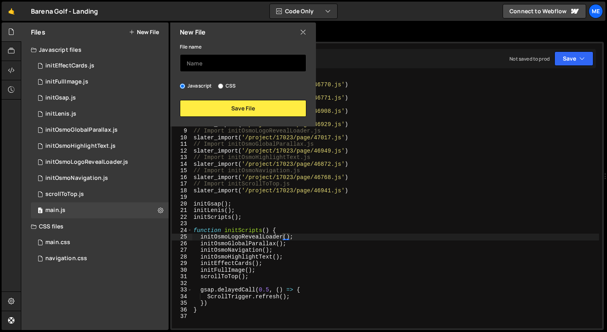
click at [208, 59] on input "text" at bounding box center [243, 63] width 127 height 18
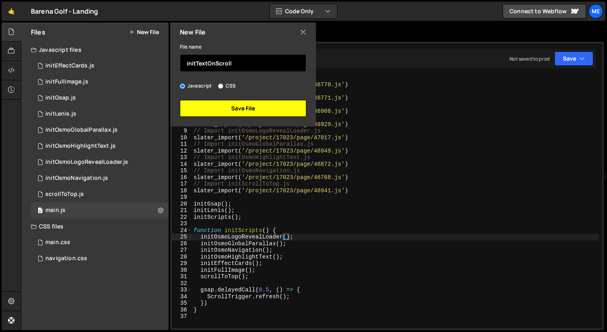
type input "initTextOnScroll"
click at [226, 104] on button "Save File" at bounding box center [243, 108] width 127 height 17
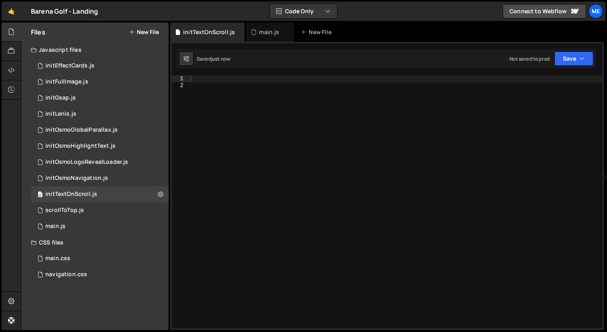
click at [226, 104] on div at bounding box center [396, 209] width 414 height 266
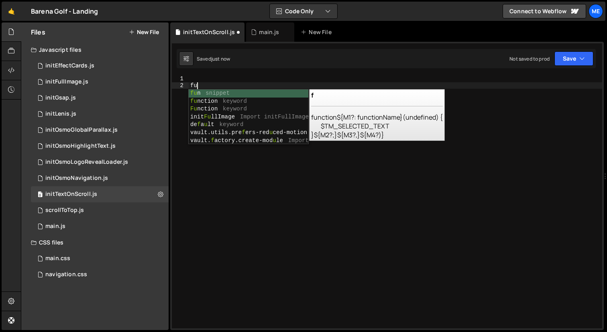
scroll to position [0, 0]
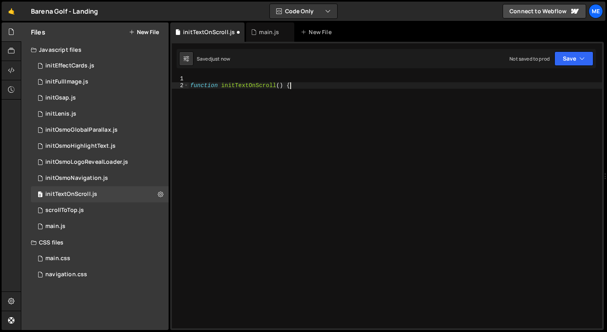
type textarea "function initTextOnScroll() {}"
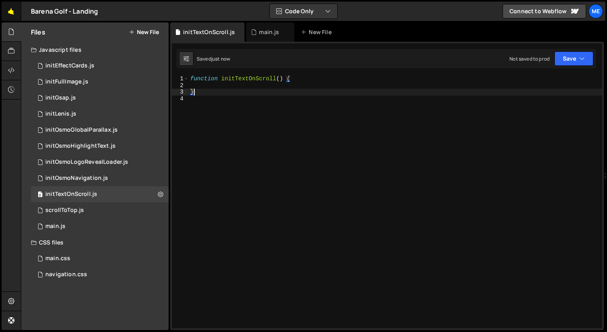
click at [10, 11] on link "🤙" at bounding box center [12, 11] width 20 height 19
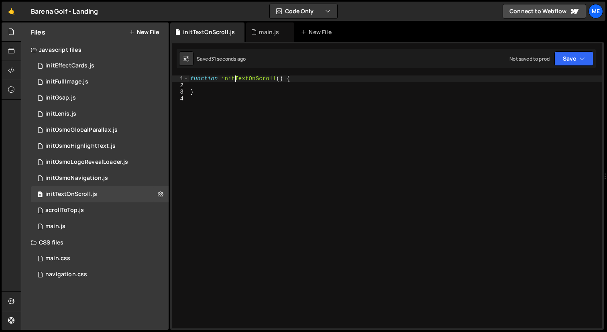
click at [236, 80] on div "function initTextOnScroll ( ) { }" at bounding box center [396, 209] width 414 height 266
click at [255, 81] on div "function initTextOnScroll ( ) { }" at bounding box center [396, 209] width 414 height 266
click at [255, 81] on div "function initScroll ( ) { }" at bounding box center [396, 209] width 414 height 266
type textarea "function initScrollTextEffect() {"
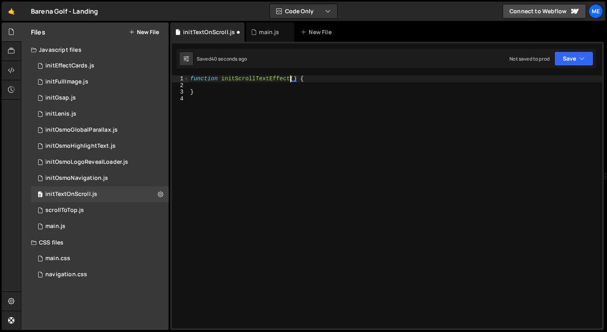
click at [265, 73] on div "1 2 3 4 5 6 7 8 9 10 11 12 13 14 15 16 17 18 19 20 21 22 23 24 25 26 27 28 29 3…" at bounding box center [387, 186] width 434 height 288
click at [263, 76] on div "function initScrollTextEffect ( ) { }" at bounding box center [396, 209] width 414 height 266
click at [79, 192] on div "initTextOnScroll.js" at bounding box center [71, 194] width 52 height 7
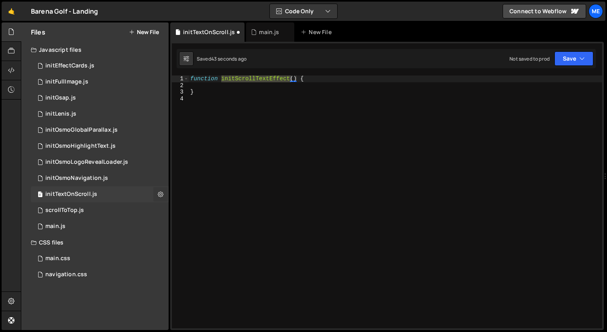
click at [157, 192] on button at bounding box center [160, 194] width 14 height 14
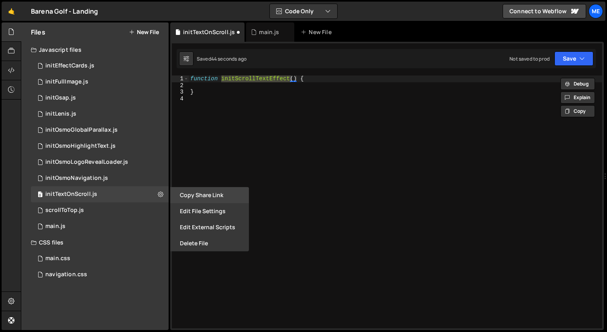
click at [190, 198] on button "Copy share link" at bounding box center [209, 195] width 79 height 16
click at [192, 214] on button "Edit File Settings" at bounding box center [209, 211] width 79 height 16
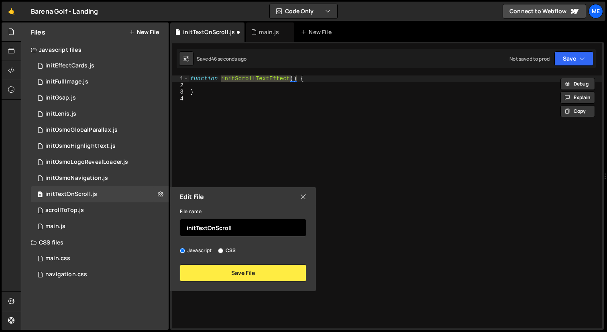
click at [203, 228] on input "initTextOnScroll" at bounding box center [243, 228] width 127 height 18
click at [202, 228] on input "initTextOnScroll" at bounding box center [243, 228] width 127 height 18
drag, startPoint x: 246, startPoint y: 229, endPoint x: 158, endPoint y: 227, distance: 88.0
click at [160, 227] on div "Files New File Javascript files 0 initEffectCards.js 0 0 initFullImage.js 0 0 i…" at bounding box center [94, 176] width 147 height 308
paste input "https://slater.app/projects/17023/pages/47036"
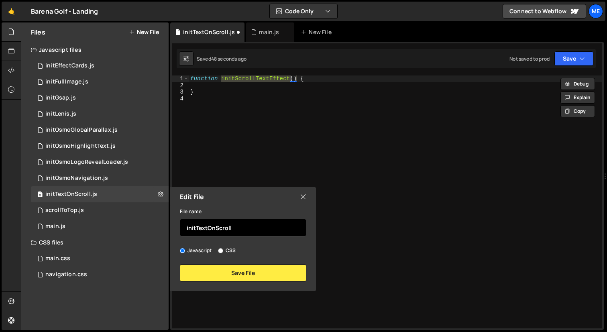
scroll to position [0, 0]
type input "initScrollTextEffect"
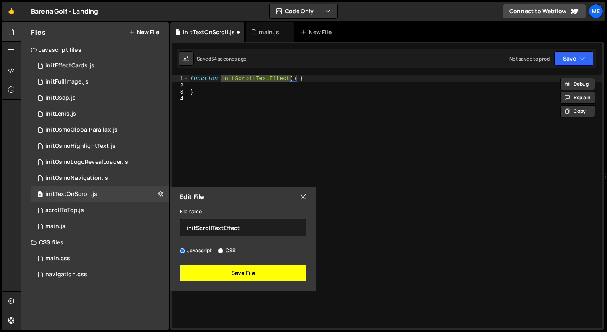
click at [233, 272] on button "Save File" at bounding box center [243, 273] width 127 height 17
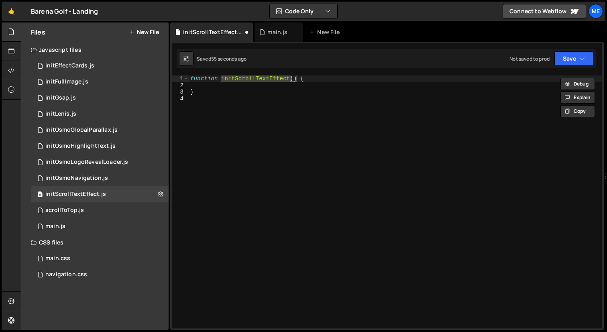
type textarea "}"
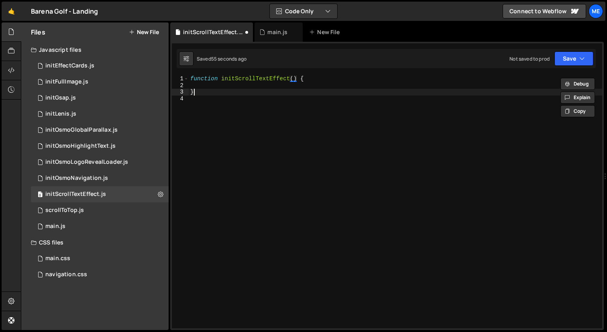
click at [311, 90] on div "function initScrollTextEffect ( ) { }" at bounding box center [396, 209] width 414 height 266
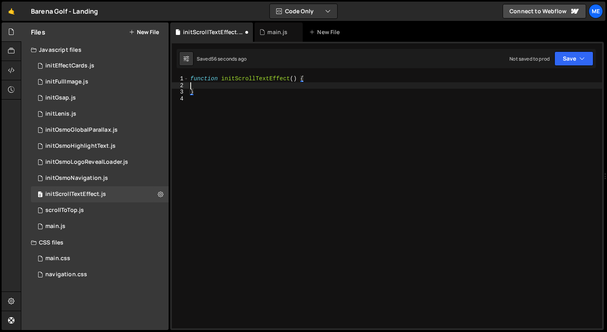
click at [313, 83] on div "function initScrollTextEffect ( ) { }" at bounding box center [396, 209] width 414 height 266
paste textarea "});"
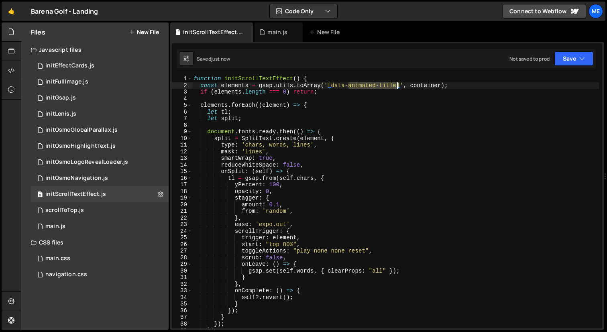
drag, startPoint x: 350, startPoint y: 86, endPoint x: 399, endPoint y: 84, distance: 48.7
click at [399, 84] on div "function initScrollTextEffect ( ) { const elements = gsap . utils . toArray ( '…" at bounding box center [395, 209] width 407 height 266
click at [357, 202] on div "function initScrollTextEffect ( ) { const elements = gsap . utils . toArray ( '…" at bounding box center [395, 209] width 407 height 266
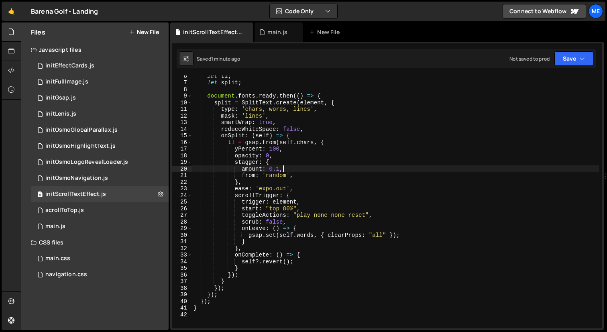
scroll to position [35, 0]
click at [297, 163] on div "let tl ; let split ; document . fonts . ready . then (( ) => { split = SplitTex…" at bounding box center [395, 206] width 407 height 266
type textarea "stagger: {"
click at [69, 165] on div "initOsmoLogoRevealLoader.js" at bounding box center [86, 162] width 83 height 7
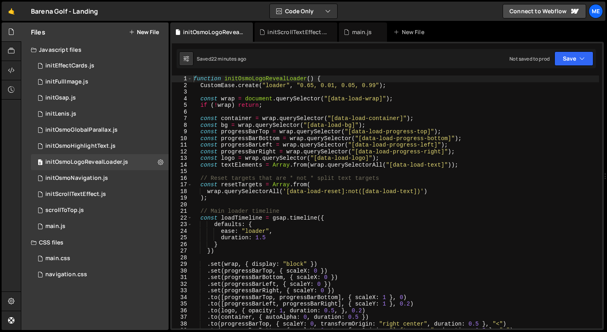
type textarea "const bg = wrap.querySelector("[data-load-bg]");"
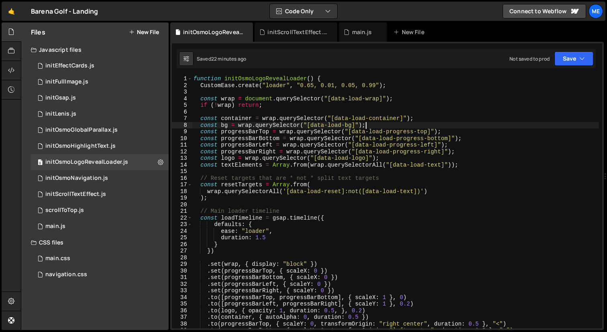
click at [415, 123] on div "function initOsmoLogoRevealLoader ( ) { CustomEase . create ( "loader" , "0.65,…" at bounding box center [395, 209] width 407 height 266
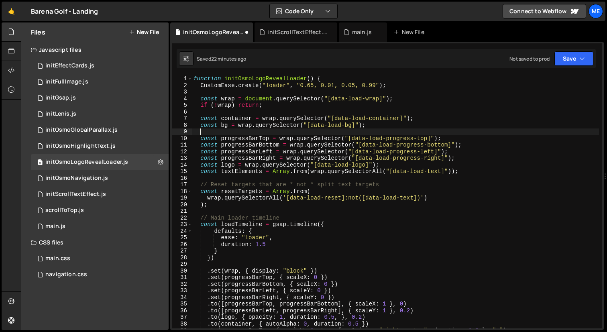
type textarea "d"
click at [249, 126] on div "function initOsmoLogoRevealLoader ( ) { CustomEase . create ( "loader" , "0.65,…" at bounding box center [395, 209] width 407 height 266
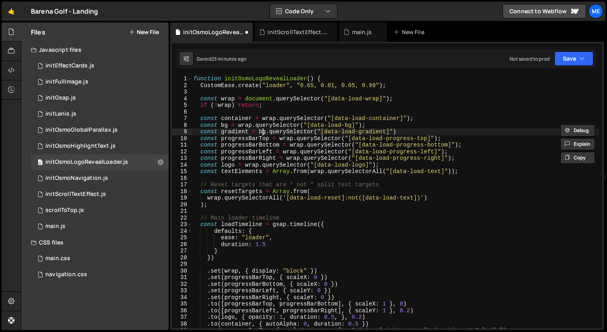
click at [264, 130] on div "function initOsmoLogoRevealLoader ( ) { CustomEase . create ( "loader" , "0.65,…" at bounding box center [395, 209] width 407 height 266
paste textarea "wrap"
click at [233, 133] on div "function initOsmoLogoRevealLoader ( ) { CustomEase . create ( "loader" , "0.65,…" at bounding box center [395, 209] width 407 height 266
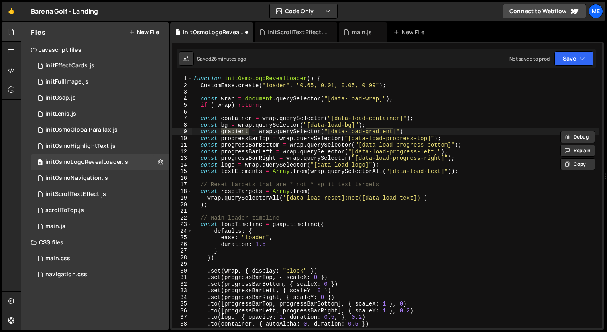
click at [232, 132] on div "function initOsmoLogoRevealLoader ( ) { CustomEase . create ( "loader" , "0.65,…" at bounding box center [395, 202] width 407 height 253
click at [232, 132] on div "function initOsmoLogoRevealLoader ( ) { CustomEase . create ( "loader" , "0.65,…" at bounding box center [395, 209] width 407 height 266
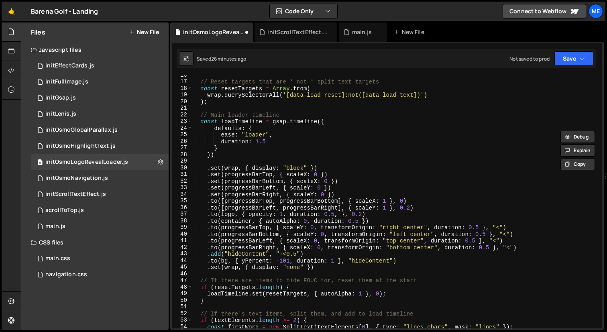
scroll to position [103, 0]
click at [386, 218] on div "// Reset targets that are * not * split text targets const resetTargets = Array…" at bounding box center [395, 204] width 407 height 266
type textarea ".to(container, { autoAlpha: 0, duration: 0.5 })"
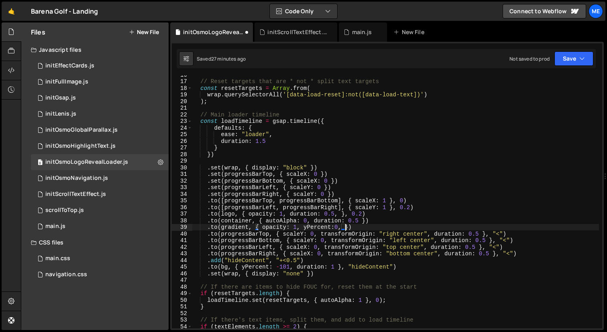
scroll to position [0, 10]
drag, startPoint x: 315, startPoint y: 221, endPoint x: 359, endPoint y: 221, distance: 43.4
click at [359, 221] on div "// Reset targets that are * not * split text targets const resetTargets = Array…" at bounding box center [395, 204] width 407 height 266
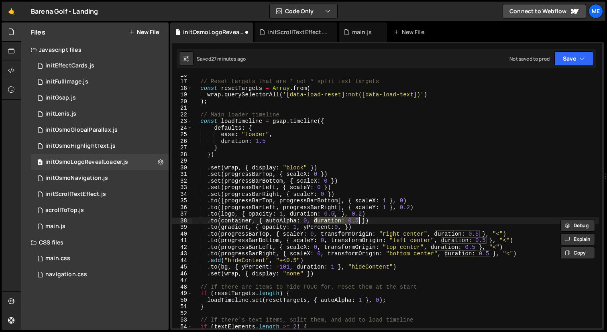
click at [345, 228] on div "// Reset targets that are * not * split text targets const resetTargets = Array…" at bounding box center [395, 204] width 407 height 266
paste textarea "duration: 0.5"
click at [374, 222] on div "// Reset targets that are * not * split text targets const resetTargets = Array…" at bounding box center [395, 204] width 407 height 266
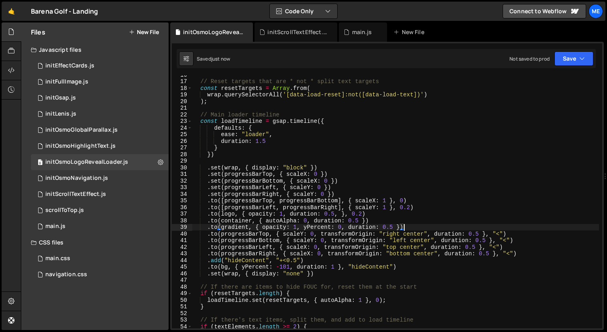
click at [424, 228] on div "// Reset targets that are * not * split text targets const resetTargets = Array…" at bounding box center [395, 204] width 407 height 266
type textarea ".to(gradient, { opacity: 1, yPercent: 0, duration: 0.5 })"
type textarea ".to(logo, { opacity: 1, duration: 0.5, }, 0.2)"
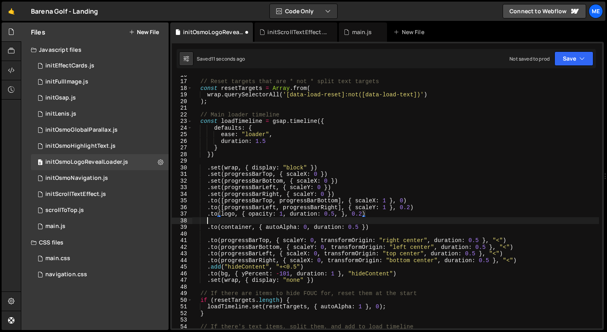
paste textarea ".to(gradient, { opacity: 1, yPercent: 0, duration: 0.5 })"
click at [400, 220] on div "// Reset targets that are * not * split text targets const resetTargets = Array…" at bounding box center [395, 204] width 407 height 266
type textarea ".to(gradient, { opacity: 1, yPercent: 0, duration: 0.5 }, 0)"
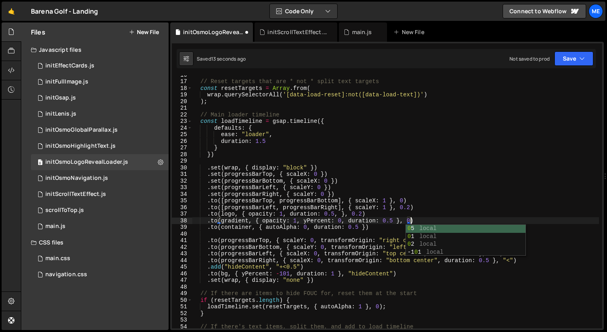
scroll to position [0, 15]
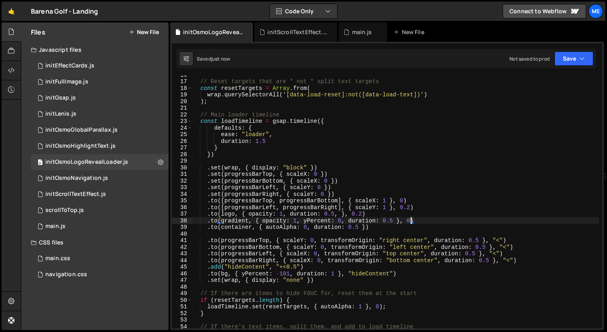
click at [393, 234] on div "// Reset targets that are * not * split text targets const resetTargets = Array…" at bounding box center [395, 204] width 407 height 266
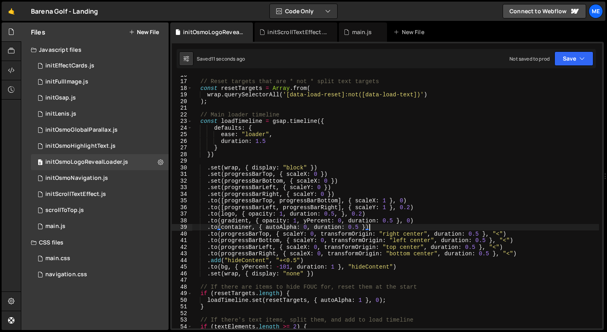
click at [410, 221] on div "// Reset targets that are * not * split text targets const resetTargets = Array…" at bounding box center [395, 204] width 407 height 266
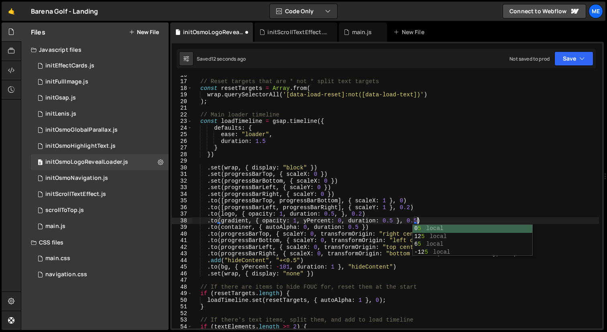
scroll to position [0, 15]
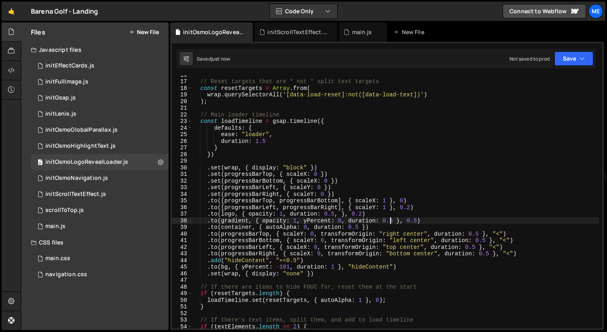
click at [392, 220] on div "// Reset targets that are * not * split text targets const resetTargets = Array…" at bounding box center [395, 204] width 407 height 266
click at [410, 221] on div "// Reset targets that are * not * split text targets const resetTargets = Array…" at bounding box center [395, 204] width 407 height 266
click at [386, 219] on div "// Reset targets that are * not * split text targets const resetTargets = Array…" at bounding box center [395, 204] width 407 height 266
click at [404, 221] on div "// Reset targets that are * not * split text targets const resetTargets = Array…" at bounding box center [395, 204] width 407 height 266
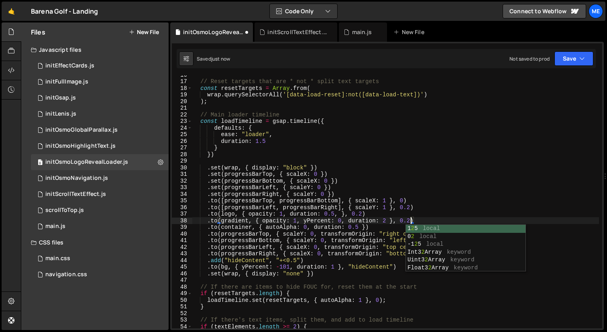
scroll to position [0, 15]
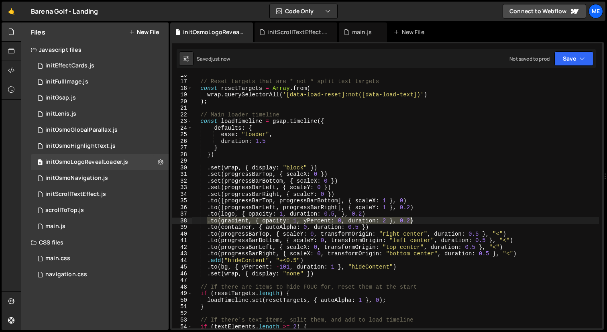
drag, startPoint x: 208, startPoint y: 221, endPoint x: 423, endPoint y: 221, distance: 214.9
click at [423, 221] on div "// Reset targets that are * not * split text targets const resetTargets = Array…" at bounding box center [395, 204] width 407 height 266
click at [530, 253] on div "// Reset targets that are * not * split text targets const resetTargets = Array…" at bounding box center [395, 204] width 407 height 266
type textarea ".to(progressBarRight, { scaleX: 0, transformOrigin: "bottom center", duration: …"
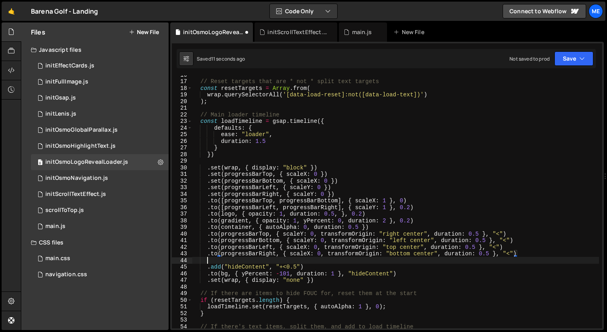
scroll to position [0, 0]
paste textarea ".to(gradient, { opacity: 1, yPercent: 0, duration: 2 }, 0.2)"
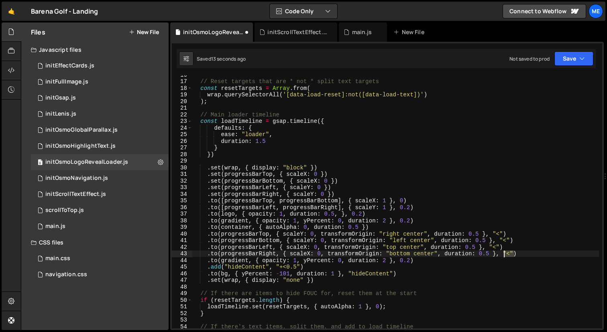
drag, startPoint x: 514, startPoint y: 255, endPoint x: 505, endPoint y: 255, distance: 8.4
click at [505, 255] on div "// Reset targets that are * not * split text targets const resetTargets = Array…" at bounding box center [395, 204] width 407 height 266
click at [427, 263] on div "// Reset targets that are * not * split text targets const resetTargets = Array…" at bounding box center [395, 204] width 407 height 266
type textarea ".to(gradient, { opacity: 1, yPercent: 0, duration: 2 }, 0.2)"
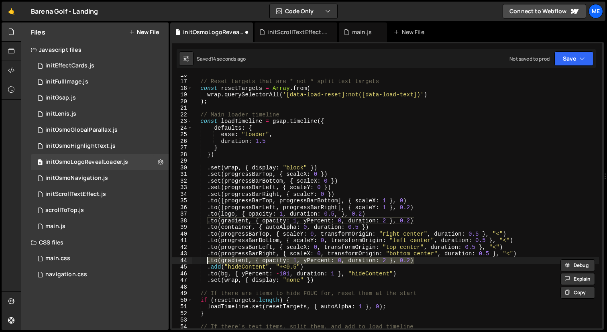
type textarea ".add("hideContent", "+<0.5")"
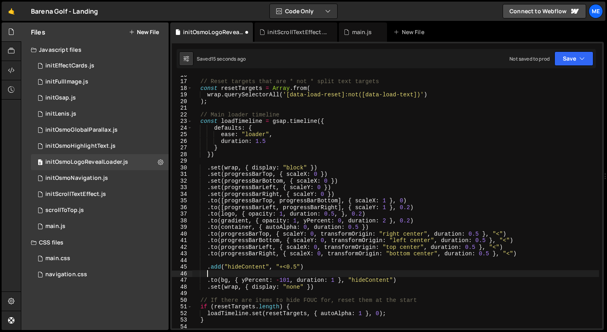
paste textarea ".to(gradient, { opacity: 1, yPercent: 0, duration: 2 }, 0.2)"
click at [374, 282] on div "// Reset targets that are * not * split text targets const resetTargets = Array…" at bounding box center [395, 204] width 407 height 266
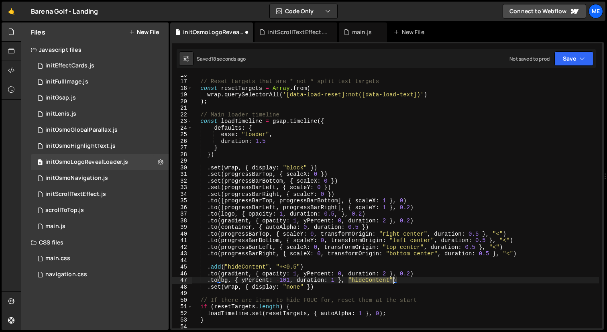
drag, startPoint x: 348, startPoint y: 279, endPoint x: 393, endPoint y: 278, distance: 44.6
click at [393, 278] on div "// Reset targets that are * not * split text targets const resetTargets = Array…" at bounding box center [395, 204] width 407 height 266
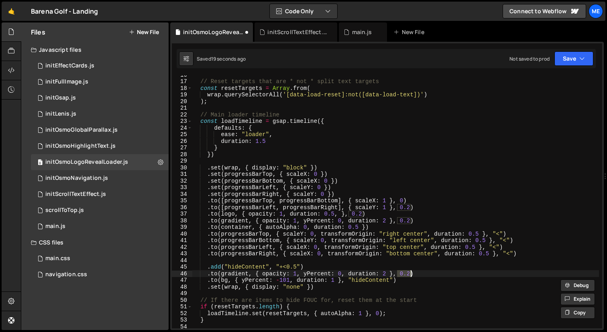
drag, startPoint x: 399, startPoint y: 273, endPoint x: 410, endPoint y: 272, distance: 11.3
click at [410, 272] on div "// Reset targets that are * not * split text targets const resetTargets = Array…" at bounding box center [395, 204] width 407 height 266
paste textarea ""hideContent""
click at [387, 272] on div "// Reset targets that are * not * split text targets const resetTargets = Array…" at bounding box center [395, 204] width 407 height 266
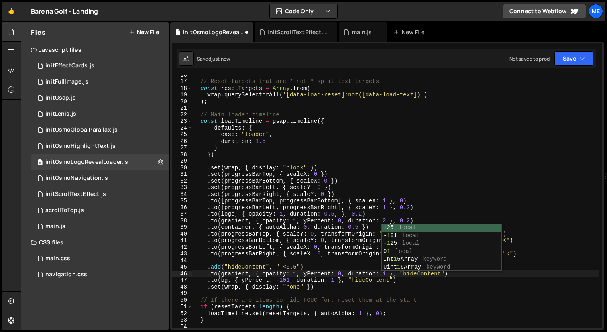
click at [298, 273] on div "// Reset targets that are * not * split text targets const resetTargets = Array…" at bounding box center [395, 204] width 407 height 266
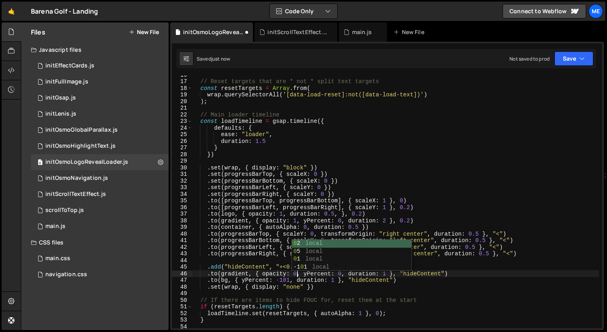
scroll to position [0, 7]
click at [341, 274] on div "// Reset targets that are * not * split text targets const resetTargets = Array…" at bounding box center [395, 204] width 407 height 266
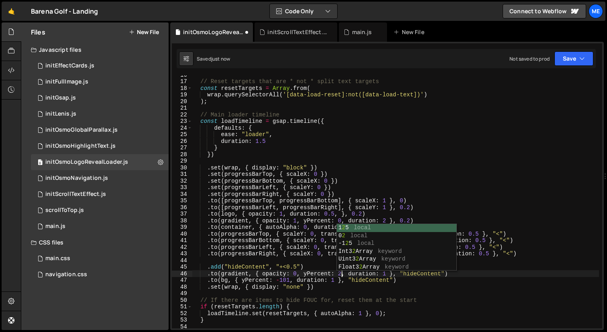
scroll to position [0, 10]
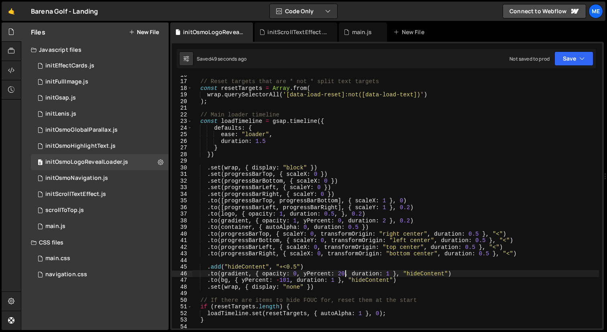
click at [399, 194] on div "// Reset targets that are * not * split text targets const resetTargets = Array…" at bounding box center [395, 204] width 407 height 266
type textarea ".set(progressBarRight, { scaleY: 0 })"
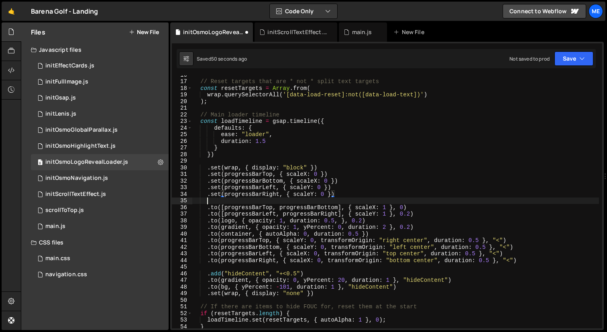
scroll to position [0, 0]
click at [410, 214] on div "// Reset targets that are * not * split text targets const resetTargets = Array…" at bounding box center [395, 204] width 407 height 266
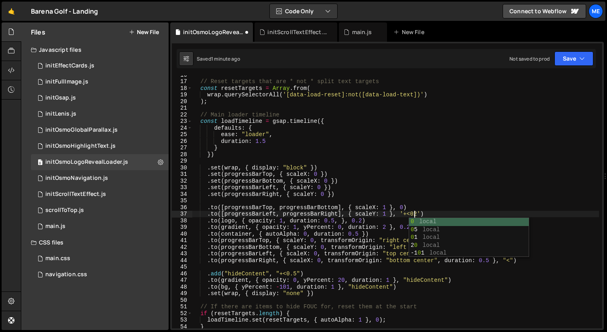
scroll to position [0, 15]
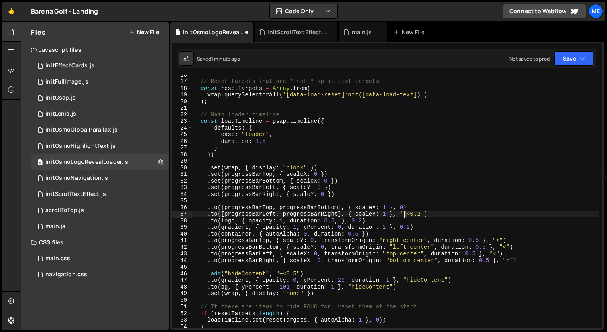
click at [405, 215] on div "// Reset targets that are * not * split text targets const resetTargets = Array…" at bounding box center [395, 204] width 407 height 266
drag, startPoint x: 421, startPoint y: 216, endPoint x: 406, endPoint y: 216, distance: 14.5
click at [406, 216] on div "// Reset targets that are * not * split text targets const resetTargets = Array…" at bounding box center [395, 204] width 407 height 266
drag, startPoint x: 404, startPoint y: 209, endPoint x: 394, endPoint y: 209, distance: 9.6
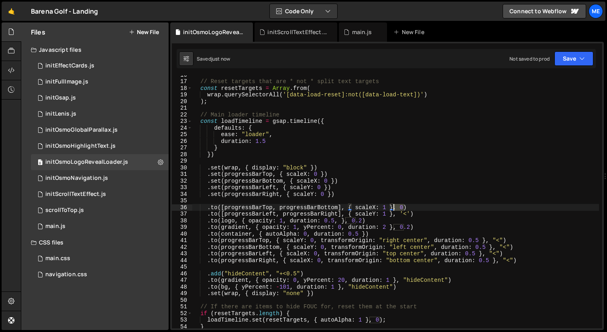
click at [394, 209] on div "// Reset targets that are * not * split text targets const resetTargets = Array…" at bounding box center [395, 204] width 407 height 266
click at [412, 214] on div "// Reset targets that are * not * split text targets const resetTargets = Array…" at bounding box center [395, 204] width 407 height 266
drag, startPoint x: 398, startPoint y: 213, endPoint x: 411, endPoint y: 213, distance: 12.9
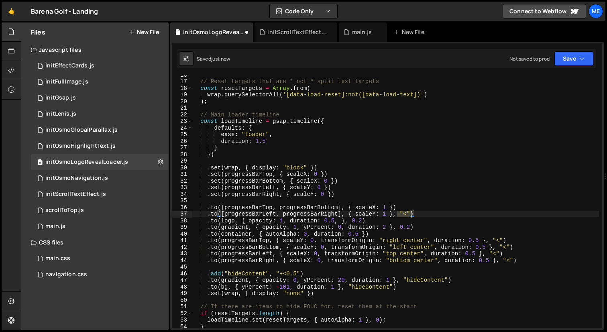
click at [411, 213] on div "// Reset targets that are * not * split text targets const resetTargets = Array…" at bounding box center [395, 204] width 407 height 266
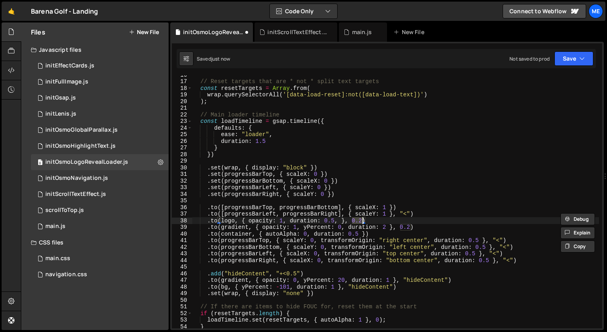
drag, startPoint x: 353, startPoint y: 221, endPoint x: 363, endPoint y: 221, distance: 10.0
click at [363, 221] on div "// Reset targets that are * not * split text targets const resetTargets = Array…" at bounding box center [395, 204] width 407 height 266
paste textarea ""<""
click at [364, 222] on div "// Reset targets that are * not * split text targets const resetTargets = Array…" at bounding box center [395, 204] width 407 height 266
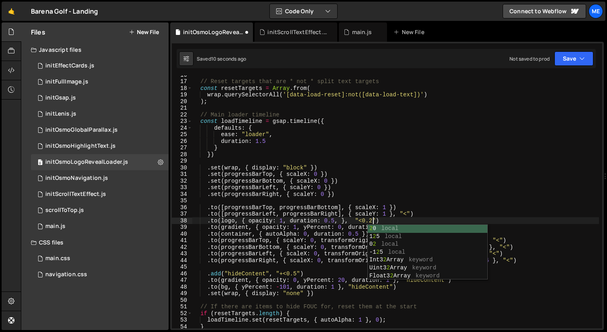
scroll to position [0, 12]
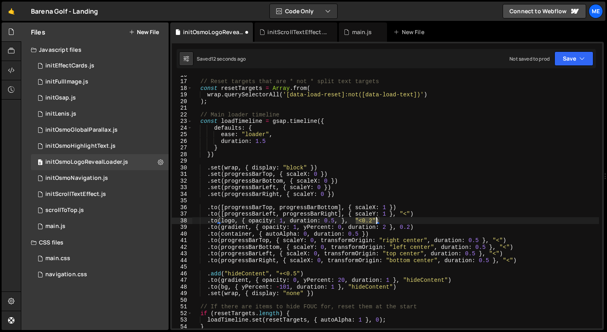
drag, startPoint x: 356, startPoint y: 221, endPoint x: 377, endPoint y: 221, distance: 20.5
click at [377, 221] on div "// Reset targets that are * not * split text targets const resetTargets = Array…" at bounding box center [395, 204] width 407 height 266
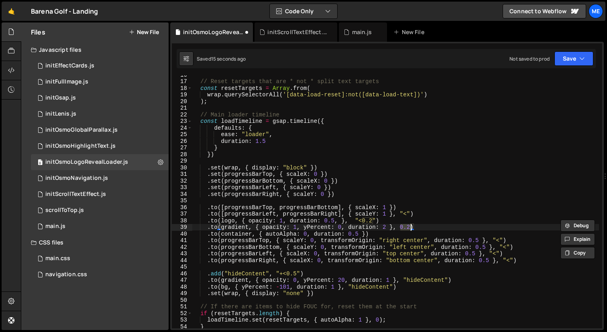
drag, startPoint x: 400, startPoint y: 229, endPoint x: 410, endPoint y: 228, distance: 10.5
click at [410, 228] on div "// Reset targets that are * not * split text targets const resetTargets = Array…" at bounding box center [395, 204] width 407 height 266
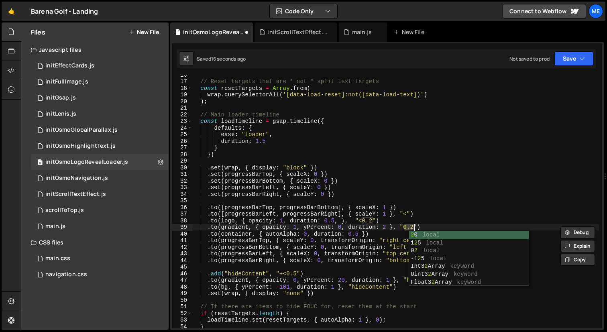
paste textarea ""<0.2"""
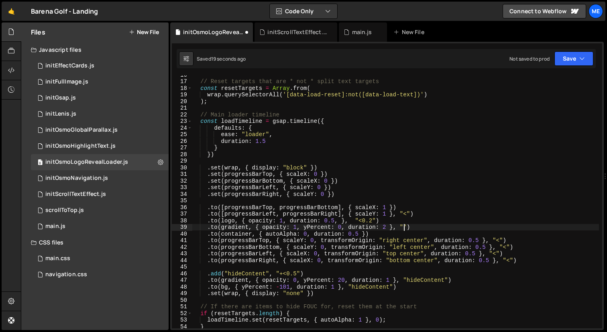
scroll to position [0, 15]
type textarea ".to(gradient, { opacity: 1, yPercent: 0, duration: 2 }, "<")"
click at [239, 265] on div "// Reset targets that are * not * split text targets const resetTargets = Array…" at bounding box center [395, 204] width 407 height 266
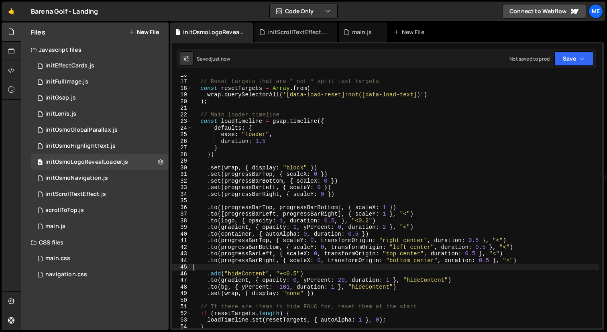
scroll to position [0, 0]
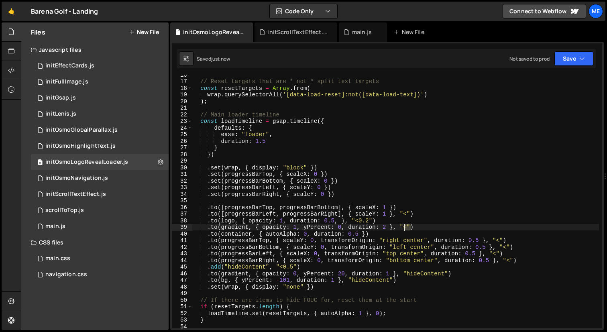
drag, startPoint x: 411, startPoint y: 227, endPoint x: 401, endPoint y: 227, distance: 10.0
click at [401, 227] on div "// Reset targets that are * not * split text targets const resetTargets = Array…" at bounding box center [395, 204] width 407 height 266
click at [376, 235] on div "// Reset targets that are * not * split text targets const resetTargets = Array…" at bounding box center [395, 204] width 407 height 266
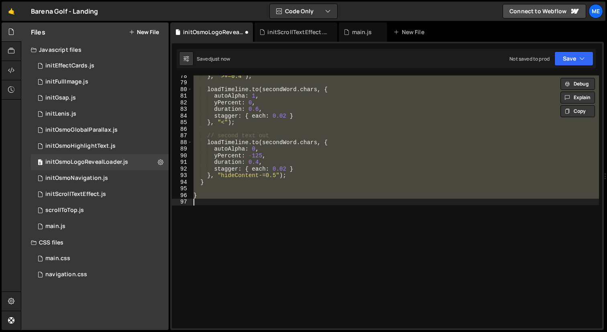
scroll to position [132, 0]
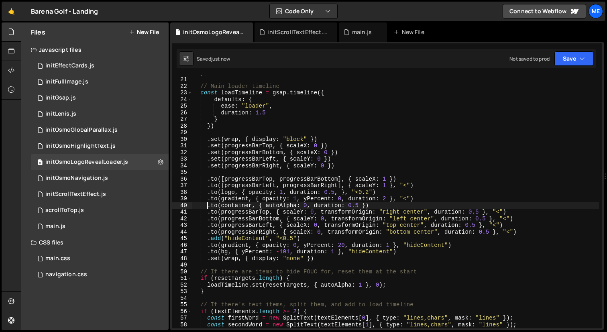
click at [365, 205] on div ") ; // Main loader timeline const loadTimeline = gsap . timeline ({ defaults : …" at bounding box center [395, 202] width 407 height 266
click at [397, 203] on div ") ; // Main loader timeline const loadTimeline = gsap . timeline ({ defaults : …" at bounding box center [395, 202] width 407 height 266
drag, startPoint x: 384, startPoint y: 204, endPoint x: 366, endPoint y: 203, distance: 18.1
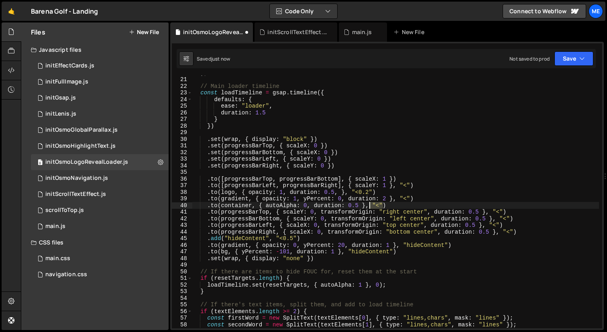
click at [366, 203] on div ") ; // Main loader timeline const loadTimeline = gsap . timeline ({ defaults : …" at bounding box center [395, 202] width 407 height 266
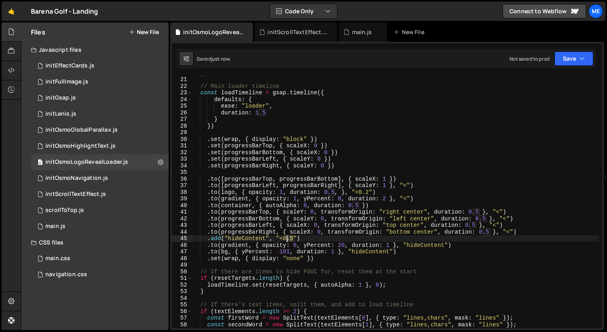
drag, startPoint x: 294, startPoint y: 237, endPoint x: 284, endPoint y: 237, distance: 10.8
click at [284, 237] on div ") ; // Main loader timeline const loadTimeline = gsap . timeline ({ defaults : …" at bounding box center [395, 202] width 407 height 266
type textarea ".add("hideContent", "<0.3")"
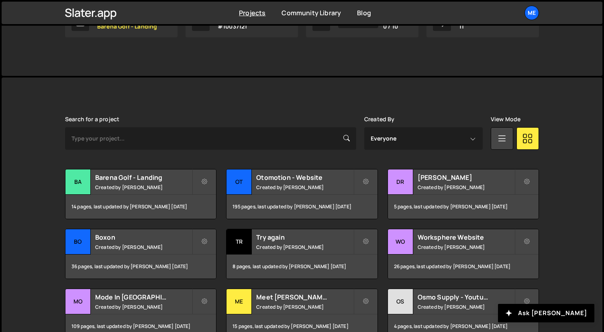
scroll to position [155, 0]
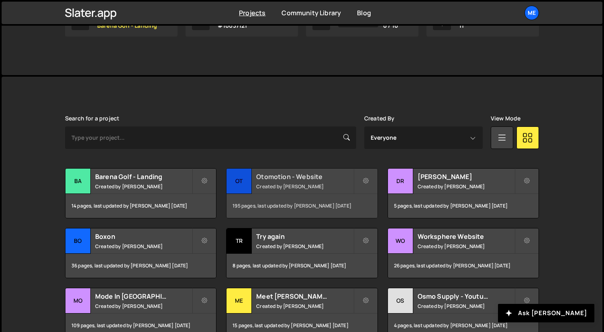
click at [335, 181] on div "Otomotion - Website Created by [PERSON_NAME]" at bounding box center [302, 181] width 151 height 25
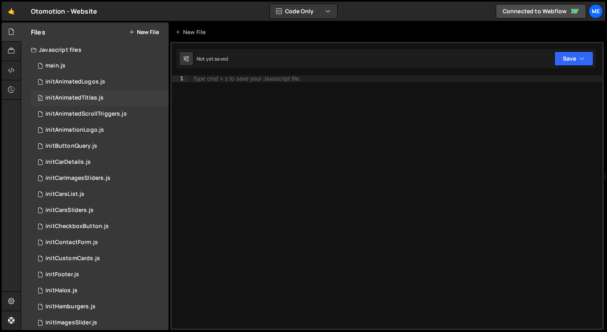
click at [90, 99] on div "initAnimatedTitles.js" at bounding box center [74, 97] width 58 height 7
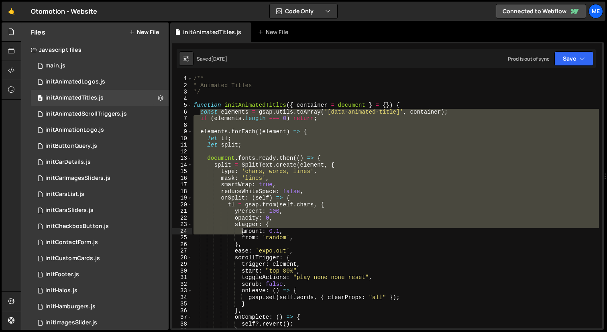
drag, startPoint x: 200, startPoint y: 113, endPoint x: 245, endPoint y: 282, distance: 175.0
click at [245, 282] on div "/** * Animated Titles */ function initAnimatedTitles ( { container = document }…" at bounding box center [395, 209] width 407 height 266
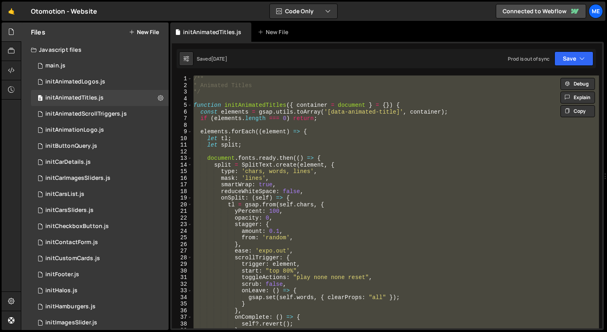
click at [257, 164] on div "/** * Animated Titles */ function initAnimatedTitles ( { container = document }…" at bounding box center [395, 202] width 407 height 253
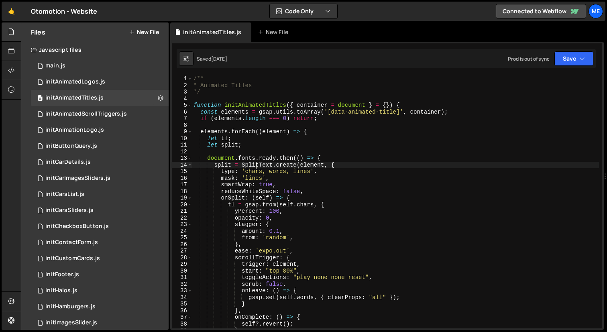
click at [200, 114] on div "/** * Animated Titles */ function initAnimatedTitles ( { container = document }…" at bounding box center [395, 209] width 407 height 266
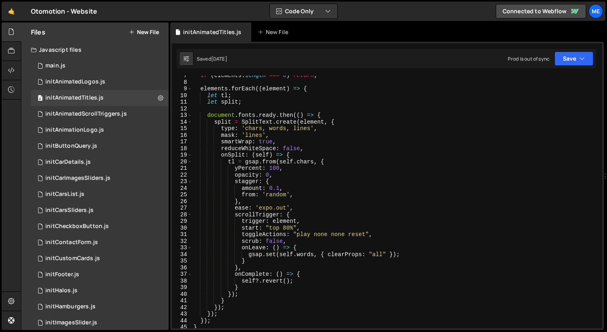
scroll to position [175, 0]
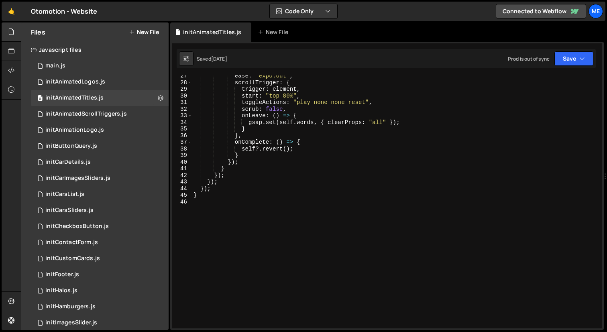
click at [216, 188] on div "ease : 'expo.out' , scrollTrigger : { trigger : element , start : "top 80%" , t…" at bounding box center [395, 206] width 407 height 266
type textarea "}); });"
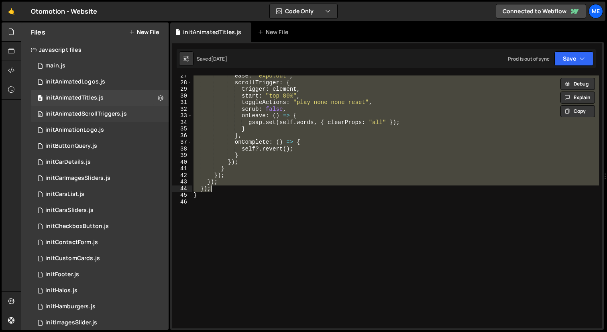
click at [107, 110] on div "0 initAnimatedScrollTriggers.js 0" at bounding box center [100, 114] width 138 height 16
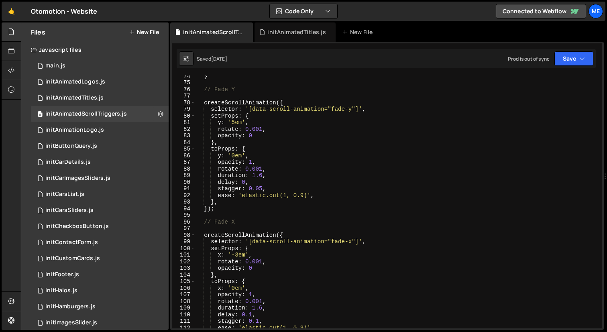
scroll to position [487, 0]
